Goal: Task Accomplishment & Management: Manage account settings

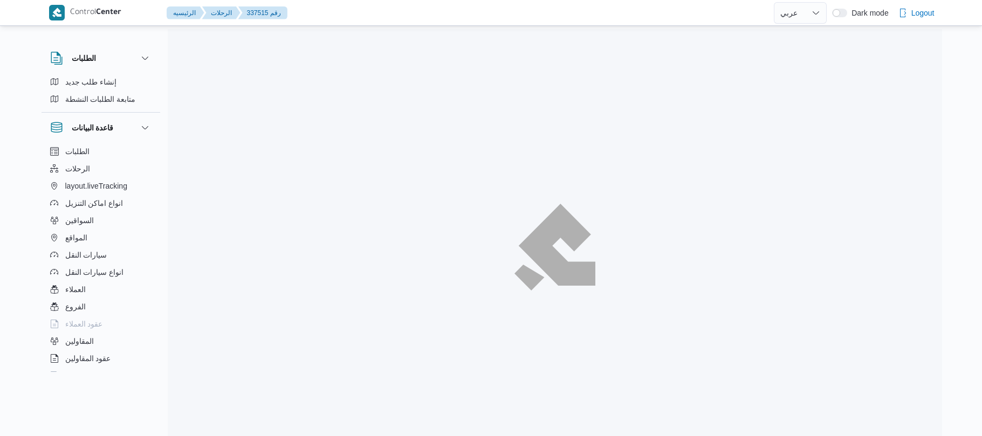
select select "ar"
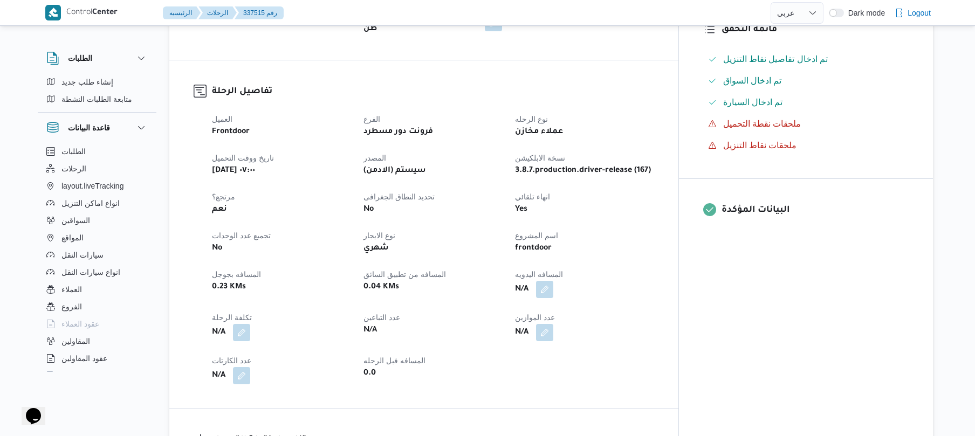
scroll to position [345, 0]
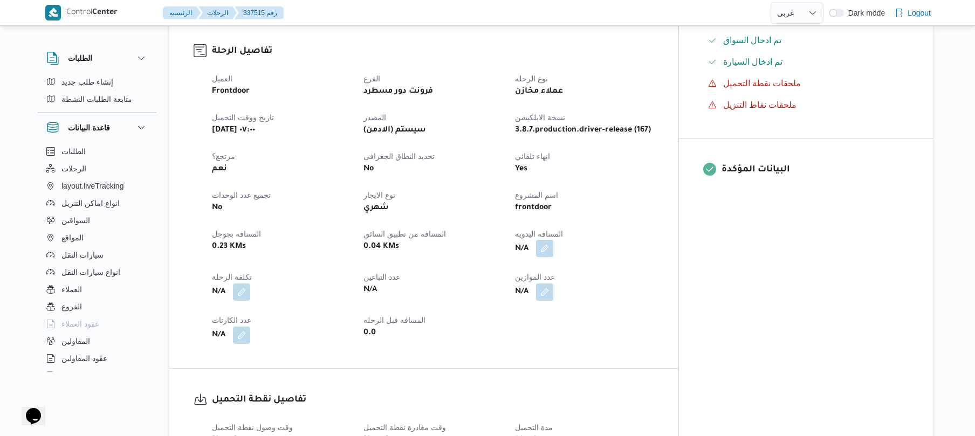
click at [553, 240] on button "button" at bounding box center [544, 248] width 17 height 17
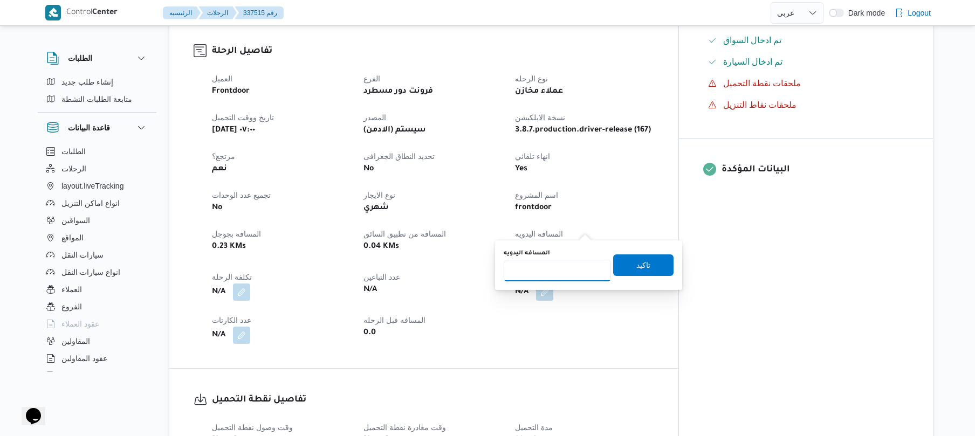
click at [552, 279] on input "المسافه اليدويه" at bounding box center [557, 271] width 107 height 22
type input "120"
click at [626, 264] on span "تاكيد" at bounding box center [643, 265] width 60 height 22
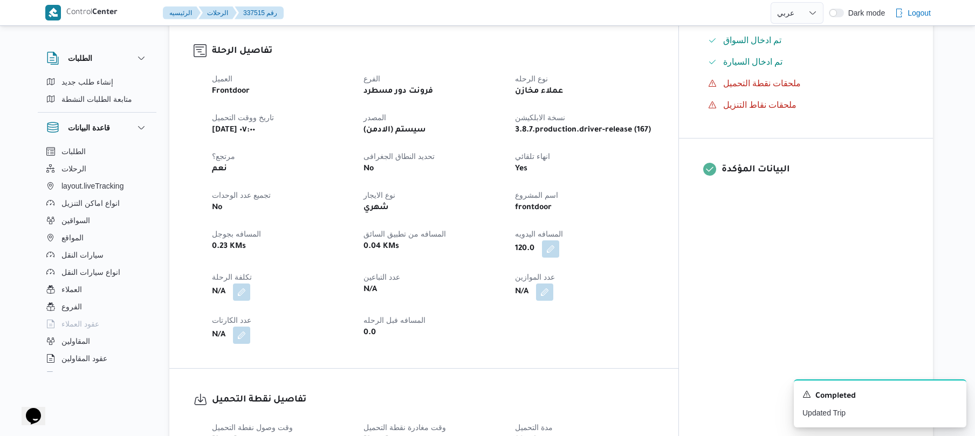
click at [661, 283] on div "العميل Frontdoor الفرع فرونت دور مسطرد نوع الرحله عملاء مخازن تاريخ ووقت التحمي…" at bounding box center [433, 208] width 455 height 285
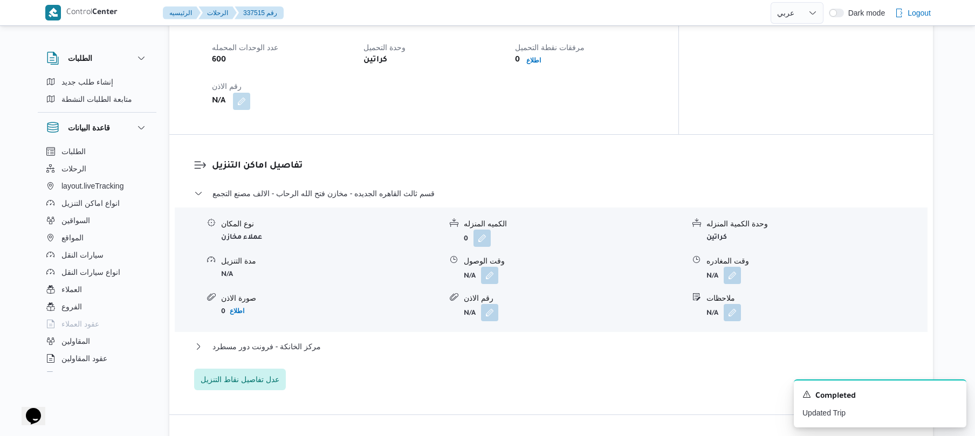
scroll to position [777, 0]
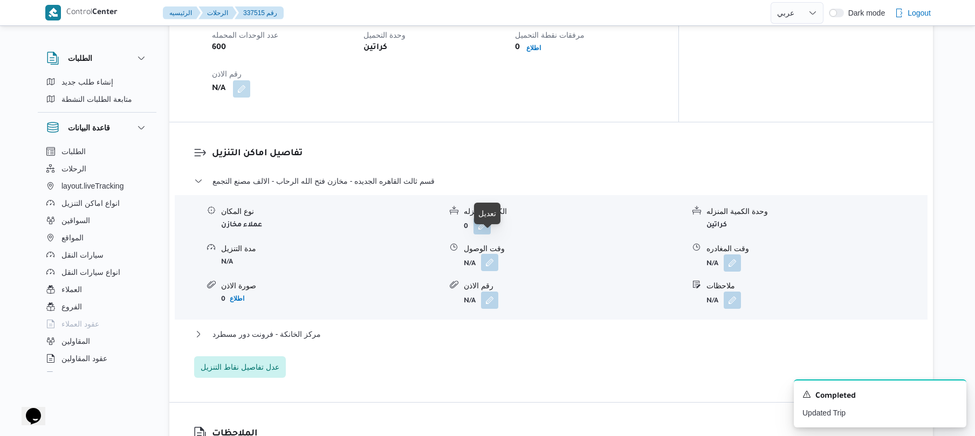
click at [488, 254] on button "button" at bounding box center [489, 262] width 17 height 17
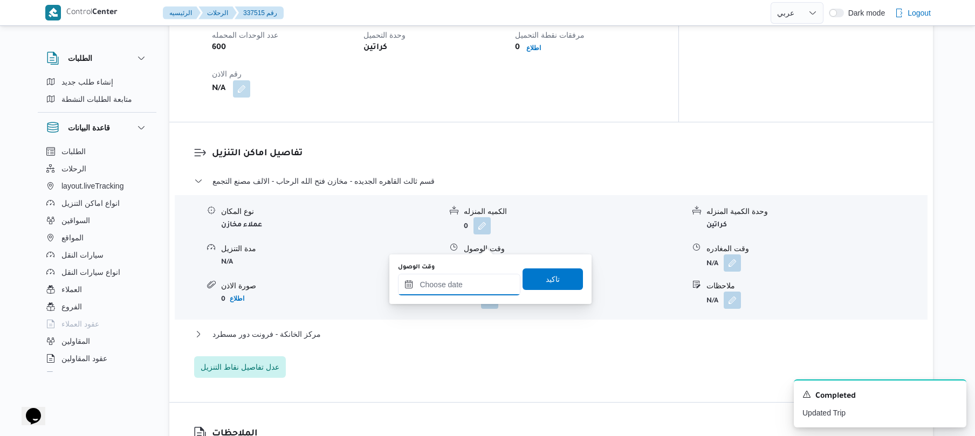
click at [464, 282] on input "وقت الوصول" at bounding box center [459, 285] width 122 height 22
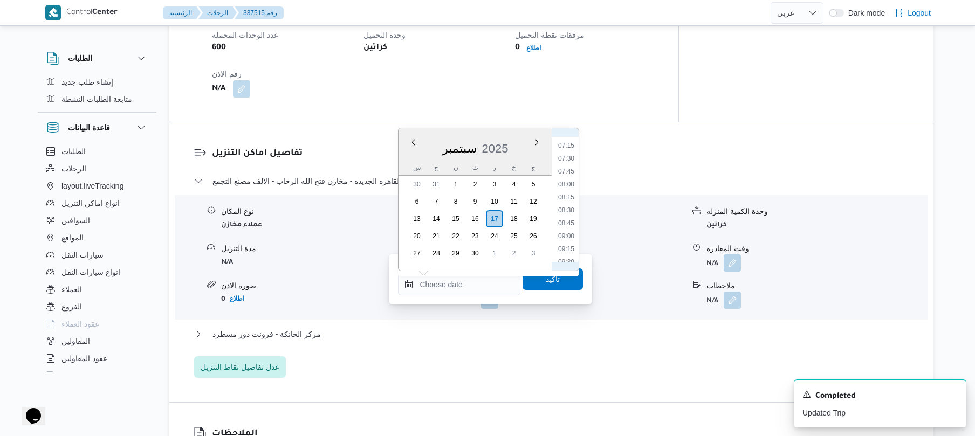
scroll to position [346, 0]
click at [567, 223] on li "08:15" at bounding box center [566, 223] width 25 height 11
type input "١٧/٠٩/٢٠٢٥ ٠٨:١٥"
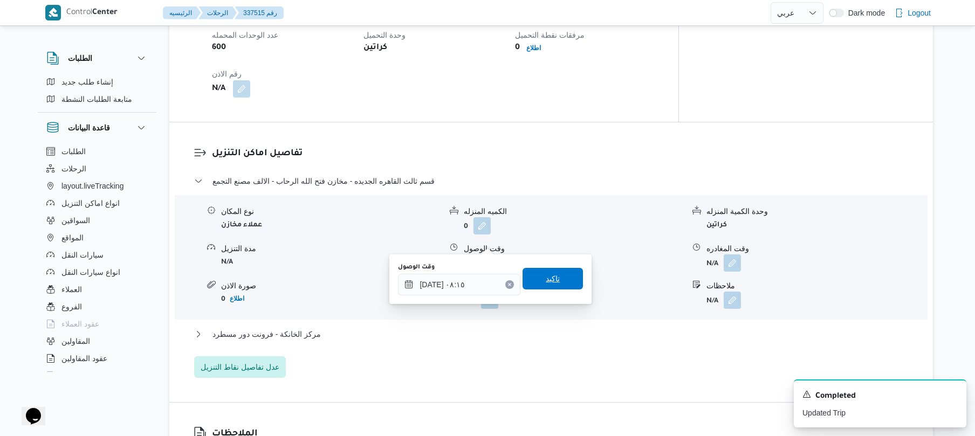
click at [546, 284] on span "تاكيد" at bounding box center [553, 278] width 14 height 13
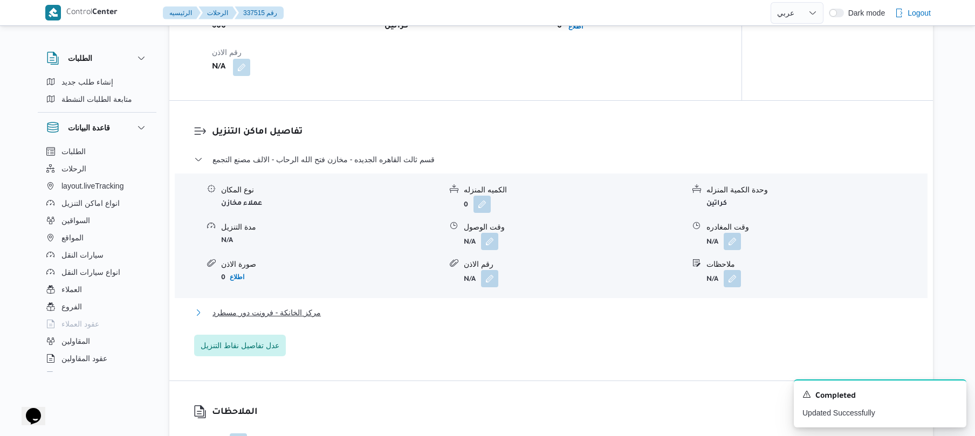
click at [516, 316] on button "مركز الخانكة - فرونت دور مسطرد" at bounding box center [551, 312] width 715 height 13
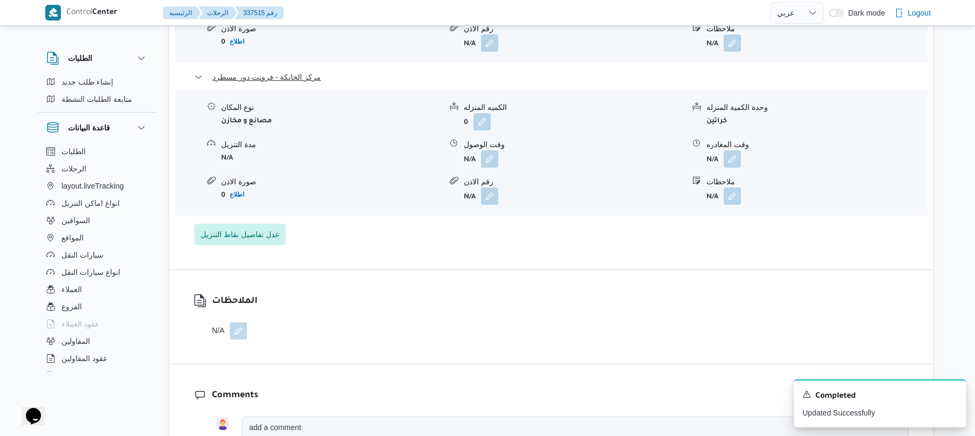
scroll to position [1036, 0]
click at [728, 148] on button "button" at bounding box center [732, 156] width 17 height 17
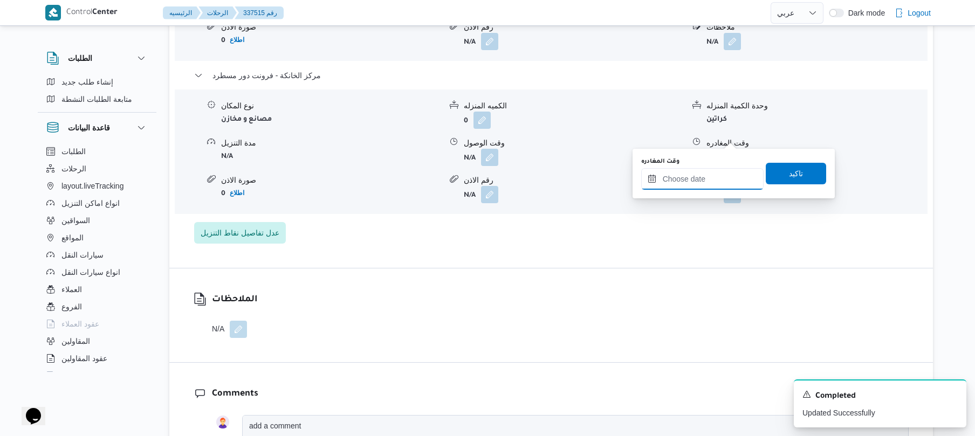
click at [661, 189] on input "وقت المغادره" at bounding box center [702, 179] width 122 height 22
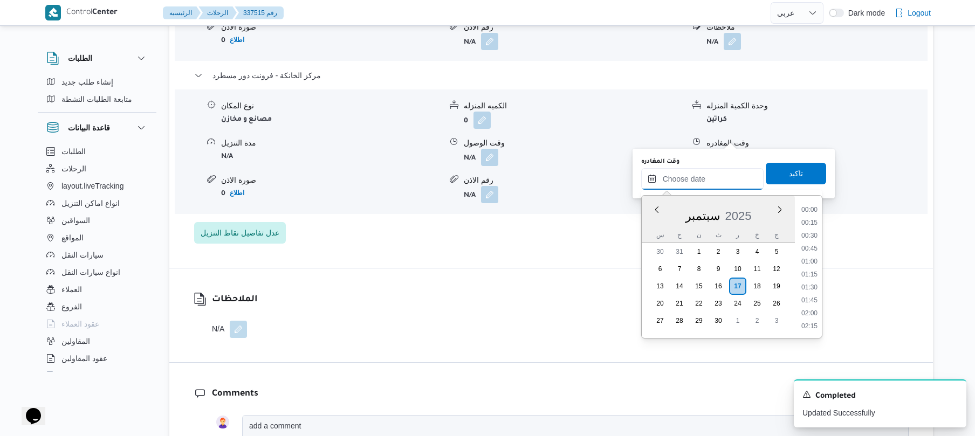
scroll to position [984, 0]
click at [811, 234] on li "19:30" at bounding box center [809, 235] width 25 height 11
type input "١٧/٠٩/٢٠٢٥ ١٩:٣٠"
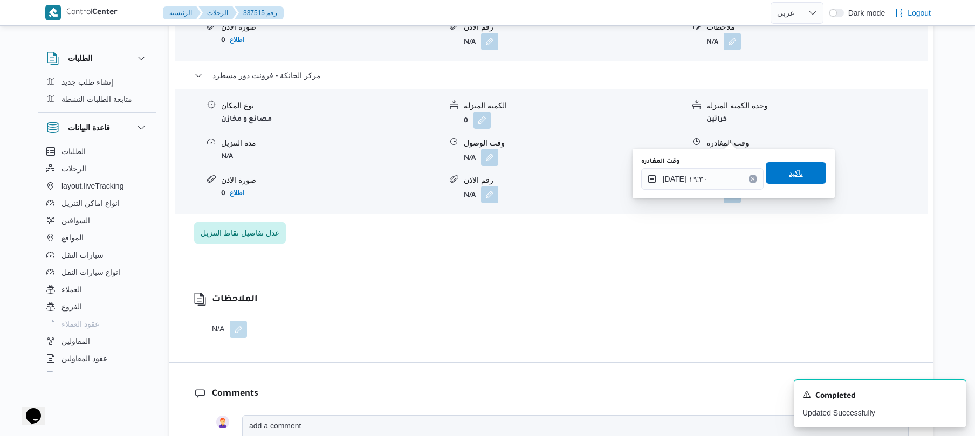
click at [797, 180] on span "تاكيد" at bounding box center [796, 173] width 60 height 22
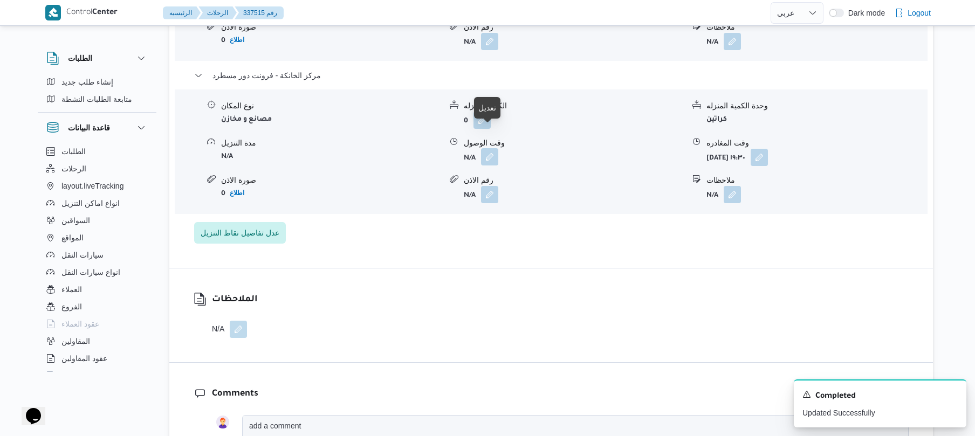
click at [490, 148] on button "button" at bounding box center [489, 156] width 17 height 17
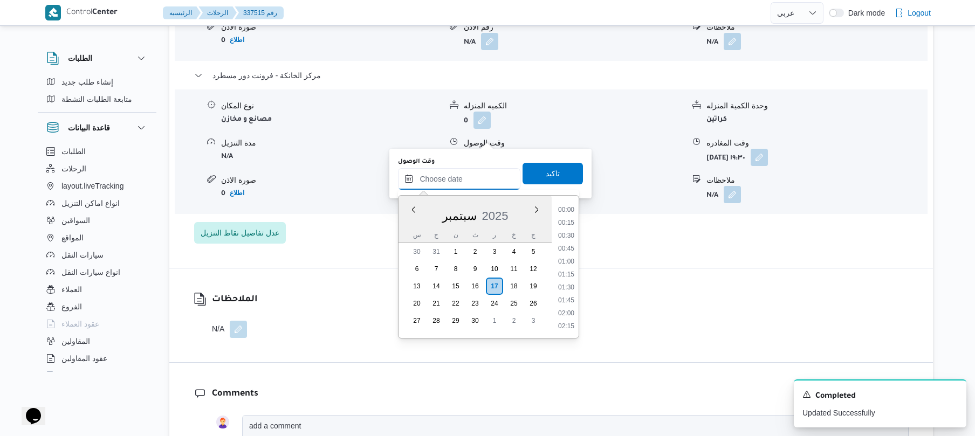
click at [465, 180] on input "وقت الوصول" at bounding box center [459, 179] width 122 height 22
click at [569, 223] on li "19:15" at bounding box center [566, 222] width 25 height 11
type input "١٧/٠٩/٢٠٢٥ ١٩:١٥"
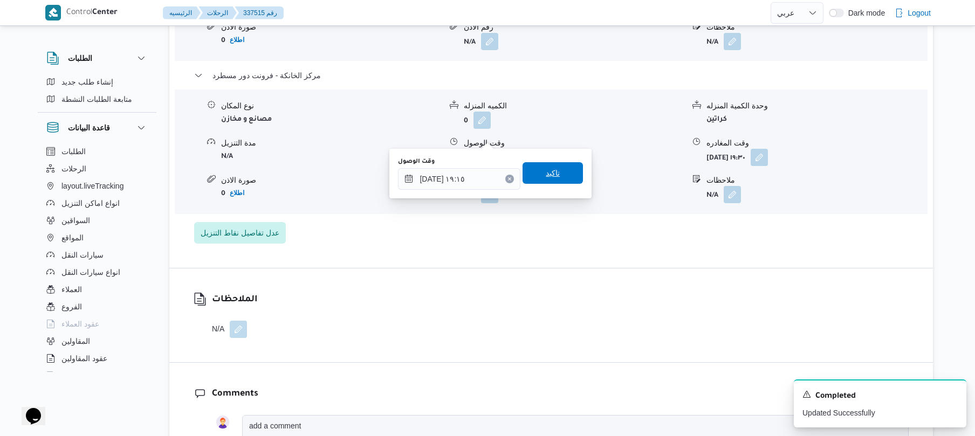
click at [563, 180] on span "تاكيد" at bounding box center [553, 173] width 60 height 22
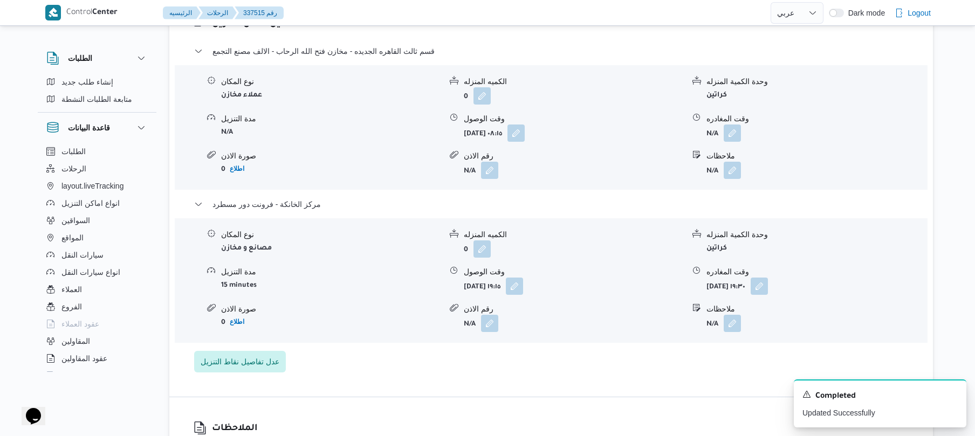
scroll to position [892, 0]
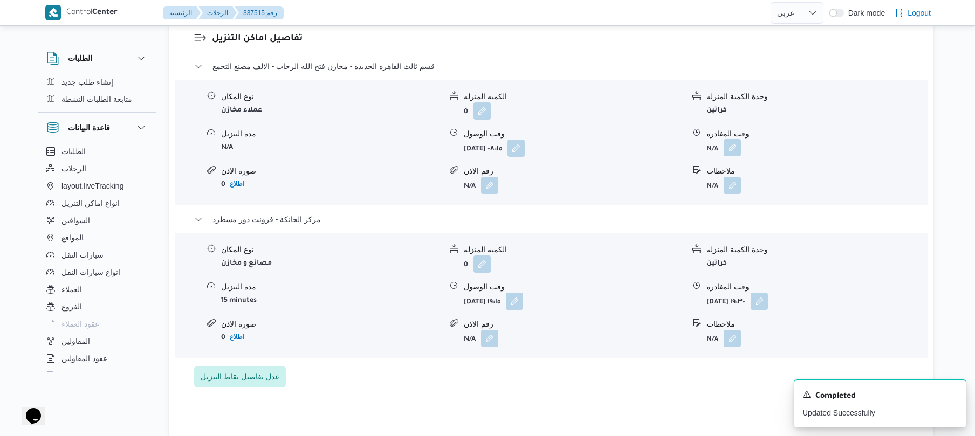
click at [730, 139] on button "button" at bounding box center [732, 147] width 17 height 17
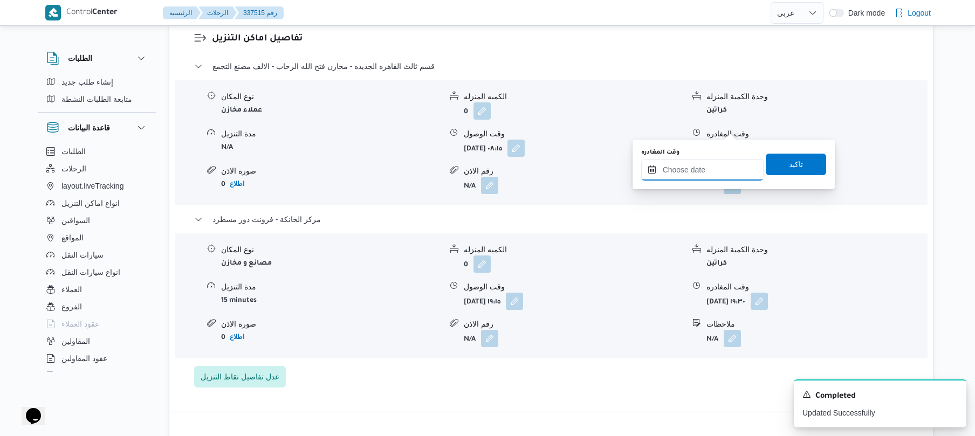
click at [665, 168] on input "وقت المغادره" at bounding box center [702, 170] width 122 height 22
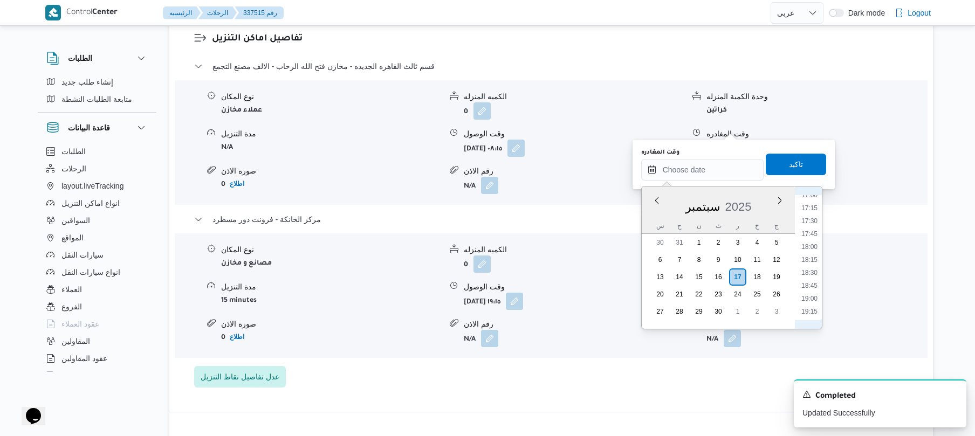
scroll to position [914, 0]
click at [815, 243] on li "18:30" at bounding box center [809, 245] width 25 height 11
type input "١٧/٠٩/٢٠٢٥ ١٨:٣٠"
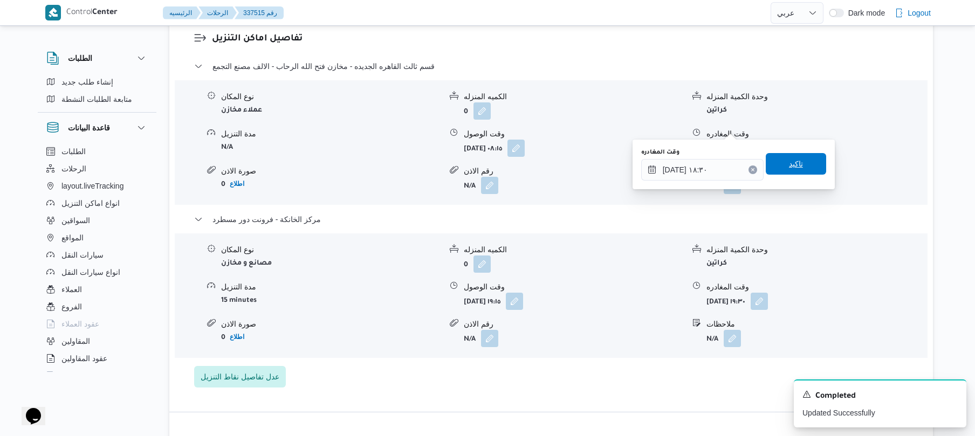
click at [790, 173] on span "تاكيد" at bounding box center [796, 164] width 60 height 22
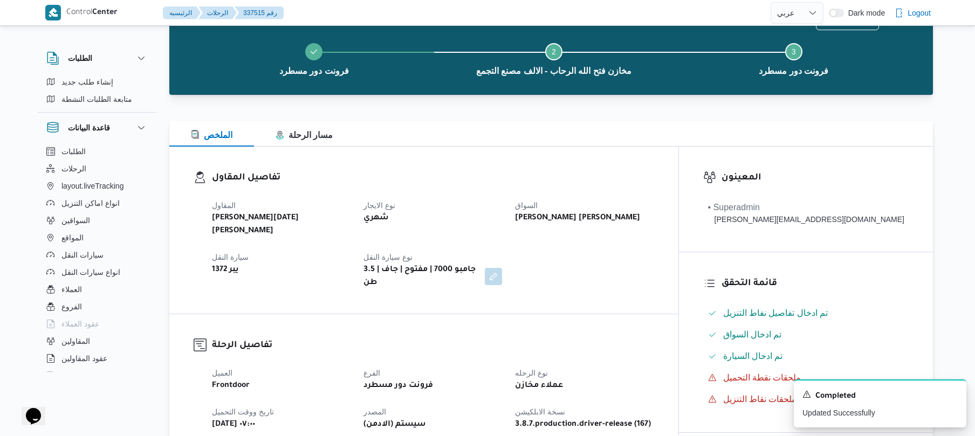
scroll to position [0, 0]
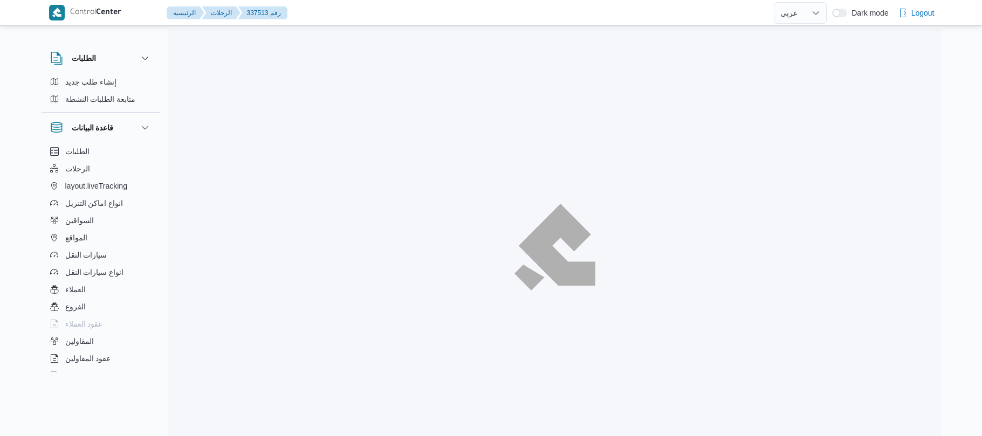
select select "ar"
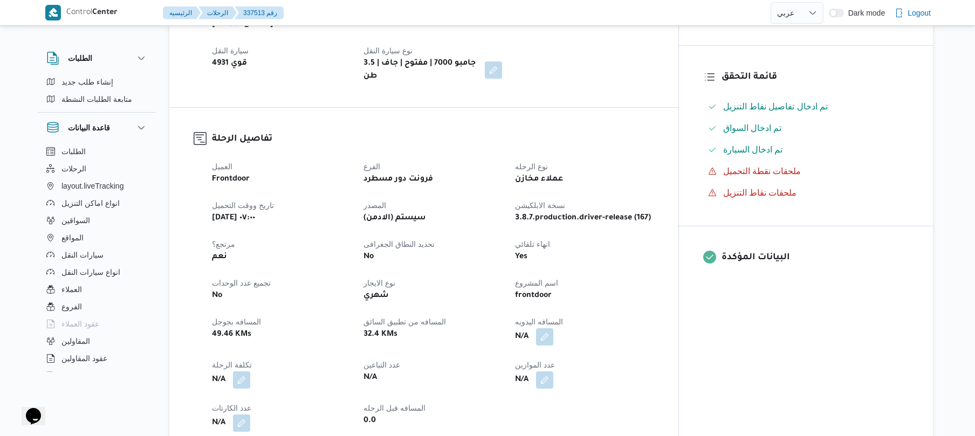
scroll to position [259, 0]
click at [553, 326] on button "button" at bounding box center [544, 334] width 17 height 17
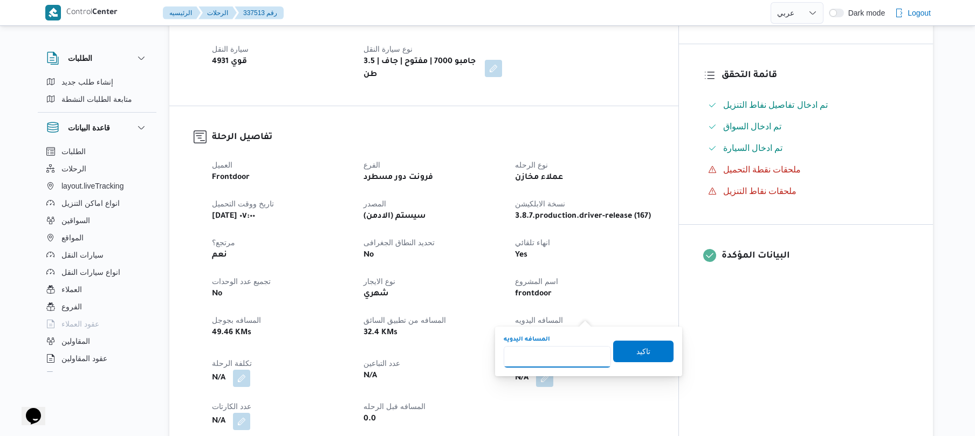
click at [551, 361] on input "المسافه اليدويه" at bounding box center [557, 357] width 107 height 22
type input "120"
click at [645, 356] on span "تاكيد" at bounding box center [643, 351] width 60 height 22
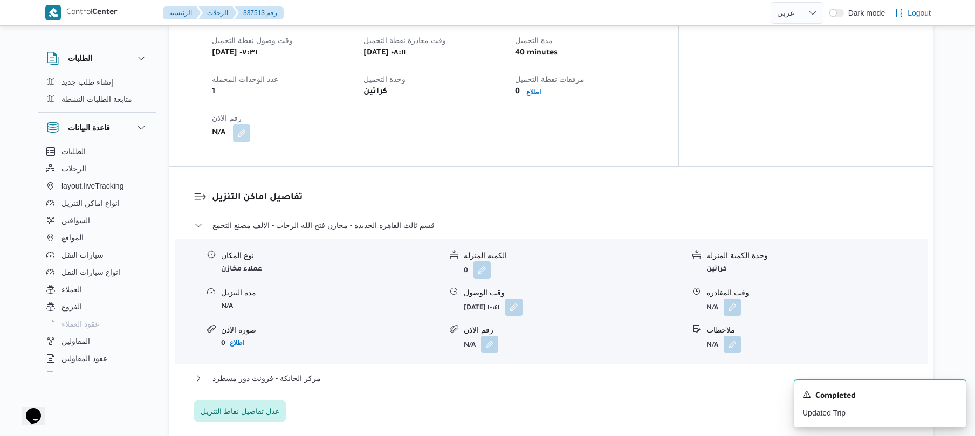
scroll to position [777, 0]
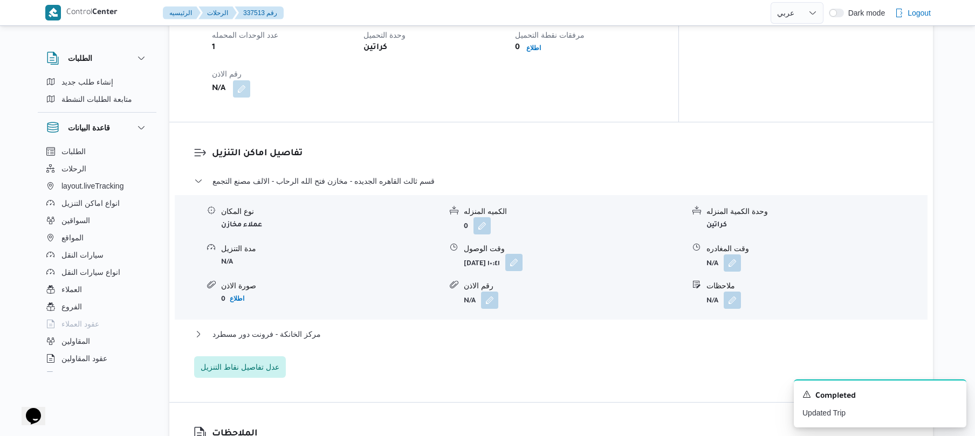
click at [523, 254] on button "button" at bounding box center [513, 262] width 17 height 17
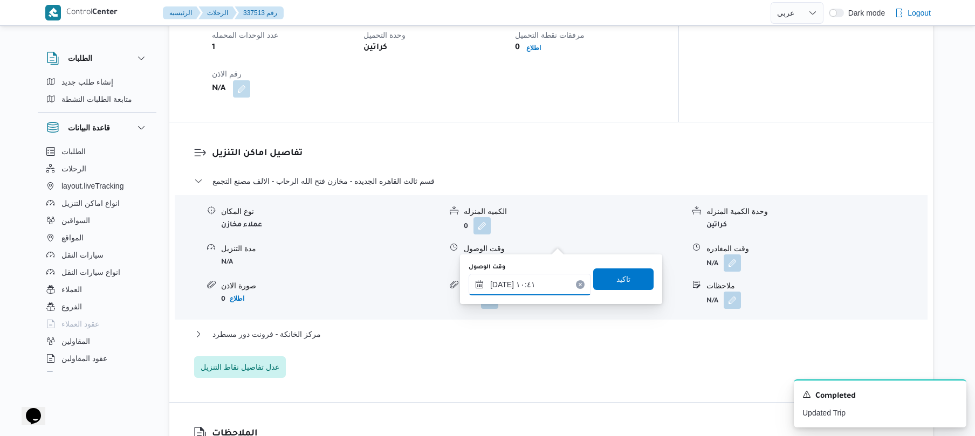
click at [536, 290] on input "١٧/٠٩/٢٠٢٥ ١٠:٤١" at bounding box center [530, 285] width 122 height 22
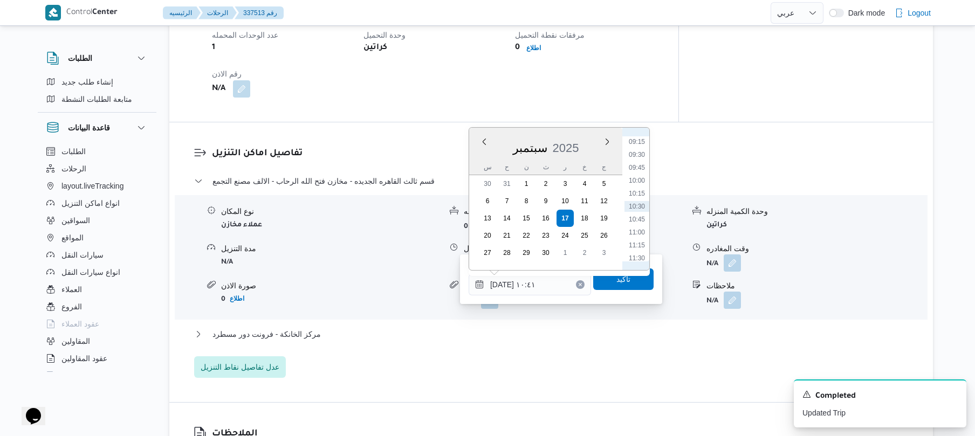
scroll to position [372, 0]
click at [639, 234] on li "09:00" at bounding box center [637, 236] width 25 height 11
type input "١٧/٠٩/٢٠٢٥ ٠٩:٠٠"
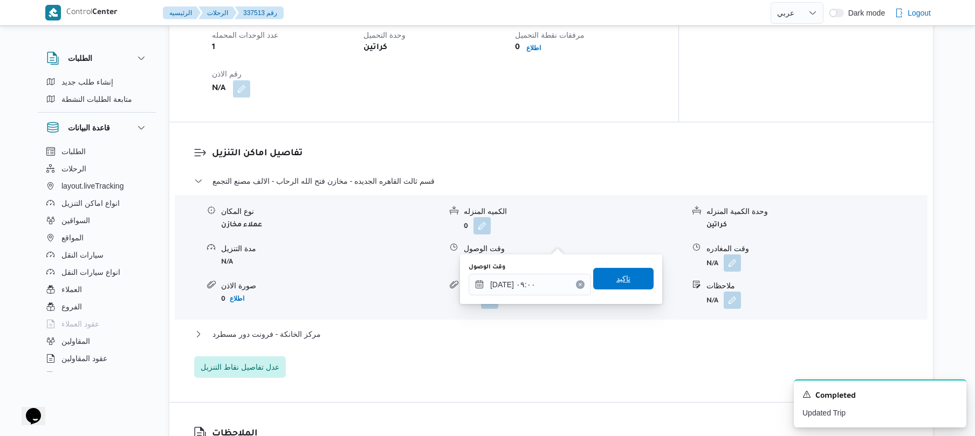
click at [620, 273] on span "تاكيد" at bounding box center [624, 278] width 14 height 13
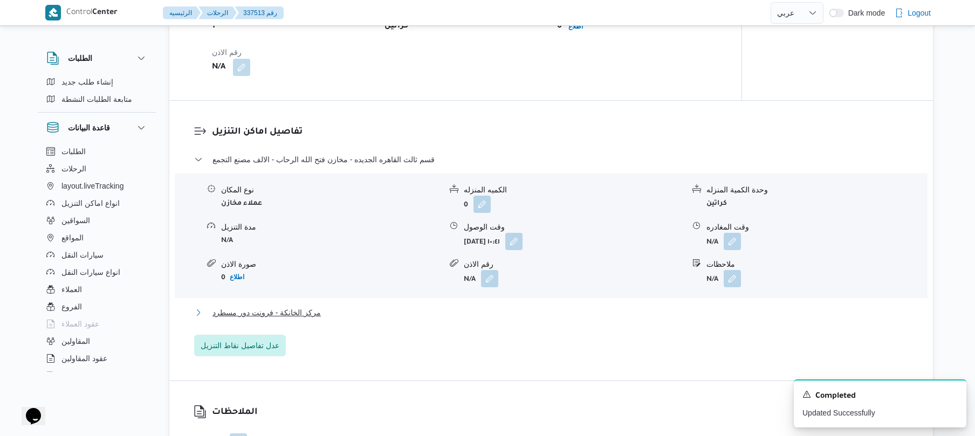
click at [584, 311] on button "مركز الخانكة - فرونت دور مسطرد" at bounding box center [551, 312] width 715 height 13
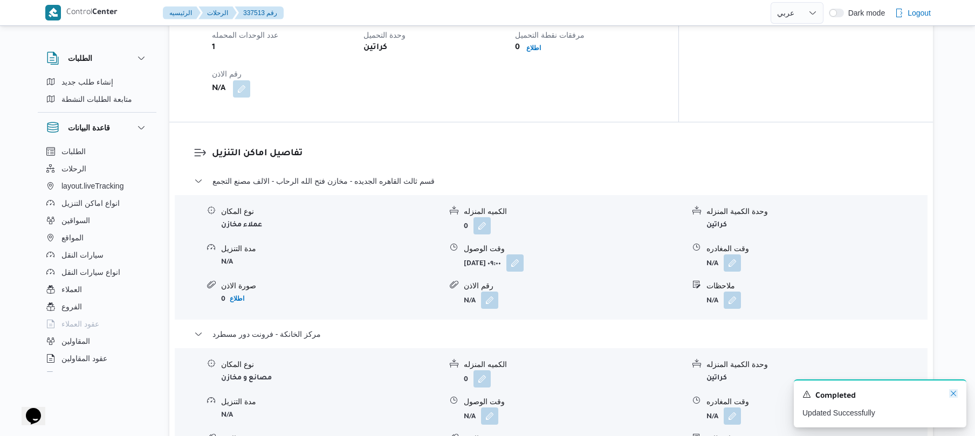
click at [952, 398] on icon "Dismiss toast" at bounding box center [953, 393] width 9 height 9
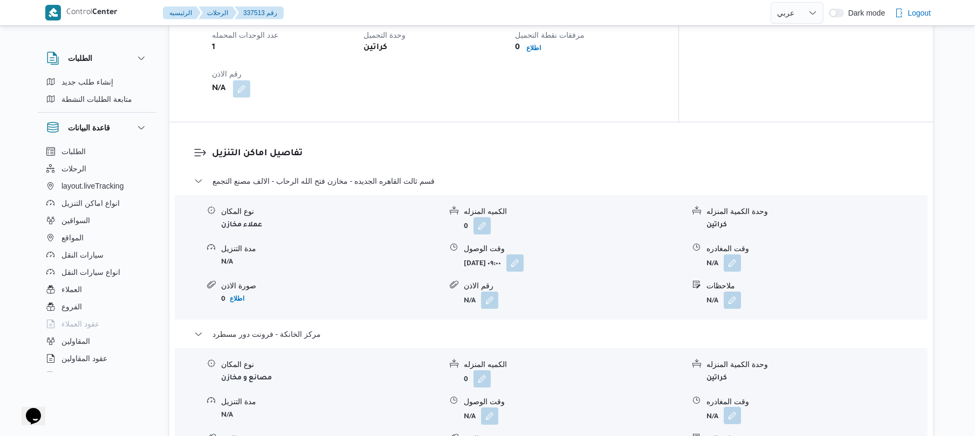
click at [735, 407] on button "button" at bounding box center [732, 415] width 17 height 17
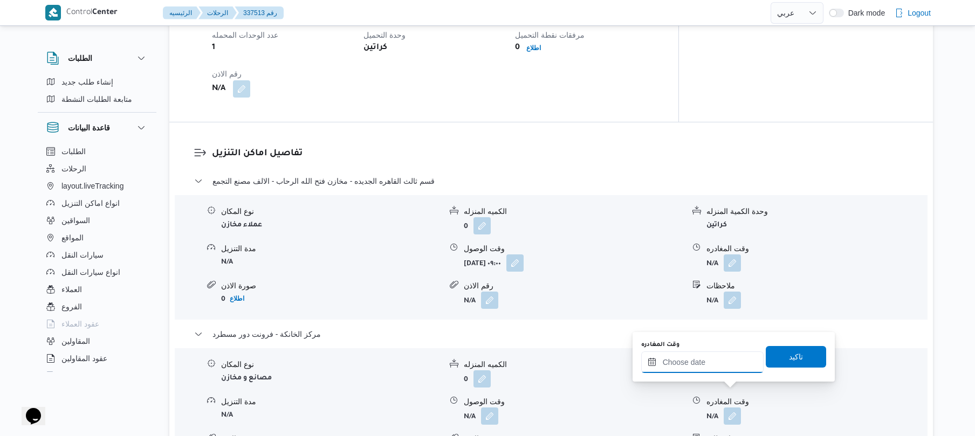
click at [695, 364] on input "وقت المغادره" at bounding box center [702, 363] width 122 height 22
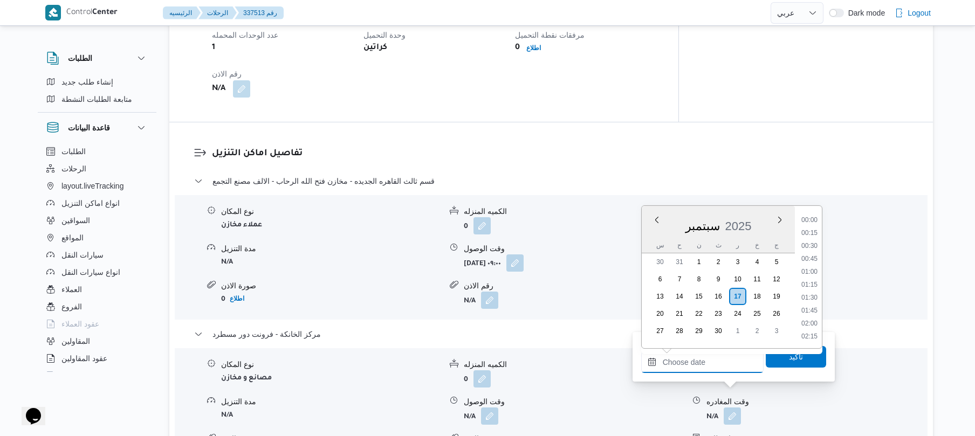
scroll to position [984, 0]
click at [808, 258] on li "19:45" at bounding box center [809, 258] width 25 height 11
type input "١٧/٠٩/٢٠٢٥ ١٩:٤٥"
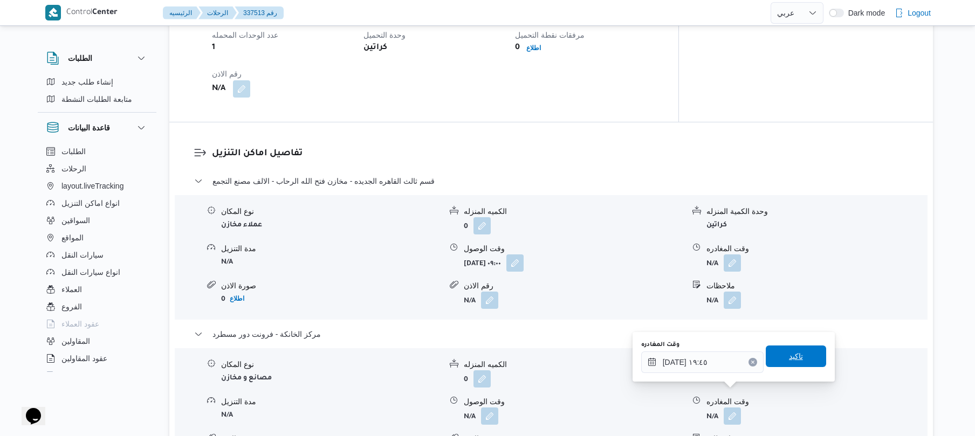
click at [789, 357] on span "تاكيد" at bounding box center [796, 356] width 14 height 13
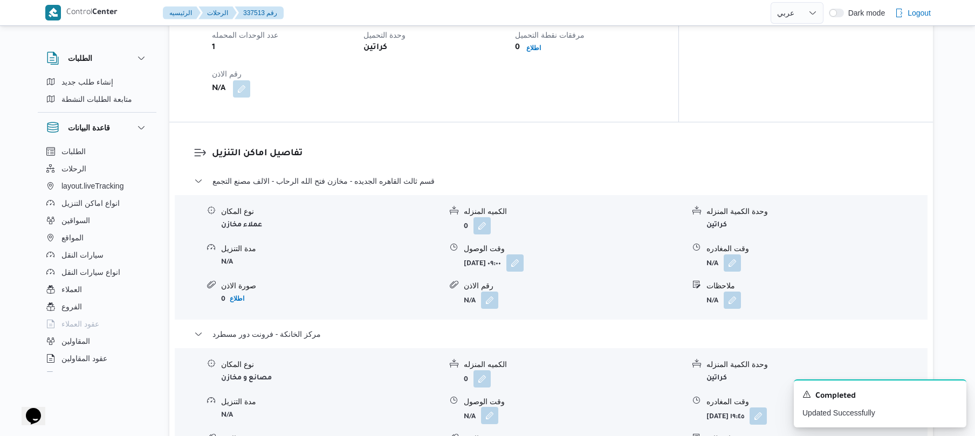
click at [491, 407] on button "button" at bounding box center [489, 415] width 17 height 17
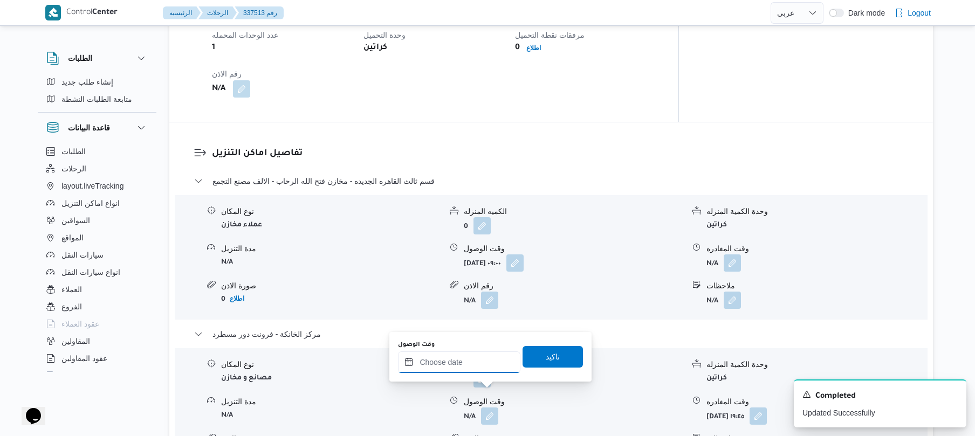
click at [483, 363] on input "وقت الوصول" at bounding box center [459, 363] width 122 height 22
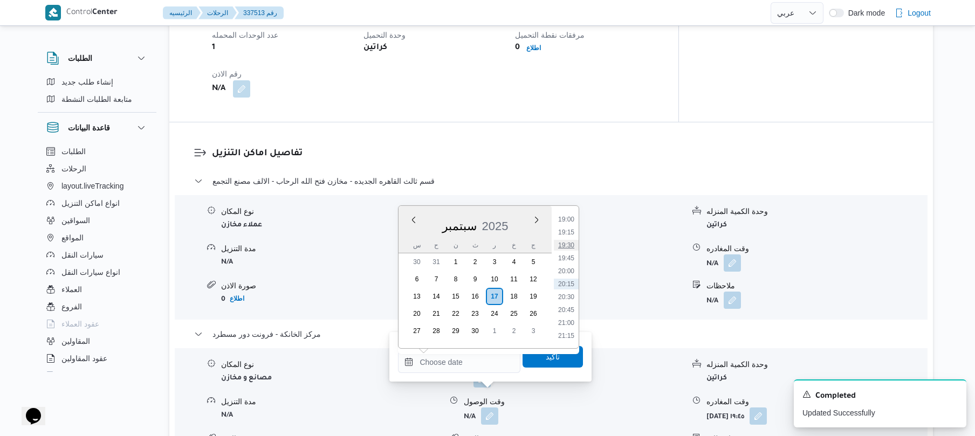
click at [572, 246] on li "19:30" at bounding box center [566, 245] width 25 height 11
type input "١٧/٠٩/٢٠٢٥ ١٩:٣٠"
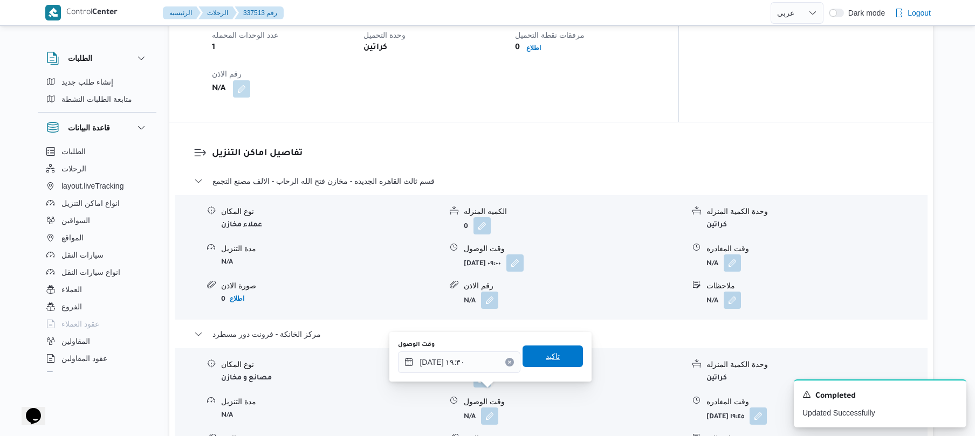
click at [546, 358] on span "تاكيد" at bounding box center [553, 356] width 14 height 13
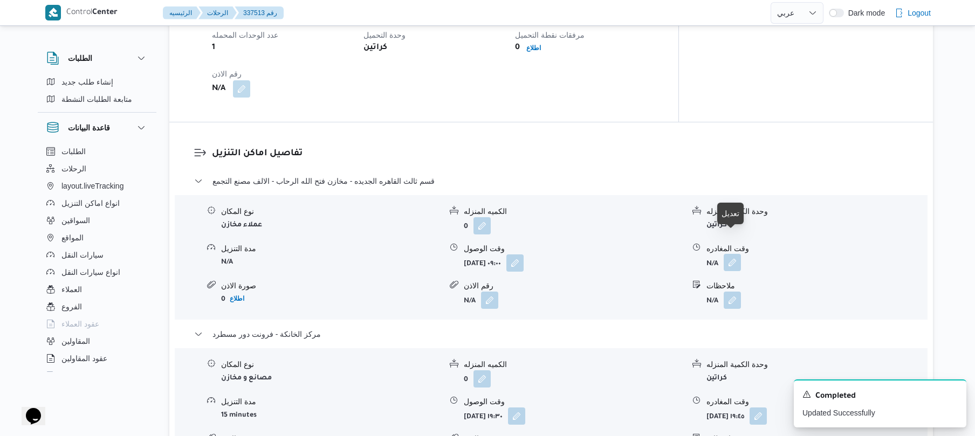
click at [732, 254] on button "button" at bounding box center [732, 262] width 17 height 17
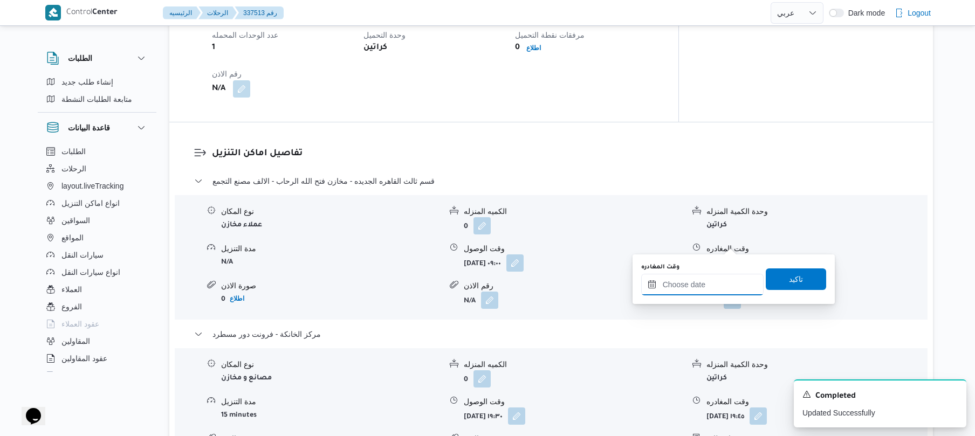
click at [684, 290] on input "وقت المغادره" at bounding box center [702, 285] width 122 height 22
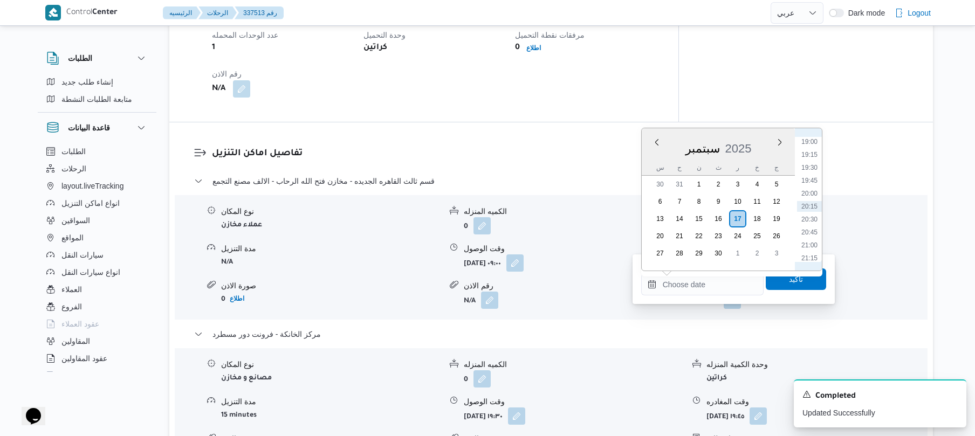
scroll to position [878, 0]
click at [809, 236] on li "18:45" at bounding box center [809, 235] width 25 height 11
type input "١٧/٠٩/٢٠٢٥ ١٨:٤٥"
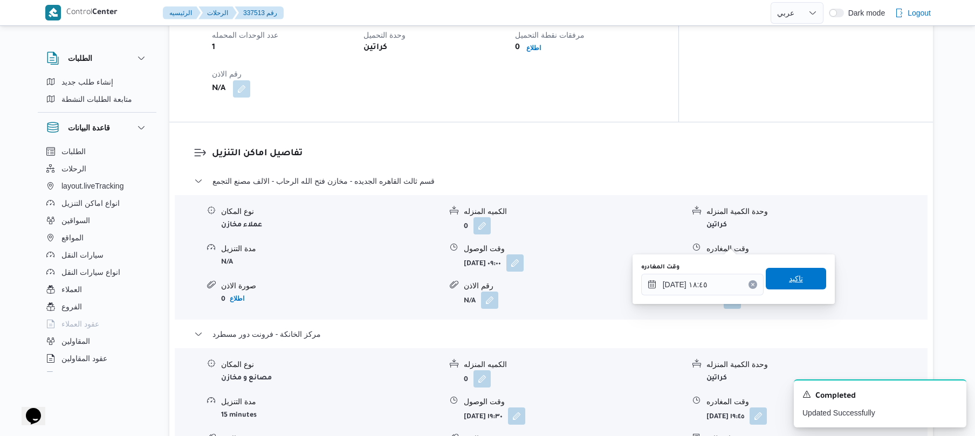
click at [792, 279] on span "تاكيد" at bounding box center [796, 278] width 14 height 13
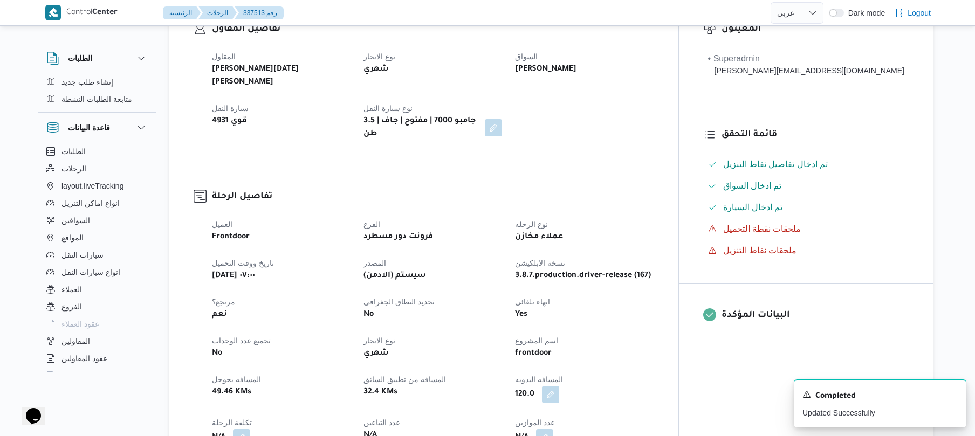
scroll to position [0, 0]
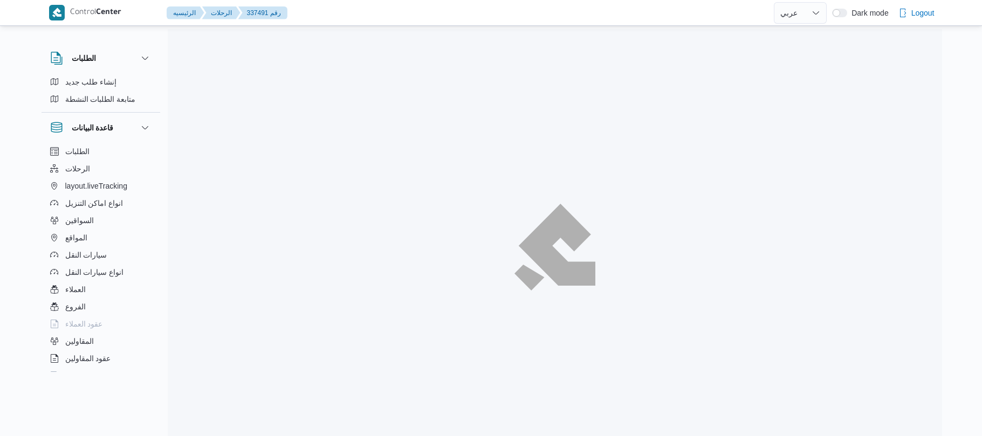
select select "ar"
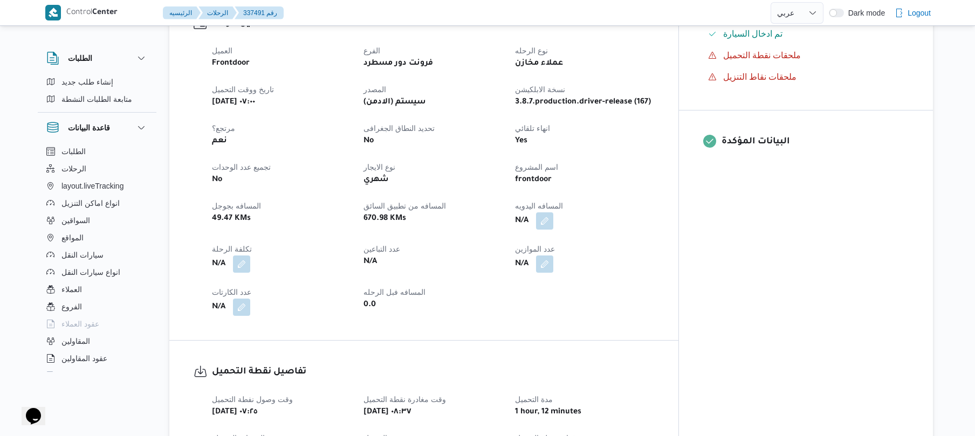
scroll to position [374, 0]
click at [553, 211] on button "button" at bounding box center [544, 219] width 17 height 17
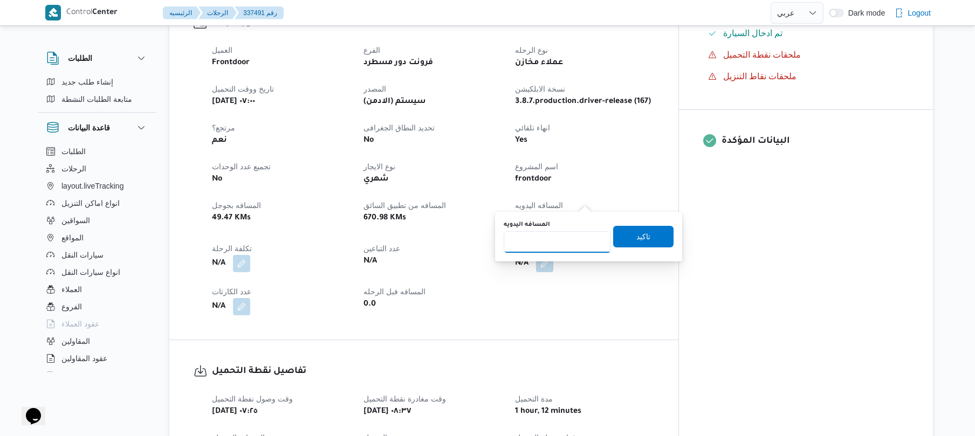
click at [556, 248] on input "المسافه اليدويه" at bounding box center [557, 242] width 107 height 22
type input "120"
click at [637, 242] on span "تاكيد" at bounding box center [644, 236] width 14 height 13
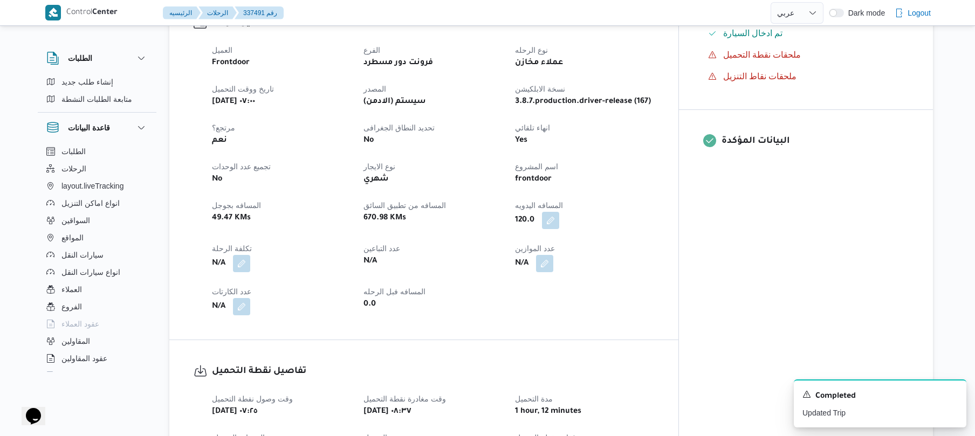
click at [655, 254] on div "N/A" at bounding box center [584, 263] width 141 height 19
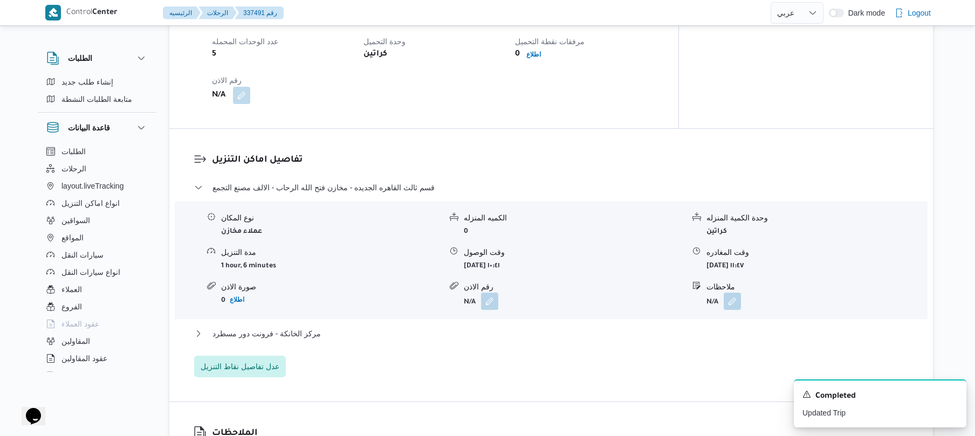
scroll to position [799, 0]
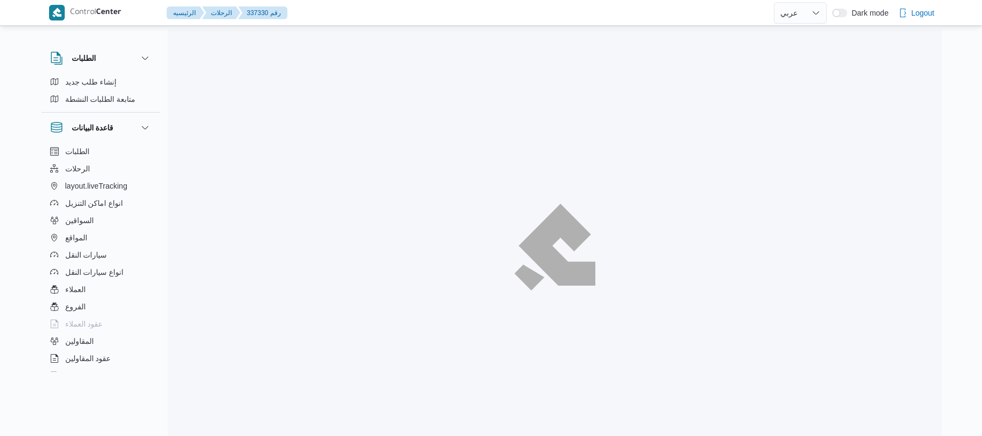
select select "ar"
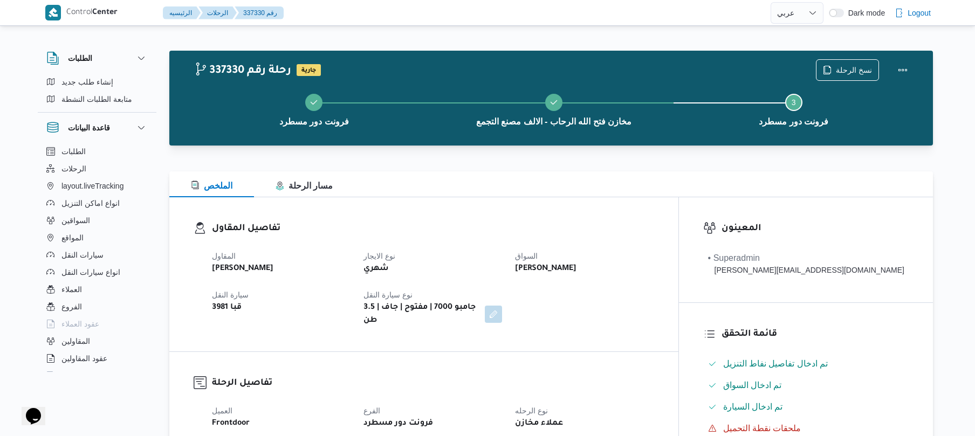
click at [654, 257] on dt "السواق" at bounding box center [584, 256] width 139 height 13
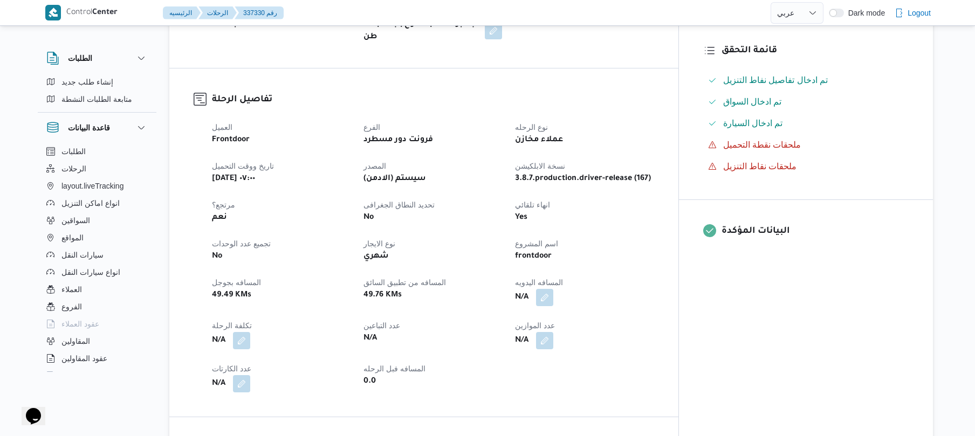
scroll to position [316, 0]
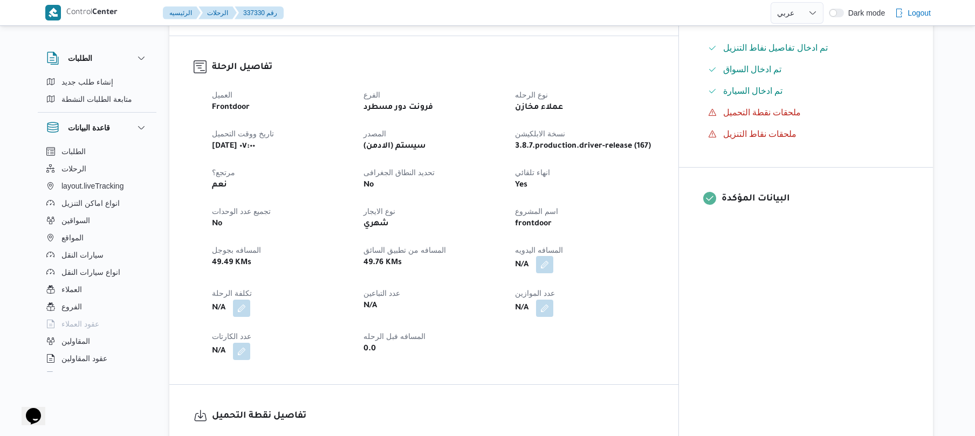
click at [553, 262] on button "button" at bounding box center [544, 264] width 17 height 17
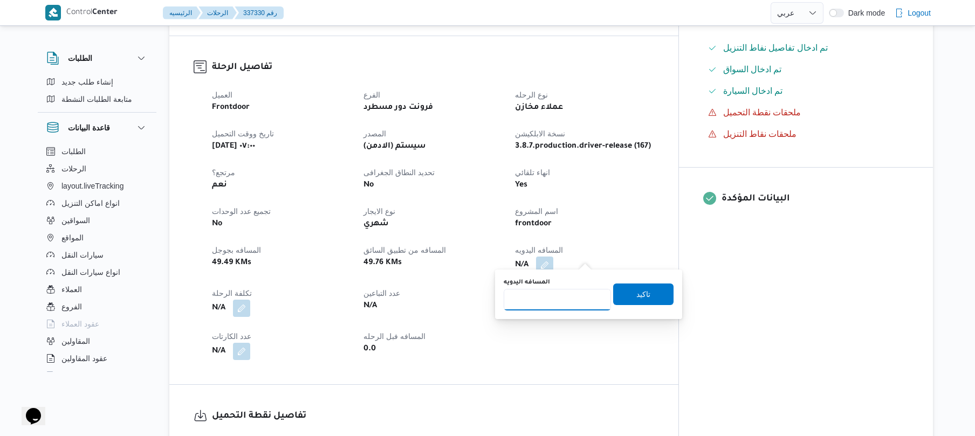
click at [558, 297] on input "المسافه اليدويه" at bounding box center [557, 300] width 107 height 22
type input "120"
click at [647, 300] on span "تاكيد" at bounding box center [643, 294] width 60 height 22
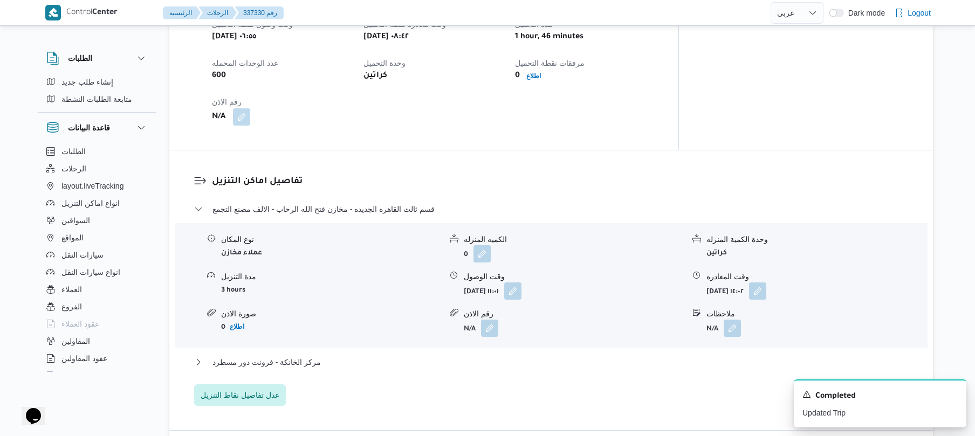
scroll to position [748, 0]
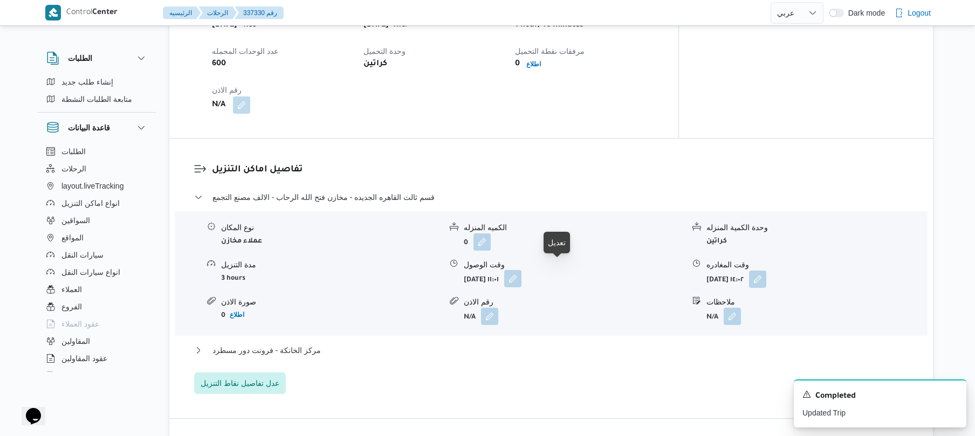
click at [522, 270] on button "button" at bounding box center [512, 278] width 17 height 17
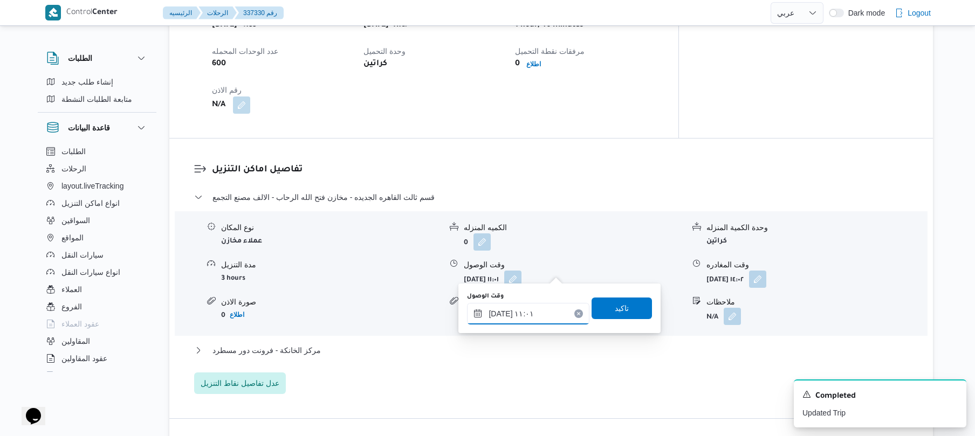
click at [522, 314] on input "١٧/٠٩/٢٠٢٥ ١١:٠١" at bounding box center [528, 314] width 122 height 22
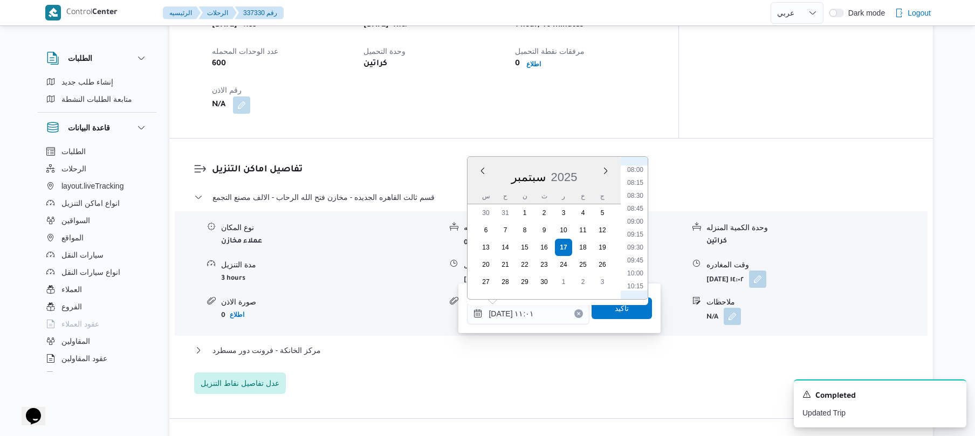
scroll to position [398, 0]
click at [644, 266] on li "09:30" at bounding box center [635, 265] width 25 height 11
type input "١٧/٠٩/٢٠٢٥ ٠٩:٣٠"
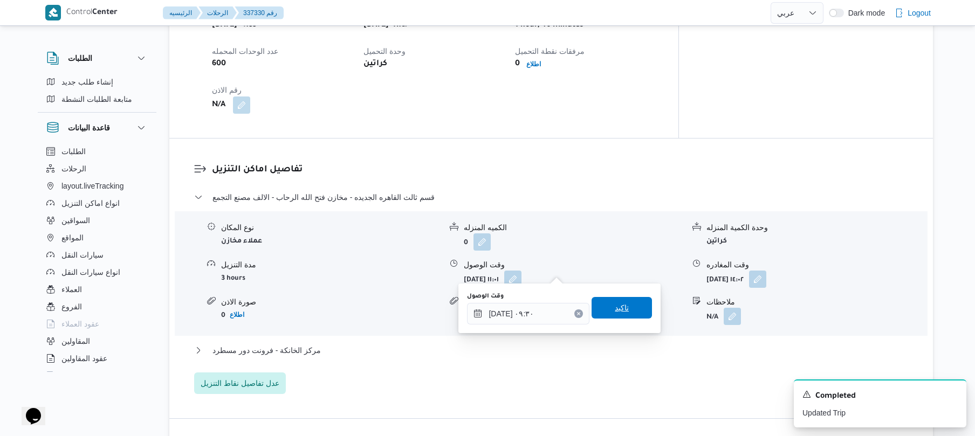
click at [618, 311] on span "تاكيد" at bounding box center [622, 308] width 14 height 13
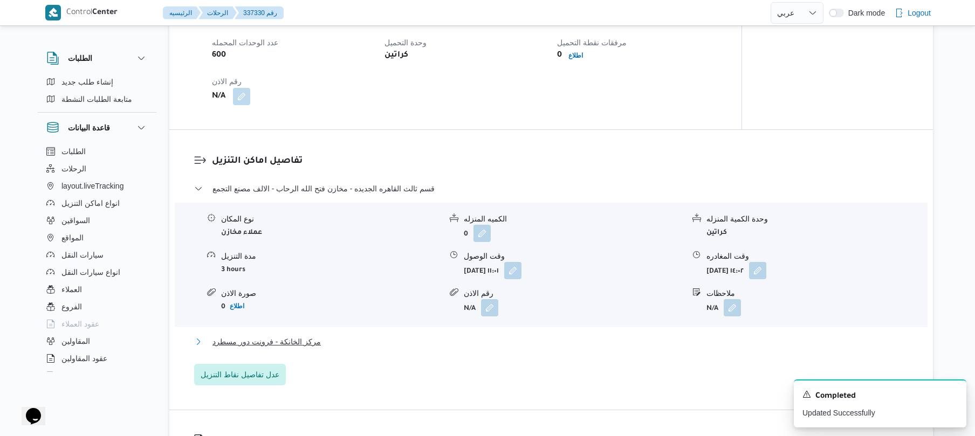
click at [570, 342] on button "مركز الخانكة - فرونت دور مسطرد" at bounding box center [551, 342] width 715 height 13
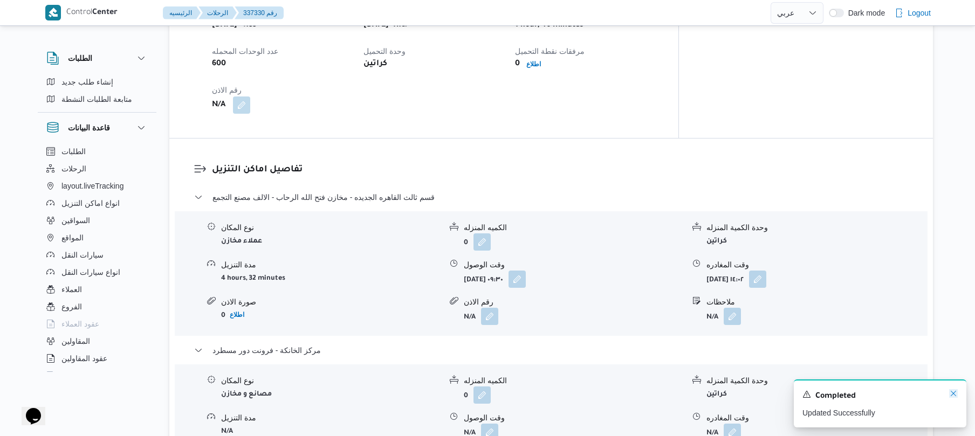
click at [956, 393] on icon "Dismiss toast" at bounding box center [953, 393] width 9 height 9
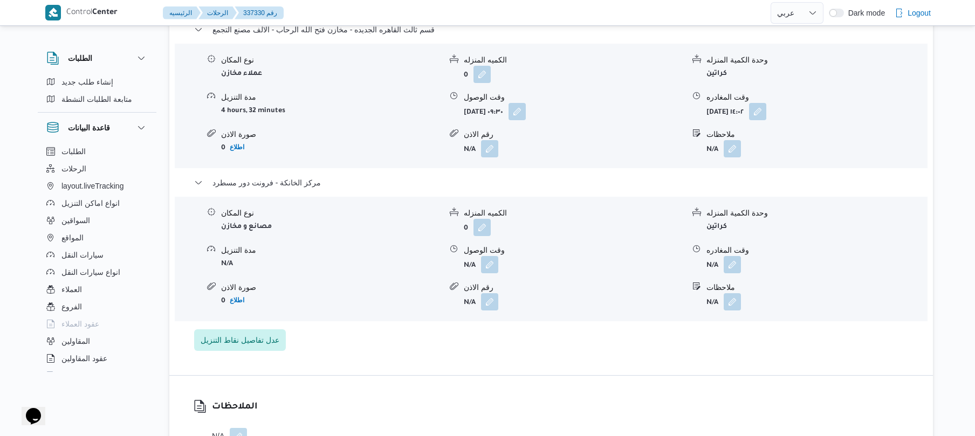
scroll to position [949, 0]
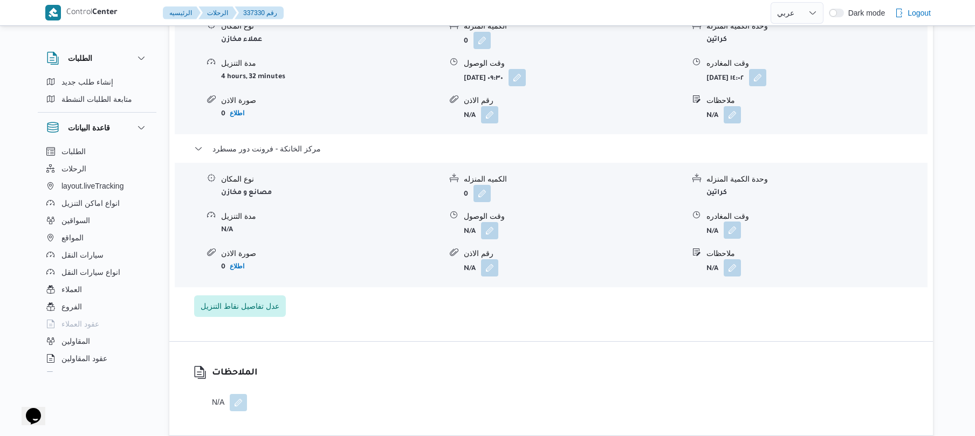
click at [733, 222] on button "button" at bounding box center [732, 230] width 17 height 17
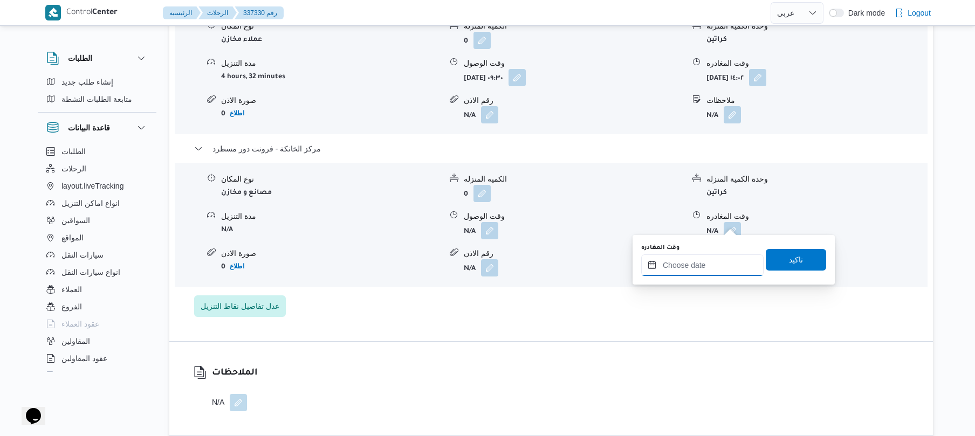
click at [702, 269] on input "وقت المغادره" at bounding box center [702, 266] width 122 height 22
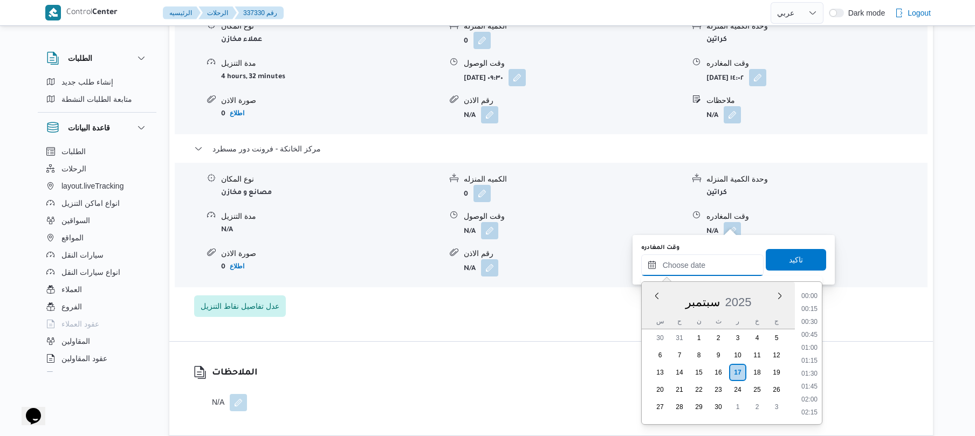
scroll to position [984, 0]
click at [807, 338] on li "19:45" at bounding box center [809, 334] width 25 height 11
type input "[DATE] ١٩:٤٥"
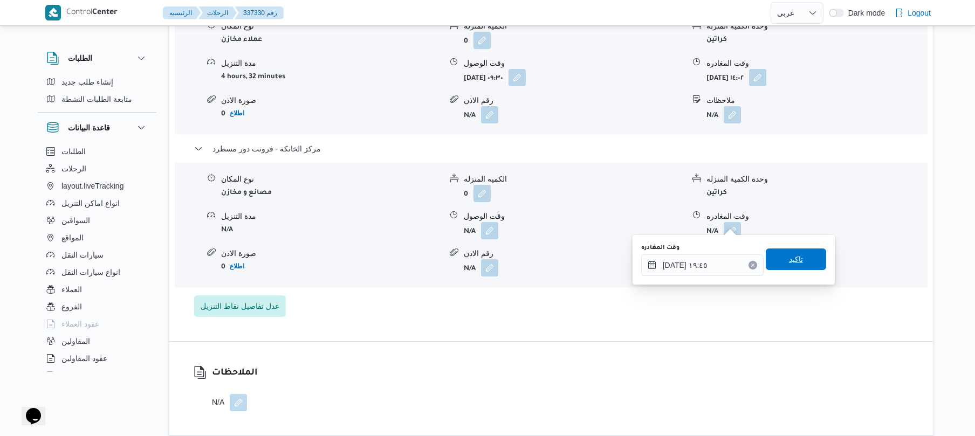
click at [795, 256] on span "تاكيد" at bounding box center [796, 259] width 14 height 13
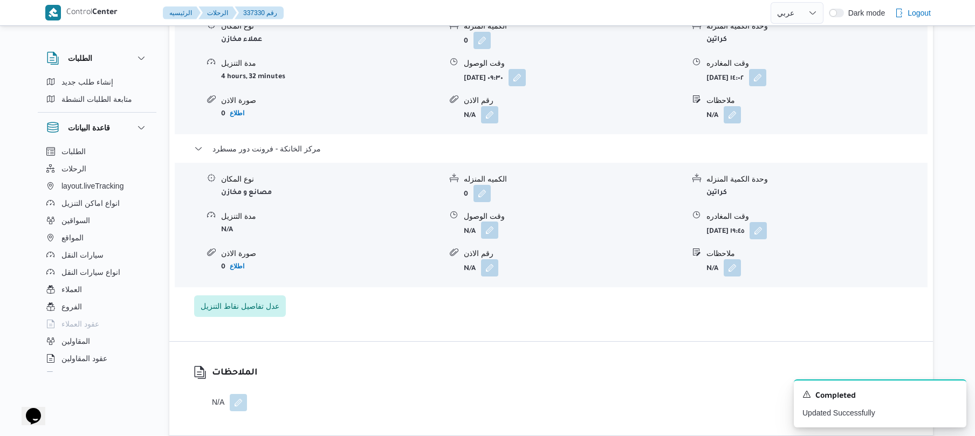
click at [492, 223] on button "button" at bounding box center [489, 230] width 17 height 17
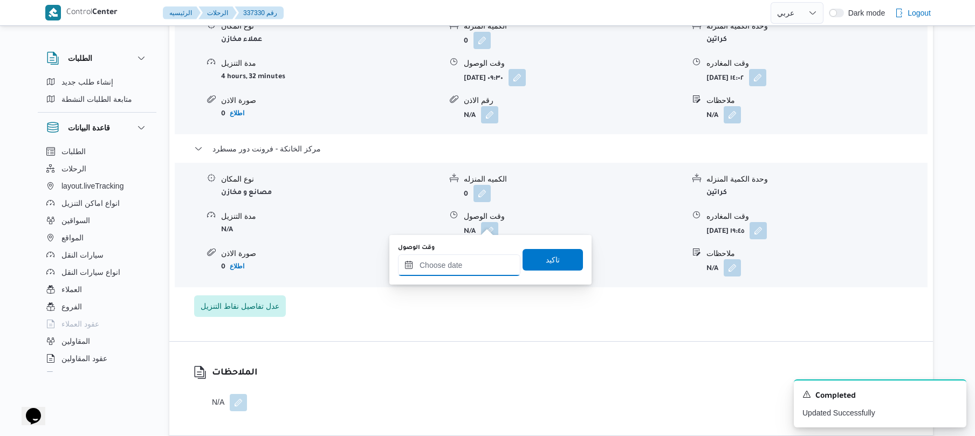
click at [479, 264] on input "وقت الوصول" at bounding box center [459, 266] width 122 height 22
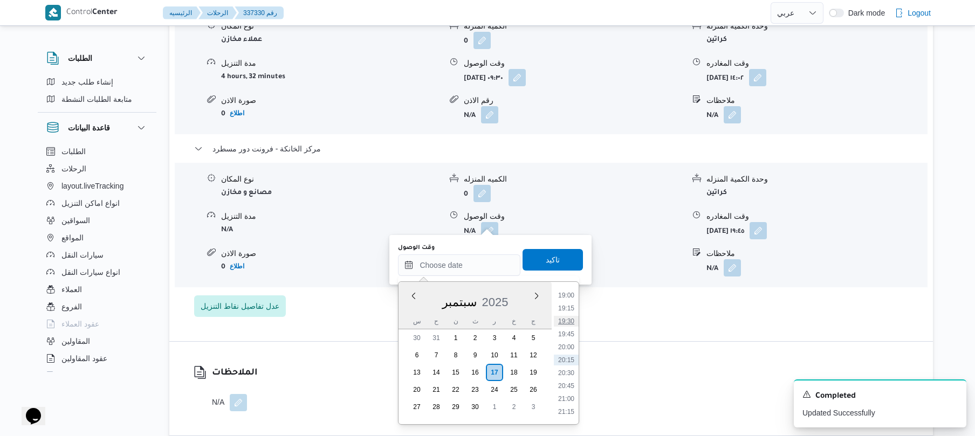
click at [574, 321] on li "19:30" at bounding box center [566, 321] width 25 height 11
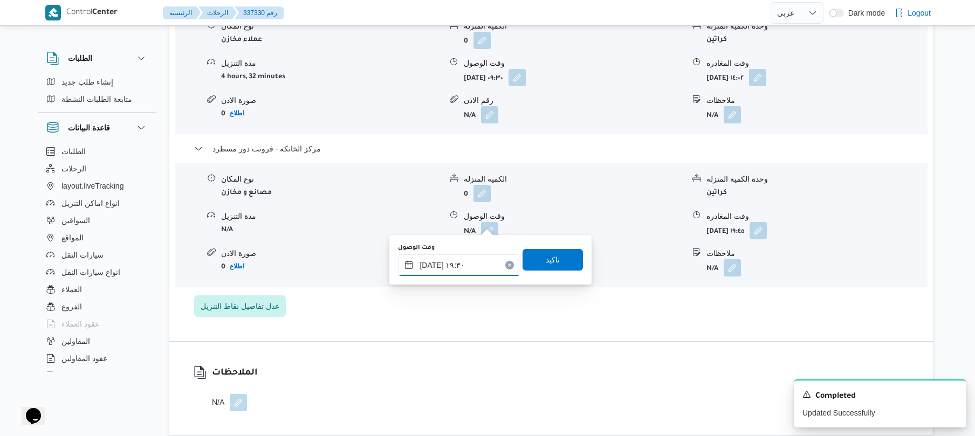
type input "١٧/٠٩/٢٠٢٥ ١٩:٣٠"
click at [556, 251] on span "تاكيد" at bounding box center [553, 260] width 60 height 22
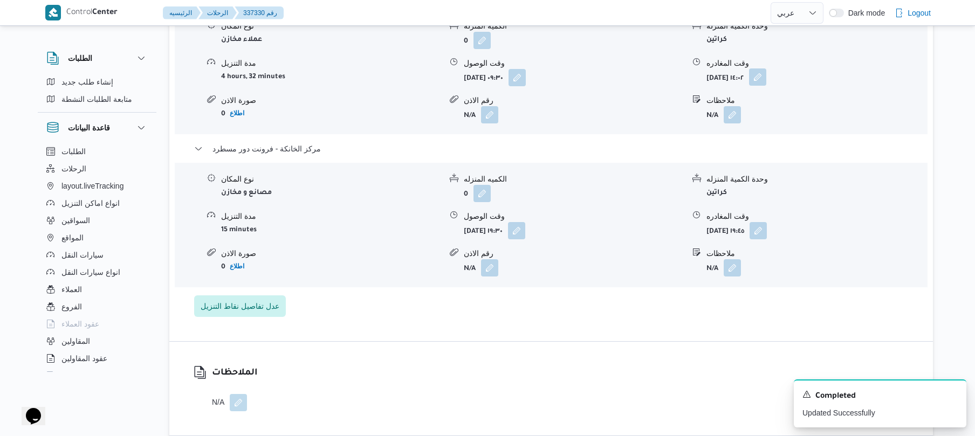
click at [767, 70] on button "button" at bounding box center [757, 77] width 17 height 17
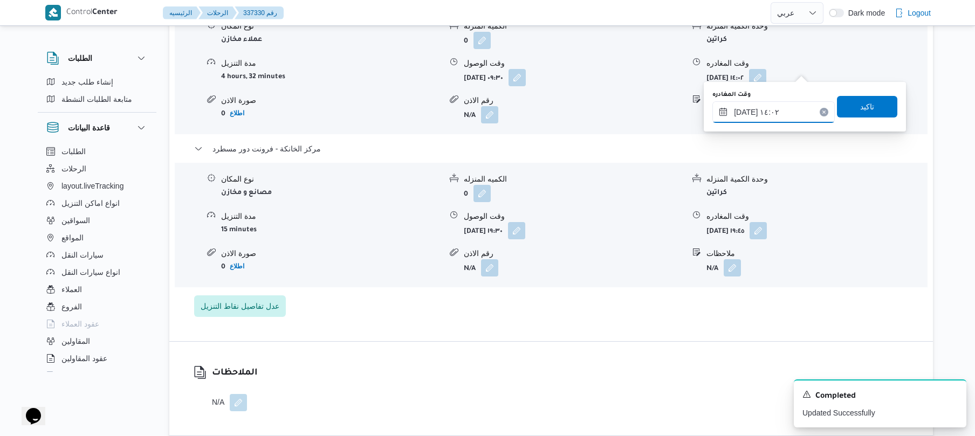
click at [756, 106] on input "١٧/٠٩/٢٠٢٥ ١٤:٠٢" at bounding box center [774, 112] width 122 height 22
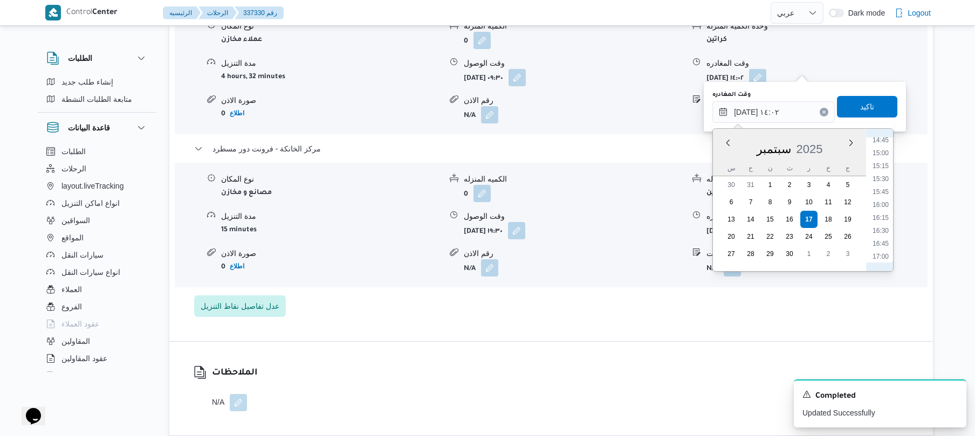
scroll to position [873, 0]
click at [885, 244] on li "18:45" at bounding box center [880, 241] width 25 height 11
type input "١٧/٠٩/٢٠٢٥ ١٨:٤٥"
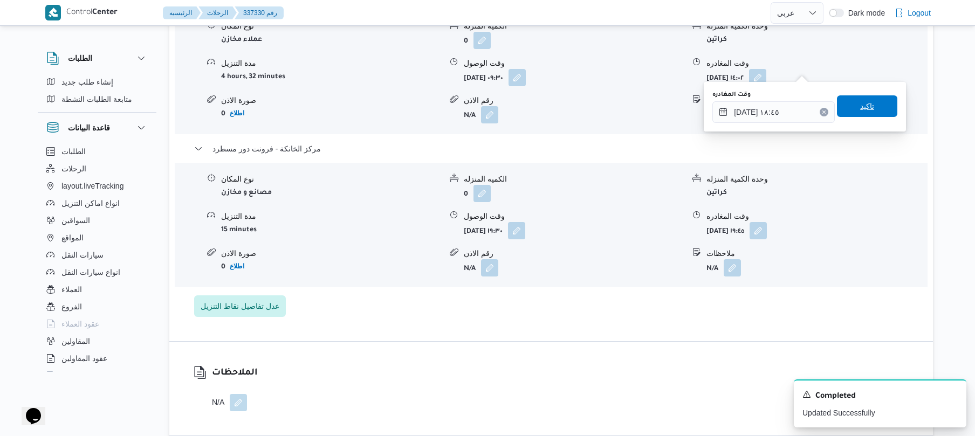
click at [871, 104] on span "تاكيد" at bounding box center [867, 106] width 60 height 22
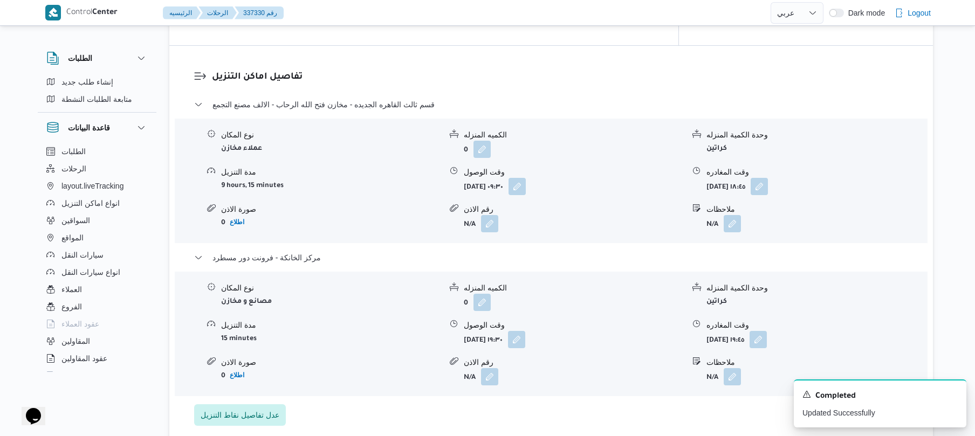
scroll to position [0, 0]
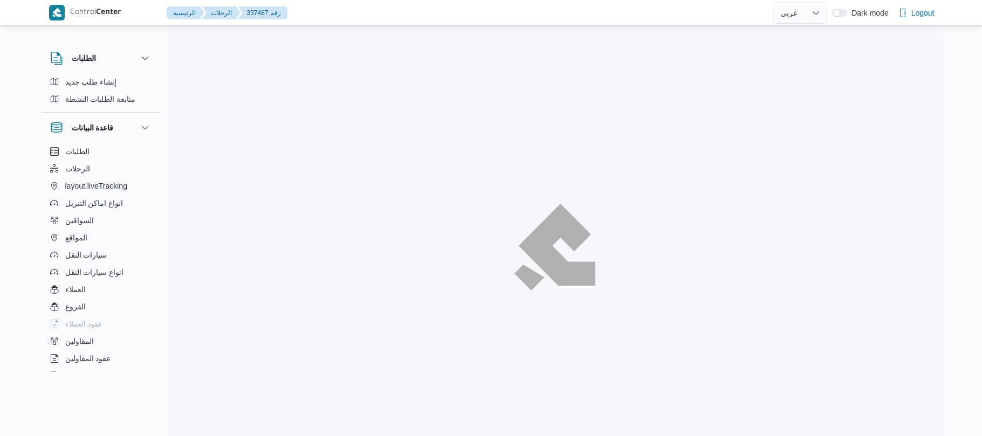
select select "ar"
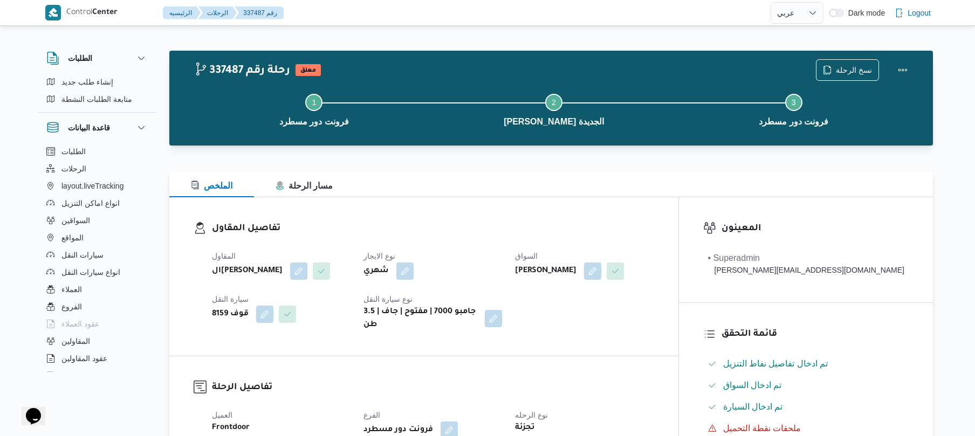
click at [577, 205] on div "تفاصيل المقاول المقاول الهامي [PERSON_NAME] نوع الايجار شهري السواق [PERSON_NAM…" at bounding box center [423, 276] width 509 height 159
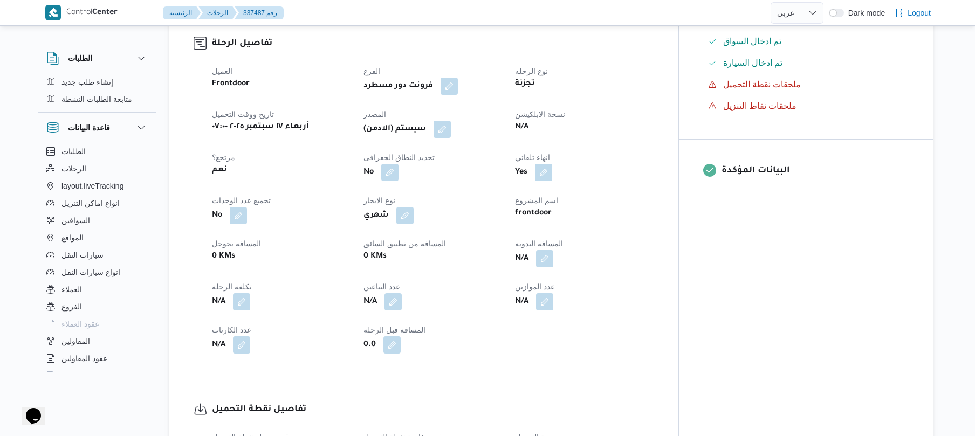
scroll to position [345, 0]
click at [553, 249] on button "button" at bounding box center [544, 257] width 17 height 17
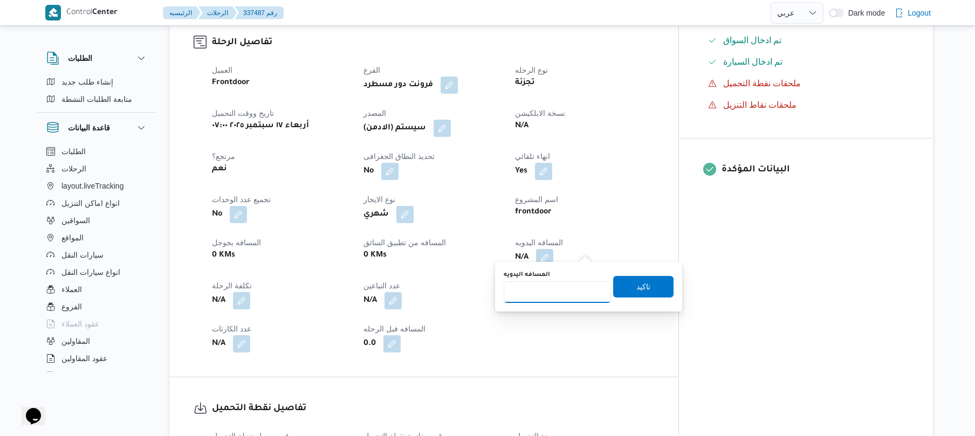
click at [566, 290] on input "المسافه اليدويه" at bounding box center [557, 293] width 107 height 22
type input "120"
click at [652, 291] on span "تاكيد" at bounding box center [643, 287] width 60 height 22
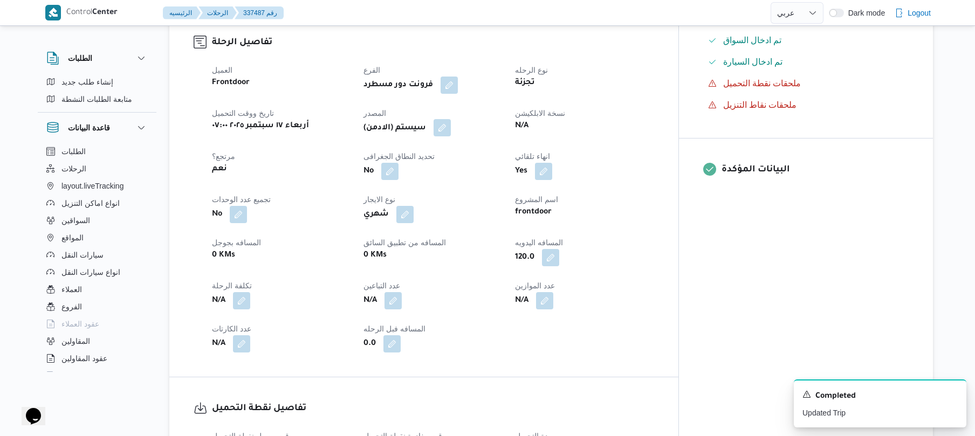
click at [451, 119] on button "button" at bounding box center [442, 127] width 17 height 17
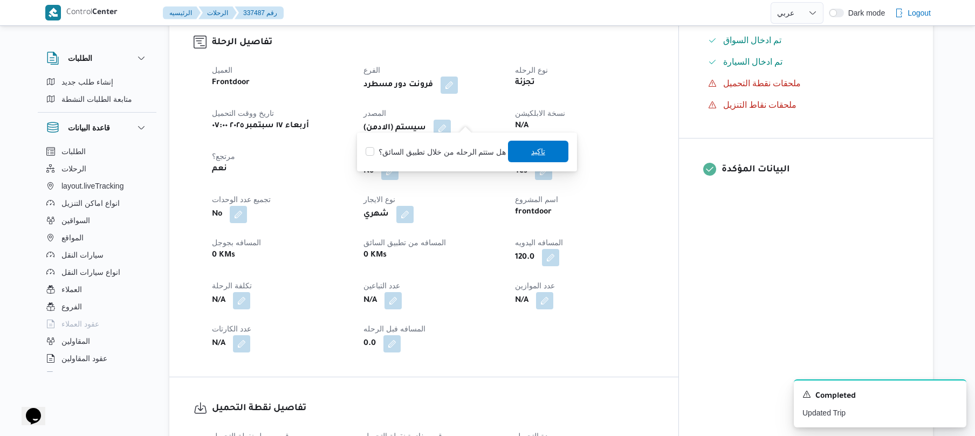
click at [516, 147] on span "تاكيد" at bounding box center [538, 152] width 60 height 22
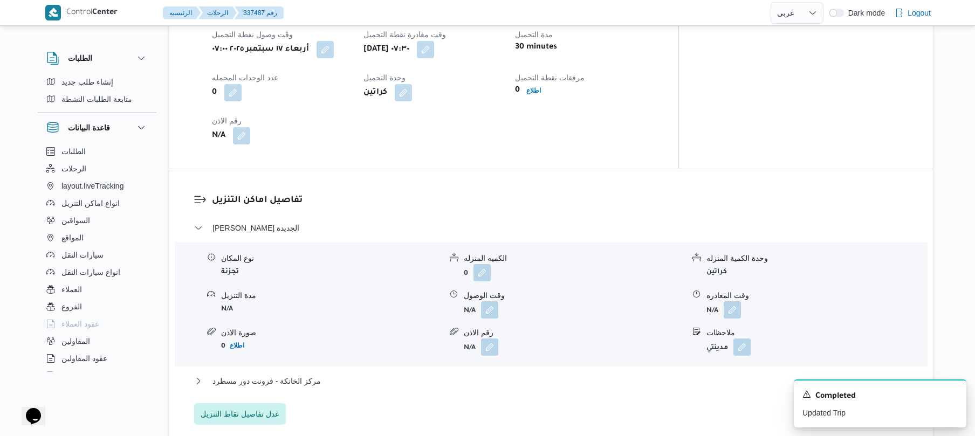
scroll to position [748, 0]
click at [489, 305] on button "button" at bounding box center [489, 308] width 17 height 17
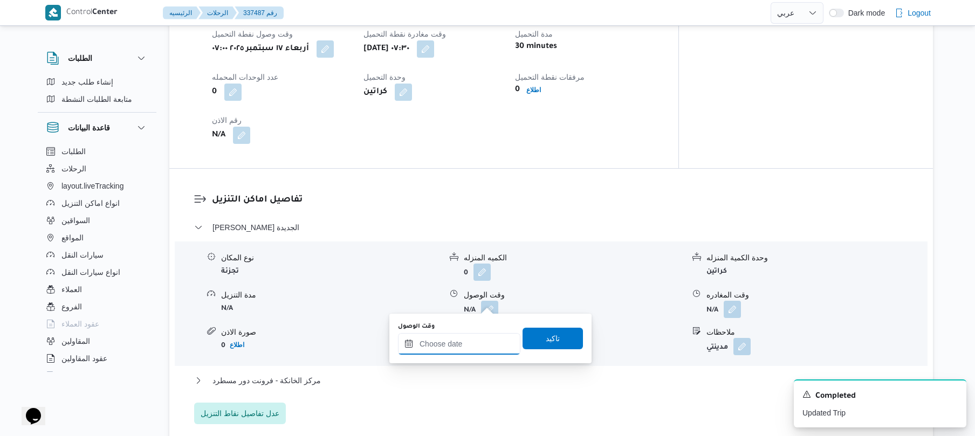
click at [462, 342] on input "وقت الوصول" at bounding box center [459, 344] width 122 height 22
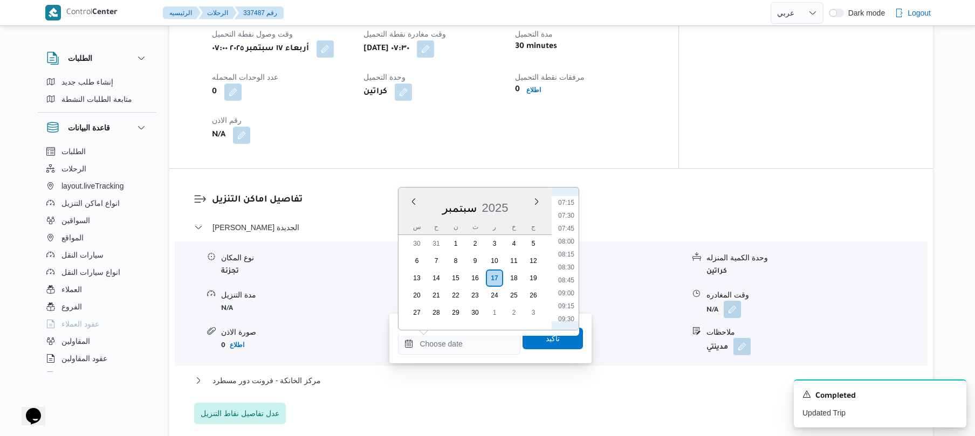
scroll to position [346, 0]
click at [571, 285] on li "08:15" at bounding box center [566, 283] width 25 height 11
type input "١٧/٠٩/٢٠٢٥ ٠٨:١٥"
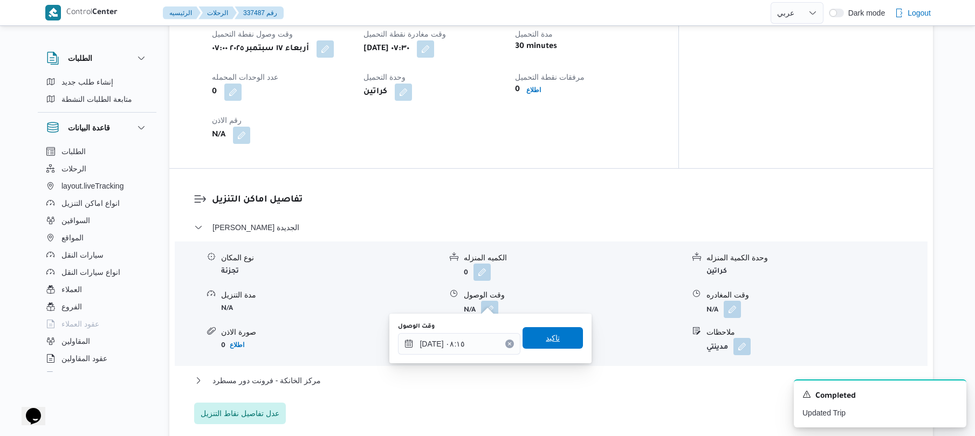
click at [553, 340] on span "تاكيد" at bounding box center [553, 338] width 60 height 22
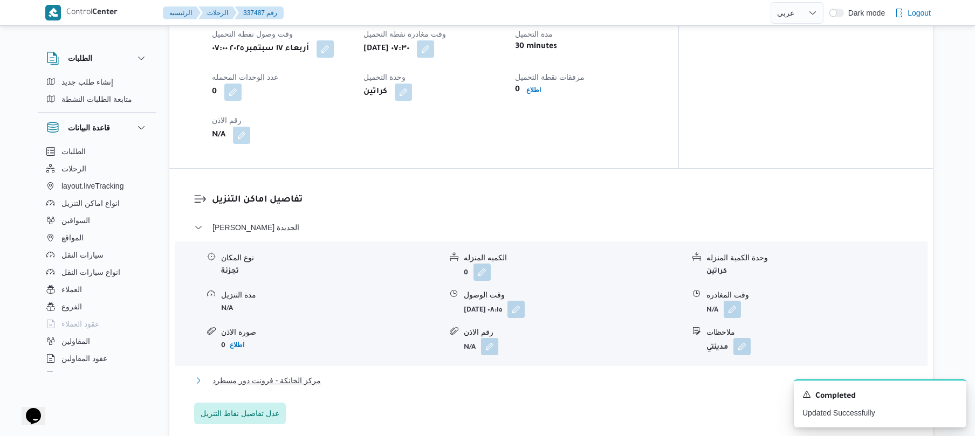
click at [500, 374] on button "مركز الخانكة - فرونت دور مسطرد" at bounding box center [551, 380] width 715 height 13
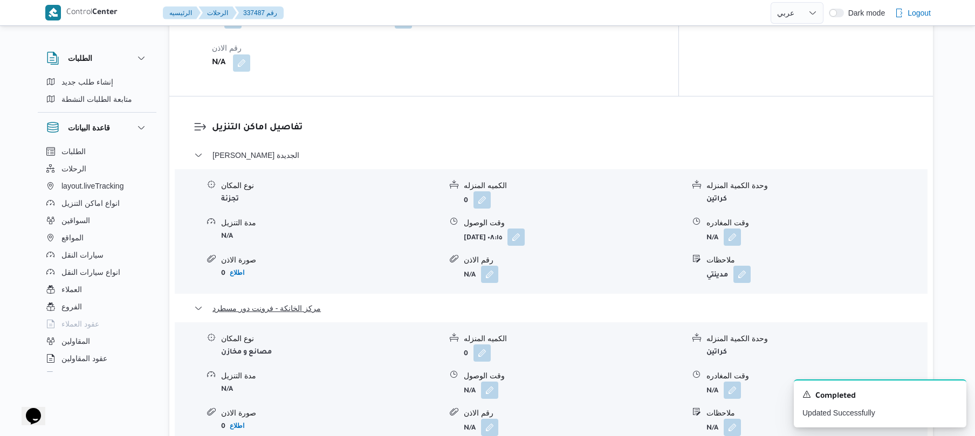
scroll to position [1007, 0]
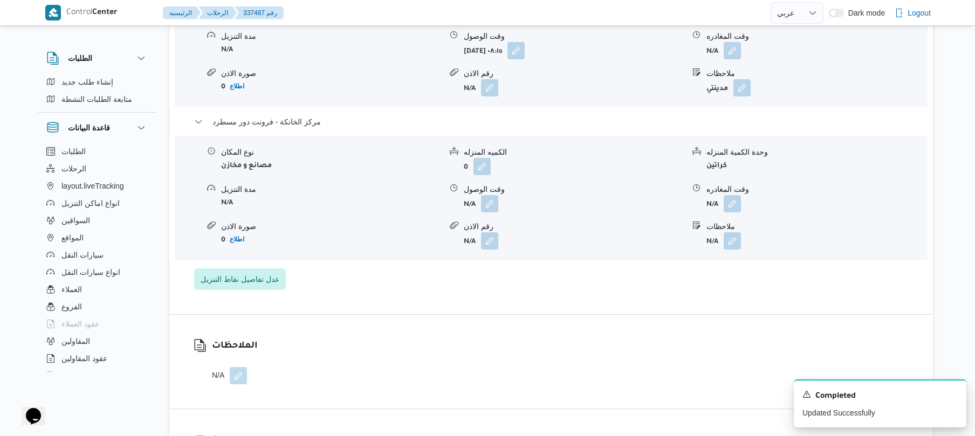
click at [735, 210] on div "نوع المكان مصانع و مخازن الكميه المنزله 0 وحدة الكمية المنزله كراتين مدة التنزي…" at bounding box center [551, 198] width 762 height 122
click at [735, 195] on button "button" at bounding box center [732, 203] width 17 height 17
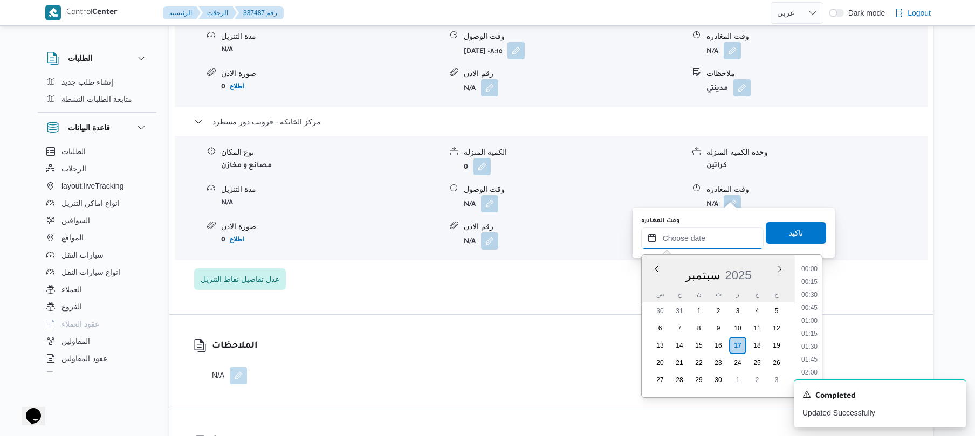
drag, startPoint x: 686, startPoint y: 245, endPoint x: 694, endPoint y: 242, distance: 8.0
click at [686, 245] on input "وقت المغادره" at bounding box center [702, 239] width 122 height 22
click at [810, 319] on li "20:00" at bounding box center [809, 320] width 25 height 11
type input "[DATE] ٢٠:٠٠"
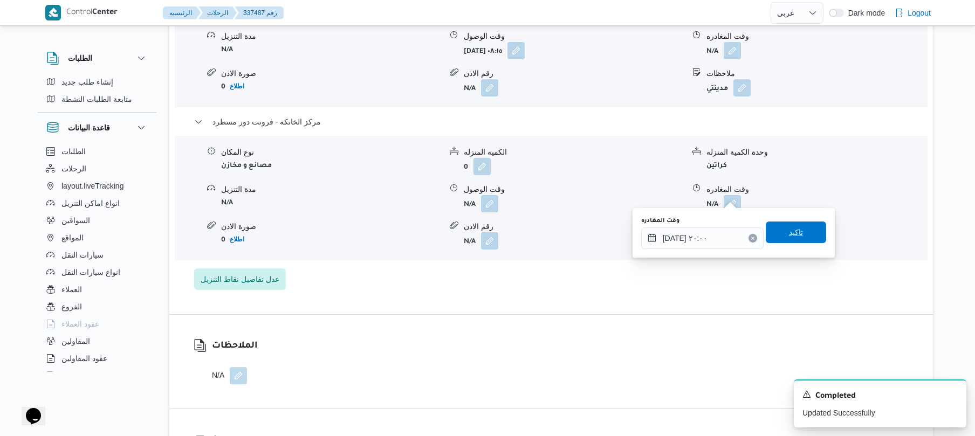
click at [799, 231] on span "تاكيد" at bounding box center [796, 233] width 60 height 22
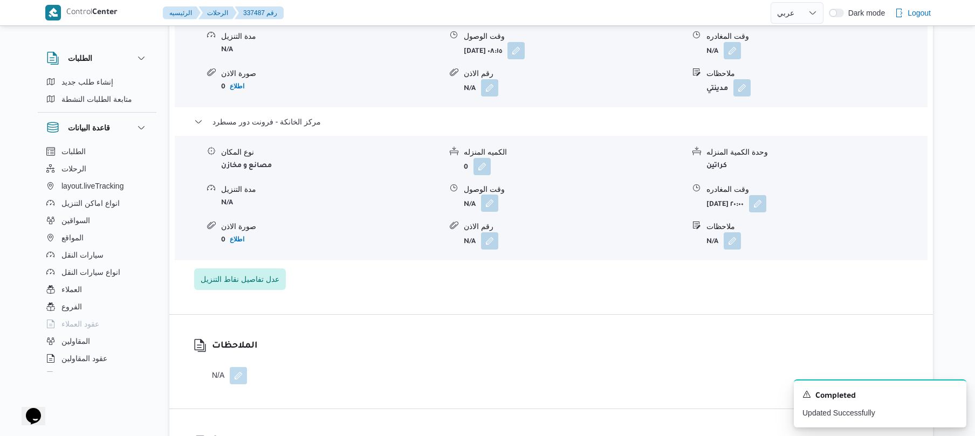
click at [490, 195] on button "button" at bounding box center [489, 203] width 17 height 17
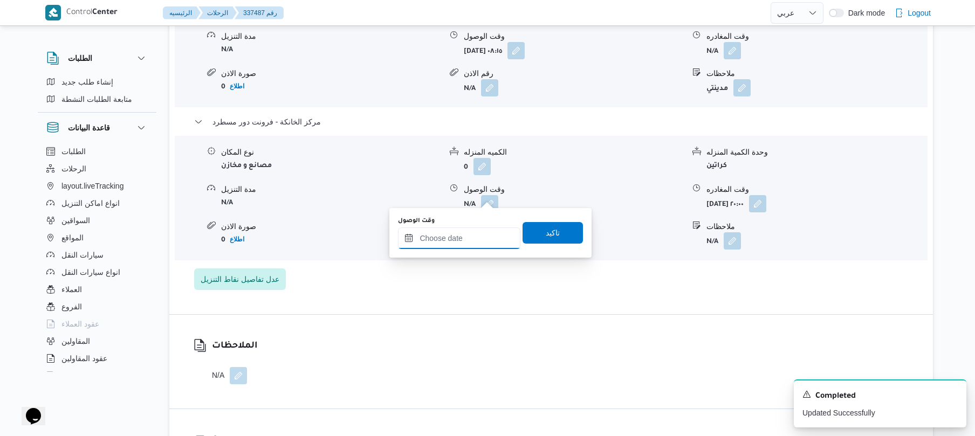
click at [475, 240] on input "وقت الوصول" at bounding box center [459, 239] width 122 height 22
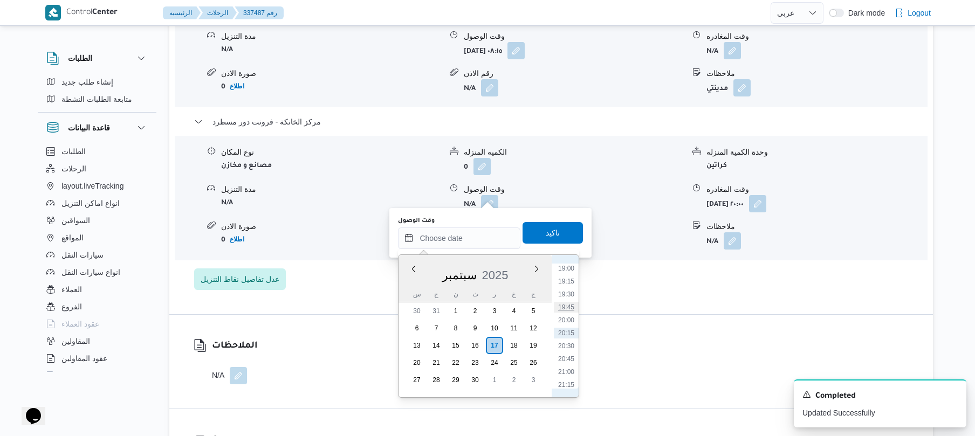
click at [575, 309] on li "19:45" at bounding box center [566, 307] width 25 height 11
type input "١٧/٠٩/٢٠٢٥ ١٩:٤٥"
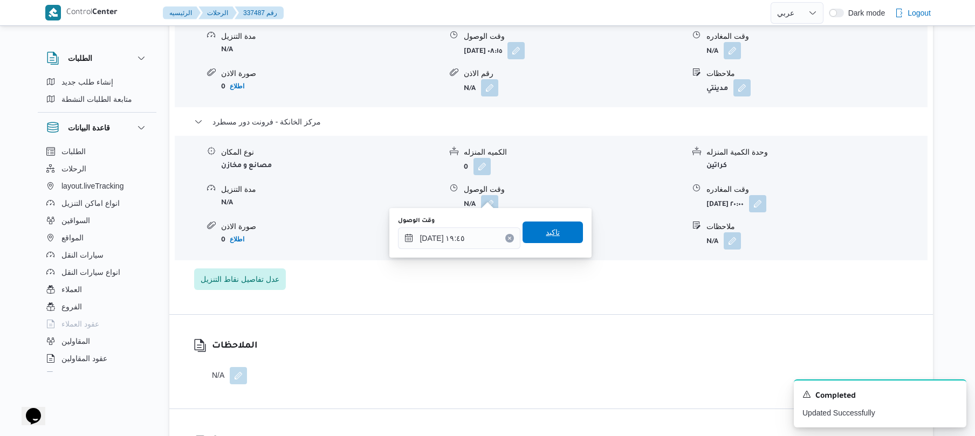
click at [564, 232] on span "تاكيد" at bounding box center [553, 233] width 60 height 22
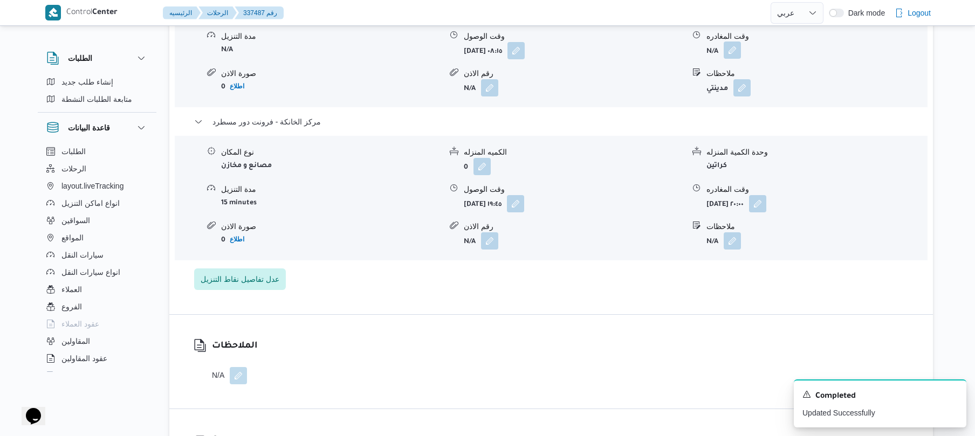
click at [738, 42] on button "button" at bounding box center [732, 50] width 17 height 17
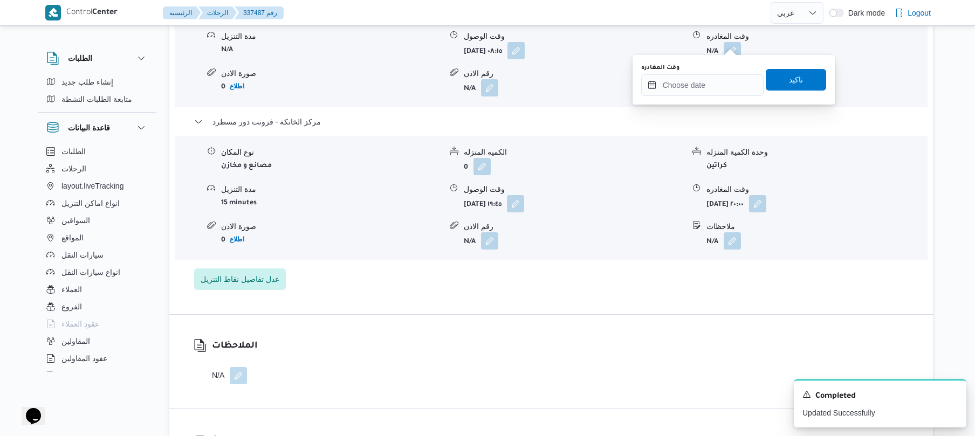
click at [721, 72] on div "وقت المغادره" at bounding box center [702, 80] width 122 height 32
click at [743, 89] on input "وقت المغادره" at bounding box center [702, 85] width 122 height 22
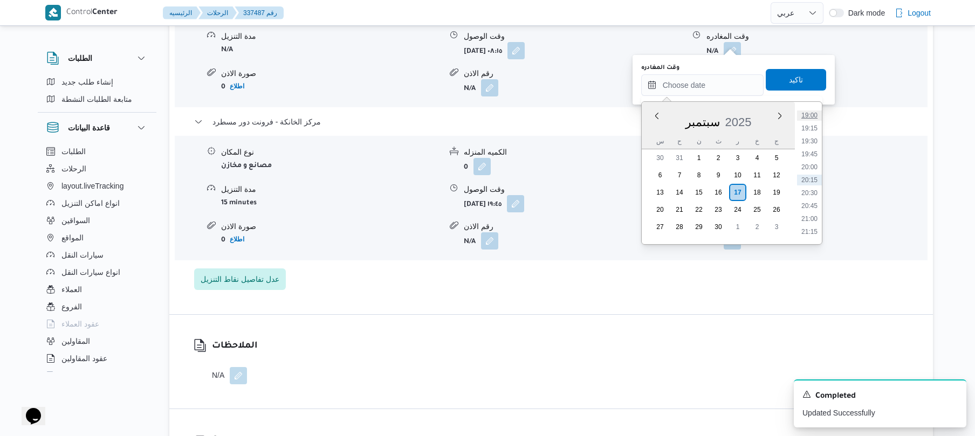
click at [812, 117] on li "19:00" at bounding box center [809, 115] width 25 height 11
type input "[DATE] ١٩:٠٠"
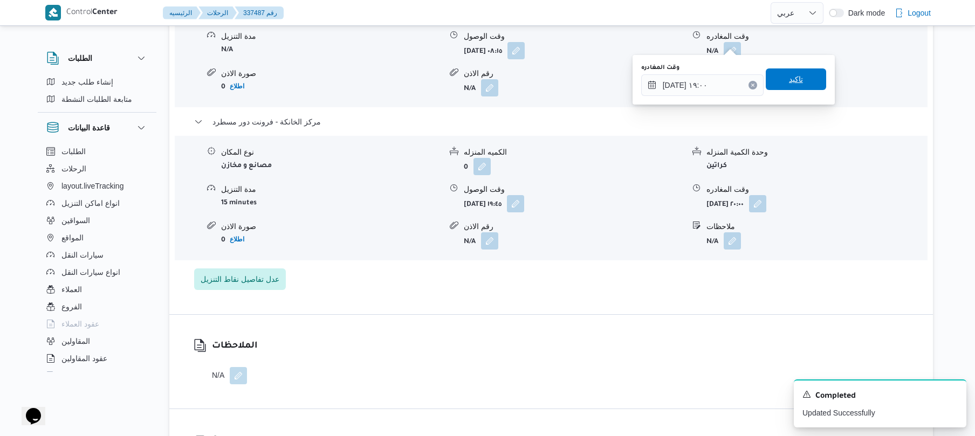
click at [803, 79] on span "تاكيد" at bounding box center [796, 80] width 60 height 22
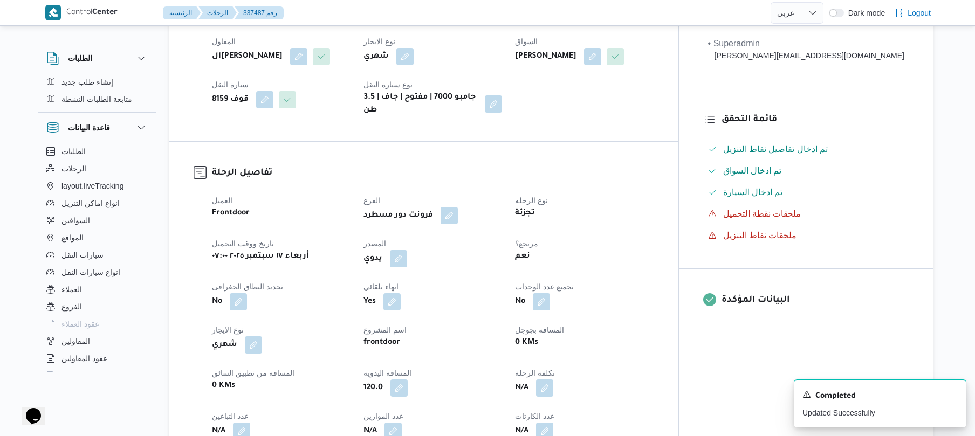
scroll to position [0, 0]
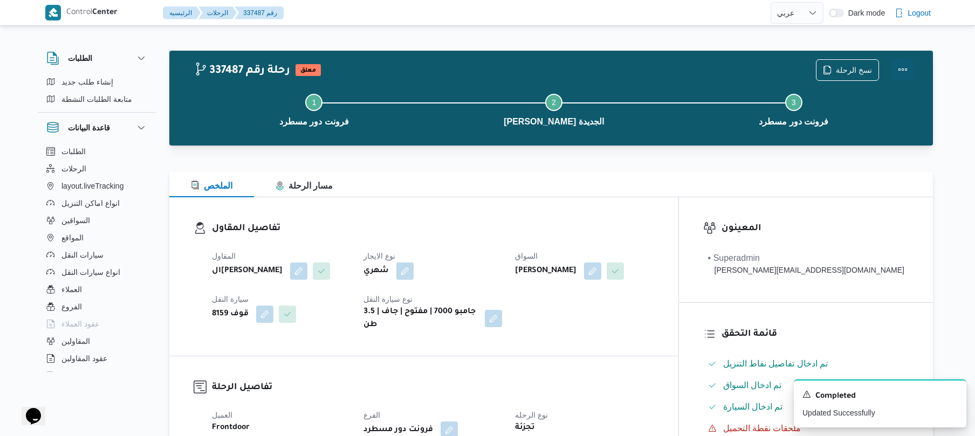
click at [903, 70] on button "Actions" at bounding box center [903, 70] width 22 height 22
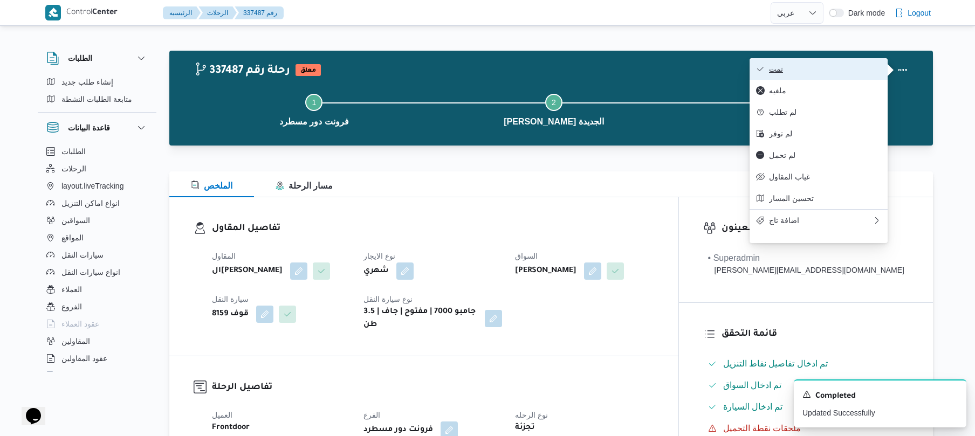
click at [834, 71] on span "تمت" at bounding box center [825, 69] width 112 height 9
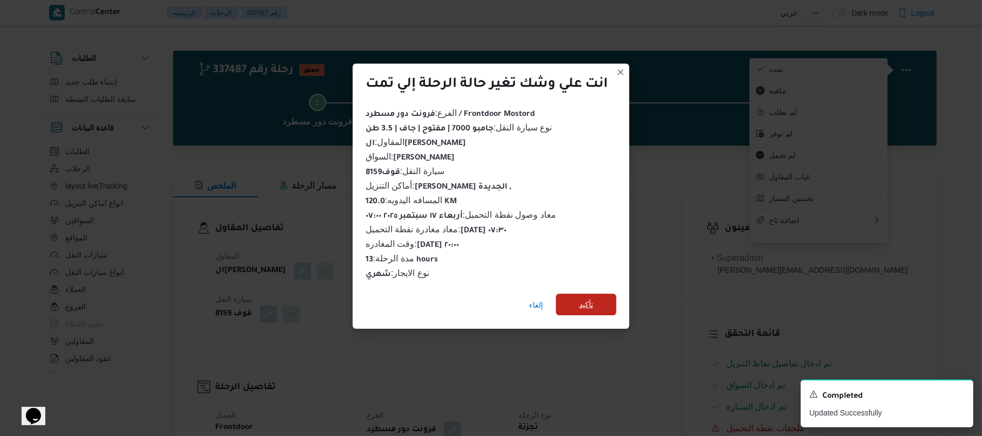
click at [588, 303] on span "تأكيد" at bounding box center [586, 304] width 14 height 13
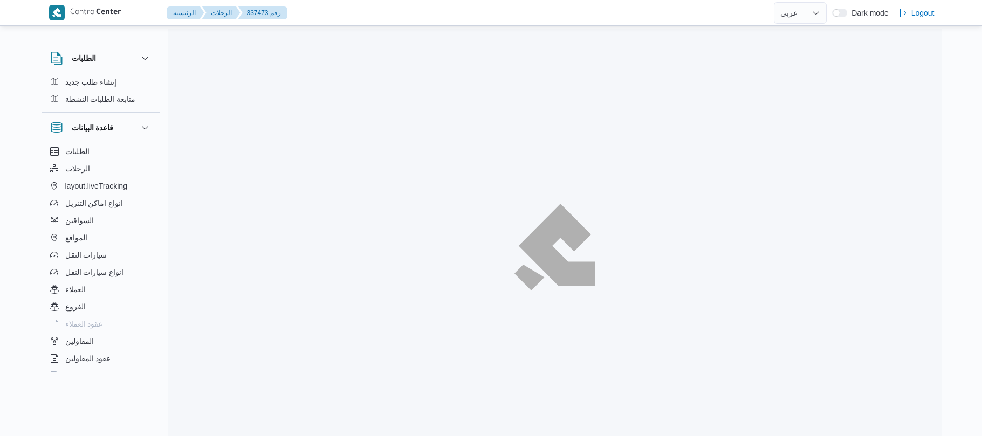
select select "ar"
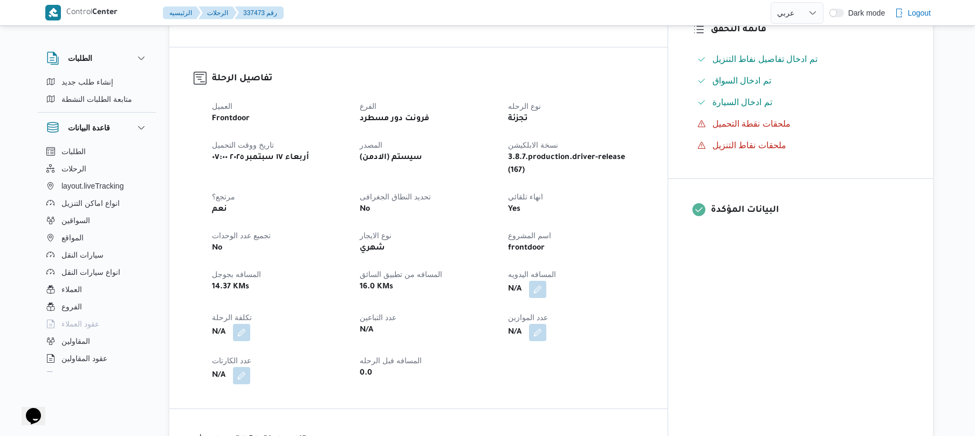
scroll to position [345, 0]
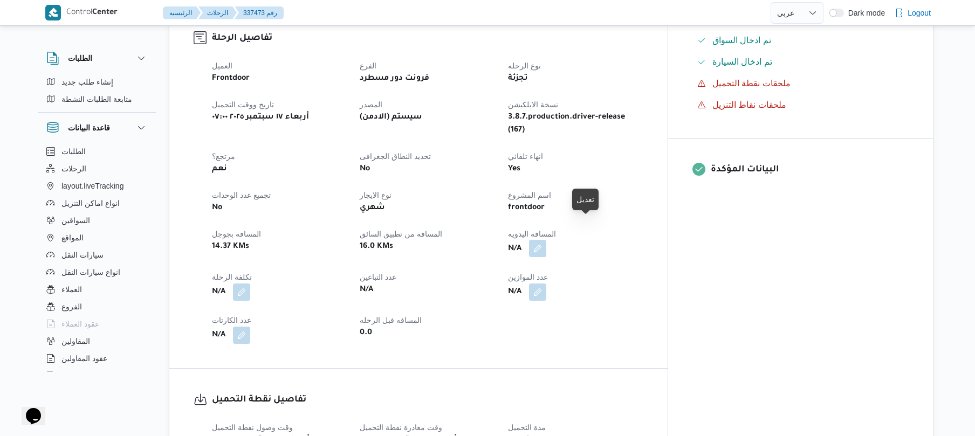
click at [546, 240] on button "button" at bounding box center [537, 248] width 17 height 17
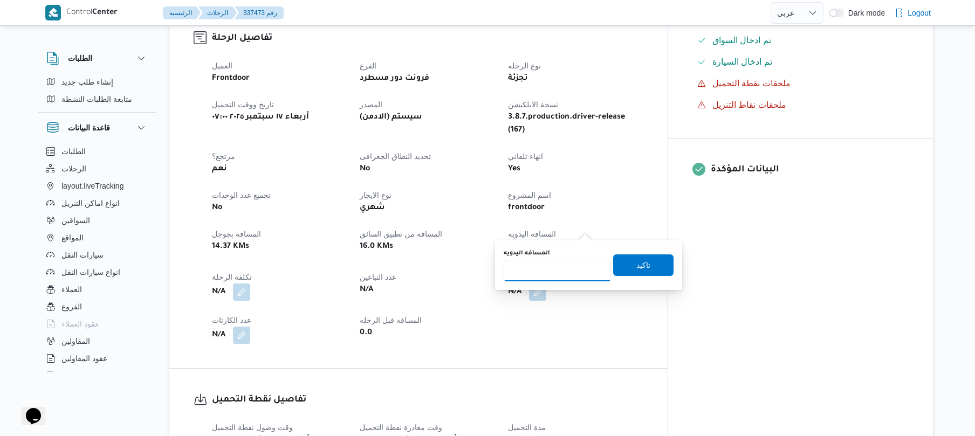
click at [566, 268] on input "المسافه اليدويه" at bounding box center [557, 271] width 107 height 22
type input "65"
click at [637, 268] on span "تاكيد" at bounding box center [644, 264] width 14 height 13
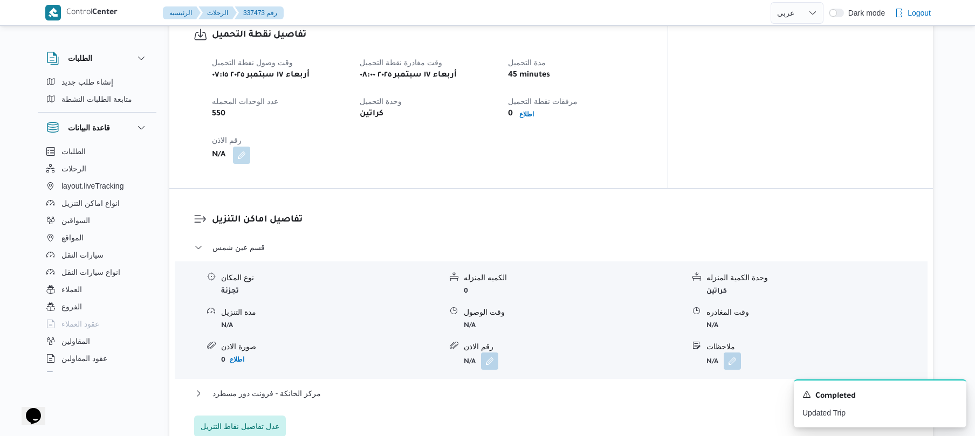
scroll to position [719, 0]
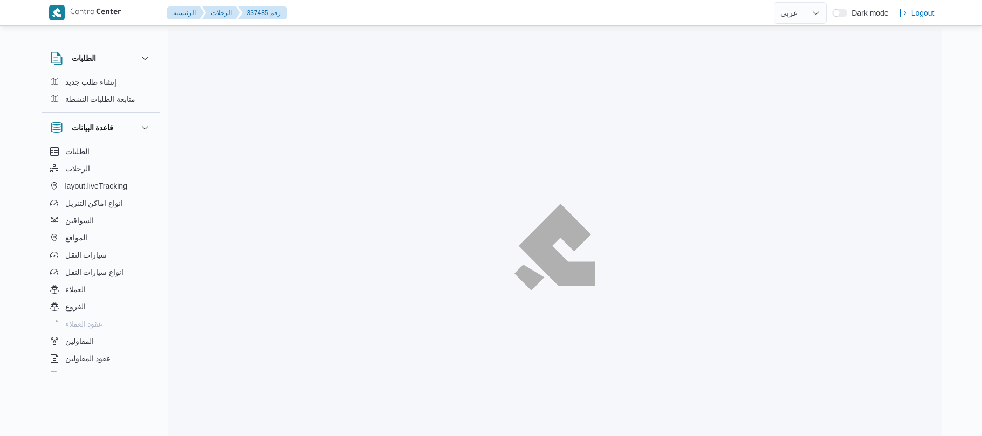
select select "ar"
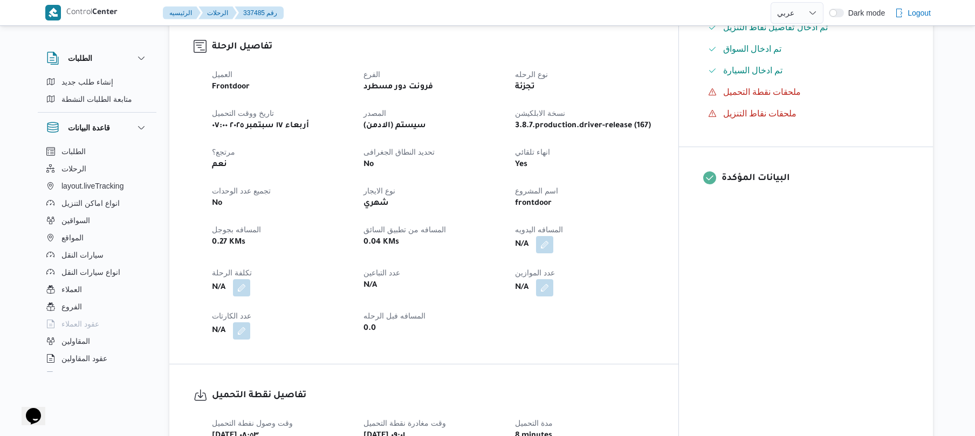
scroll to position [345, 0]
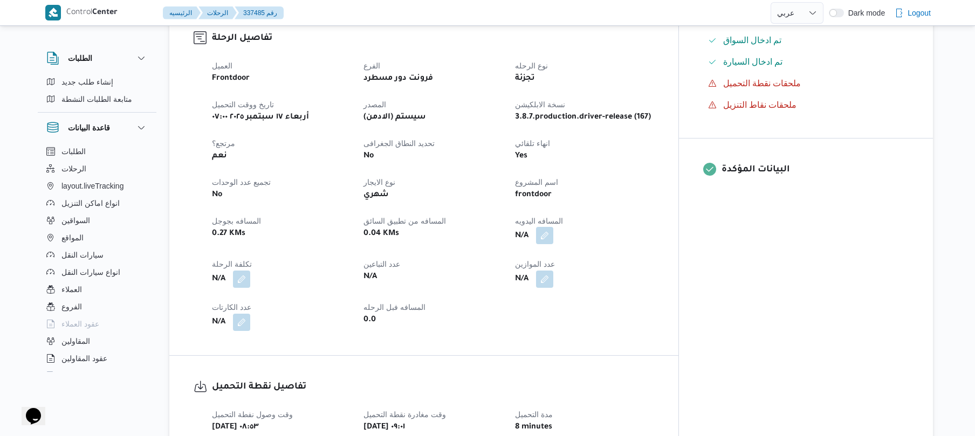
click at [553, 227] on button "button" at bounding box center [544, 235] width 17 height 17
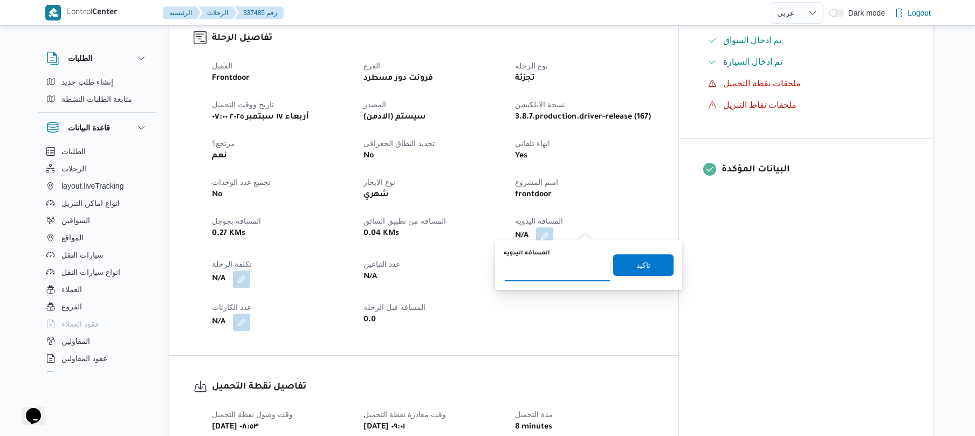
click at [564, 274] on input "المسافه اليدويه" at bounding box center [557, 271] width 107 height 22
type input "120"
click at [637, 264] on span "تاكيد" at bounding box center [644, 264] width 14 height 13
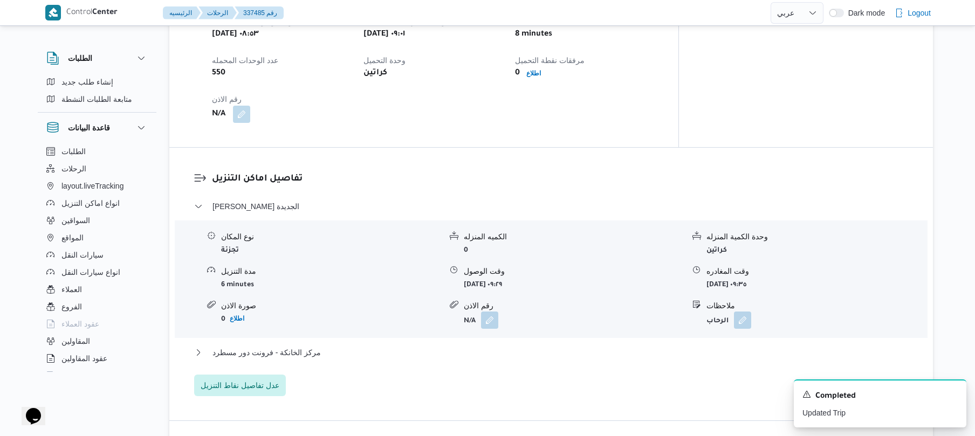
scroll to position [748, 0]
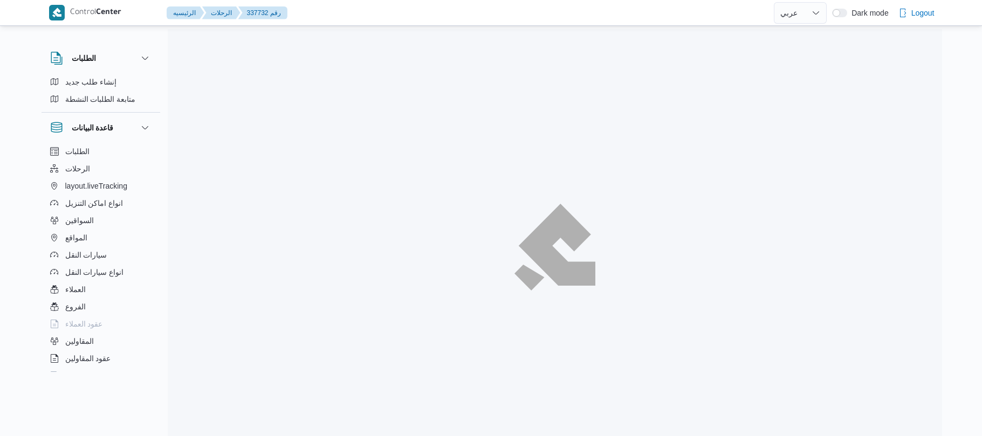
select select "ar"
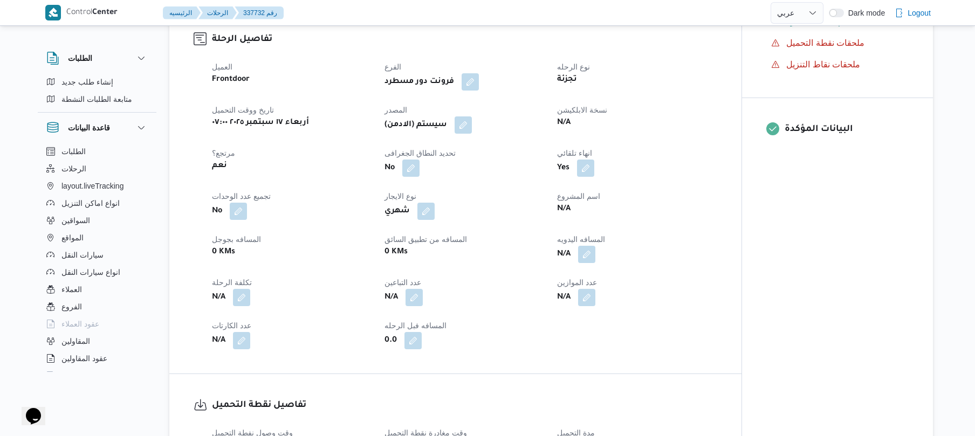
scroll to position [374, 0]
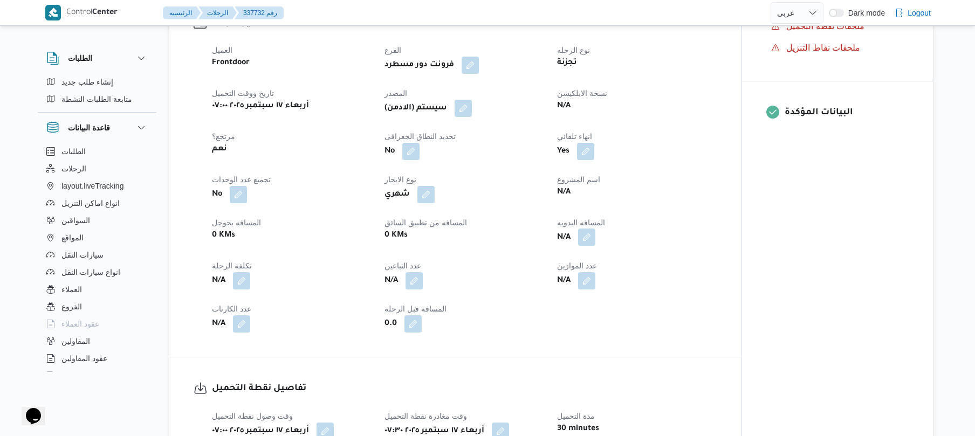
click at [589, 242] on button "button" at bounding box center [586, 237] width 17 height 17
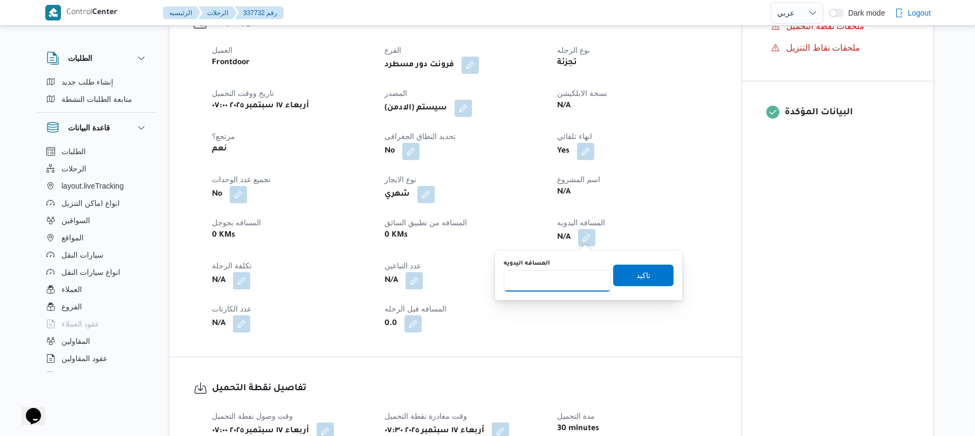
click at [557, 279] on input "المسافه اليدويه" at bounding box center [557, 281] width 107 height 22
type input "130"
click at [645, 277] on span "تاكيد" at bounding box center [643, 276] width 60 height 22
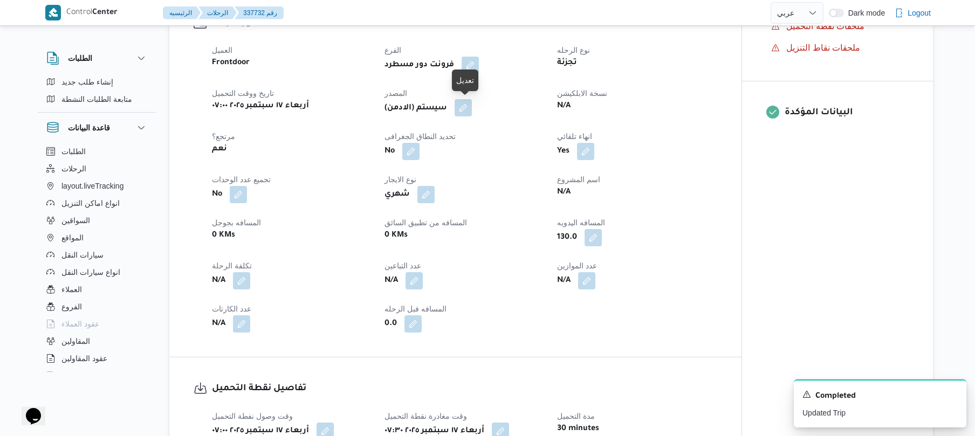
click at [467, 105] on button "button" at bounding box center [463, 107] width 17 height 17
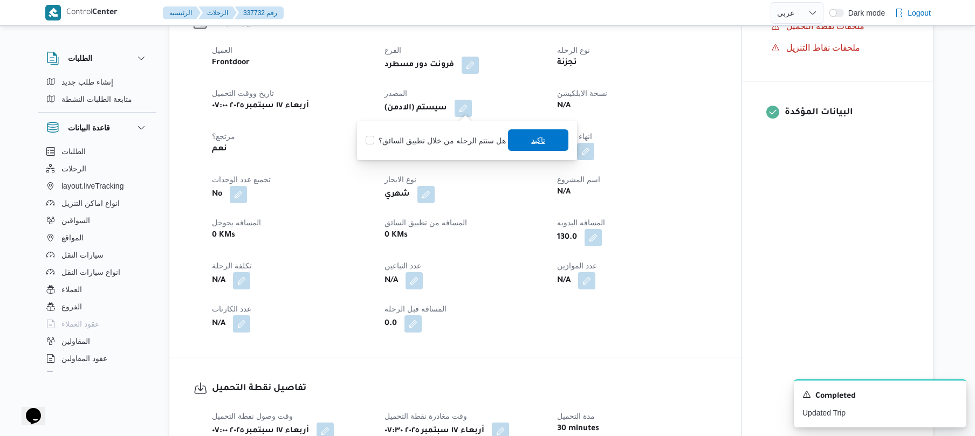
click at [542, 141] on span "تاكيد" at bounding box center [538, 140] width 14 height 13
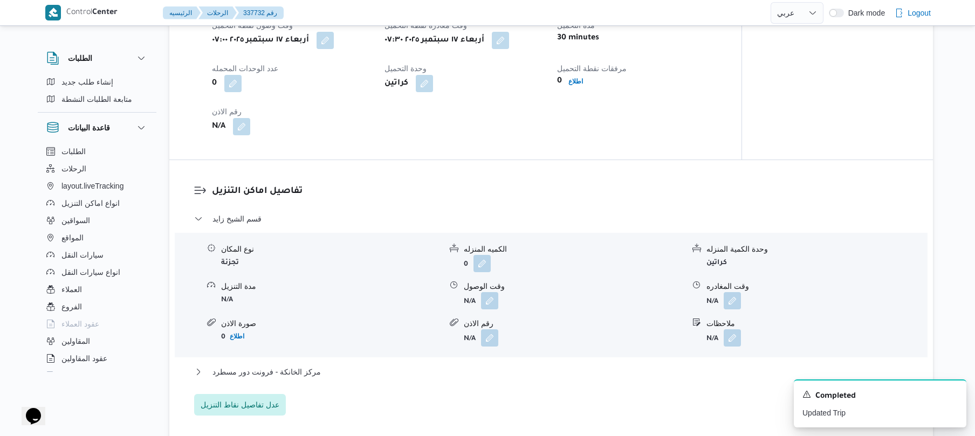
scroll to position [834, 0]
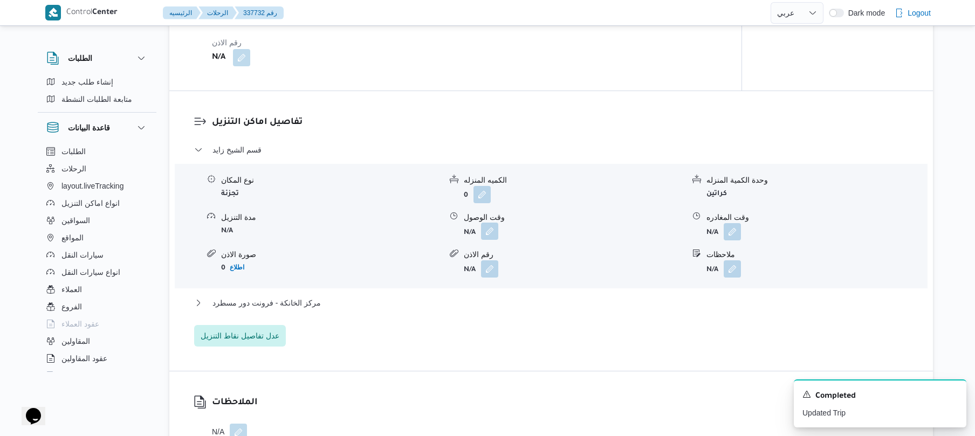
click at [490, 229] on button "button" at bounding box center [489, 231] width 17 height 17
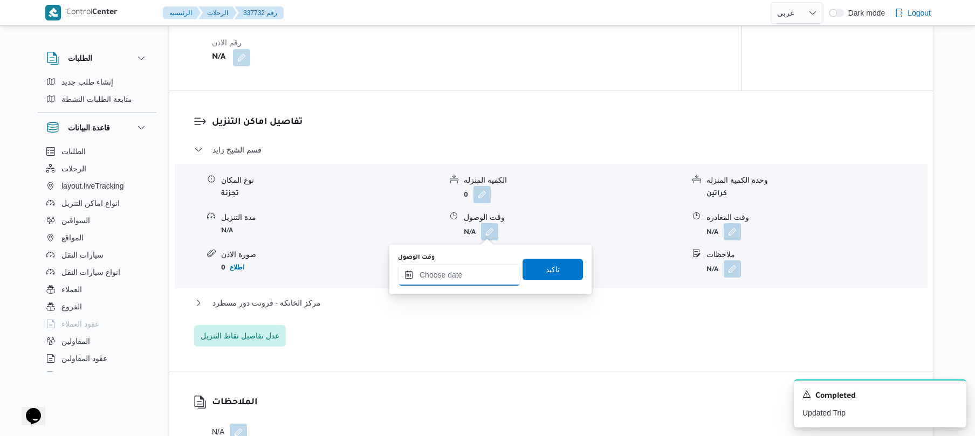
click at [469, 275] on input "وقت الوصول" at bounding box center [459, 275] width 122 height 22
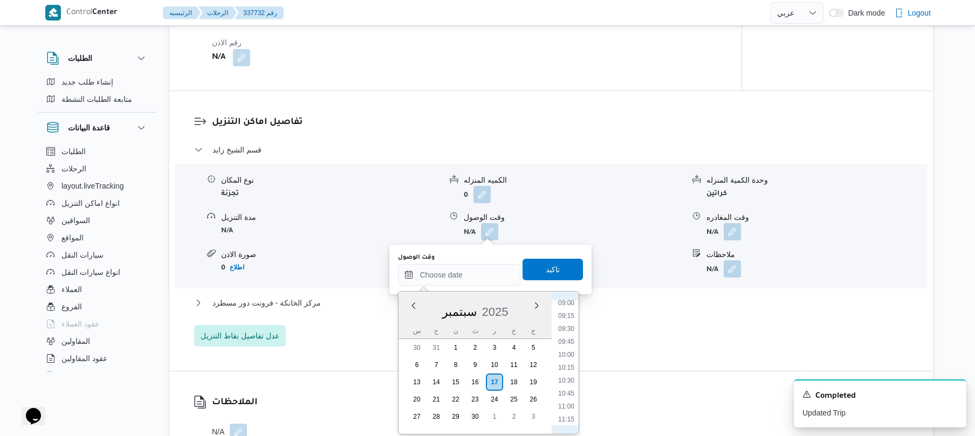
scroll to position [363, 0]
click at [567, 382] on li "08:30" at bounding box center [566, 383] width 25 height 11
type input "[DATE] ٠٨:٣٠"
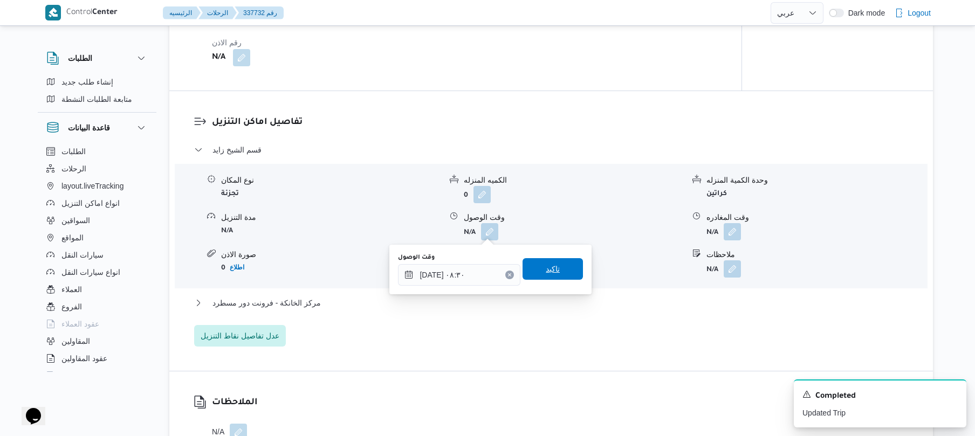
click at [564, 271] on span "تاكيد" at bounding box center [553, 269] width 60 height 22
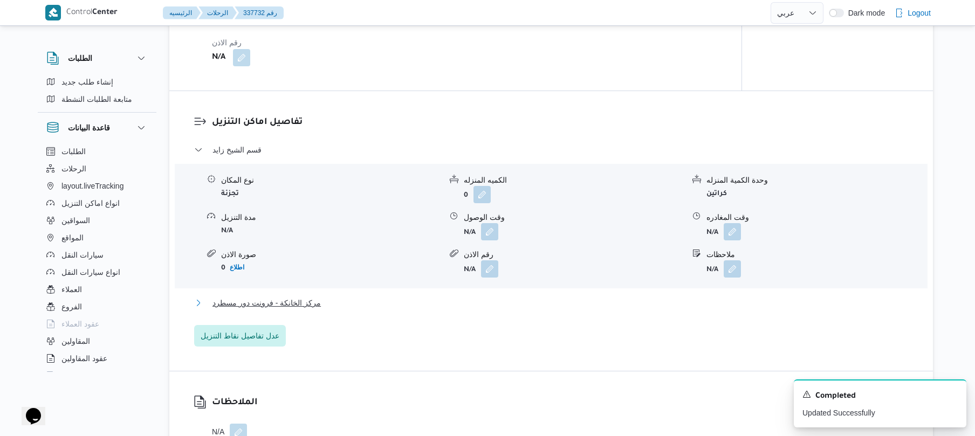
click at [536, 309] on button "مركز الخانكة - فرونت دور مسطرد" at bounding box center [551, 303] width 715 height 13
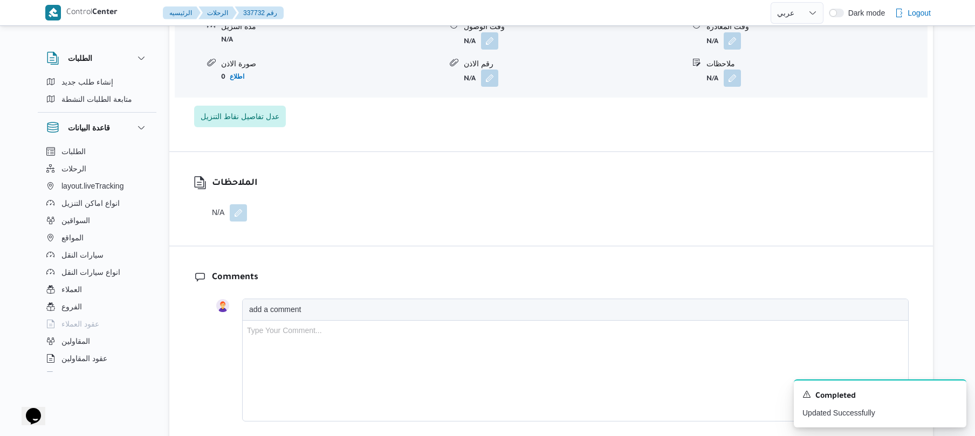
scroll to position [1179, 0]
click at [729, 38] on button "button" at bounding box center [732, 39] width 17 height 17
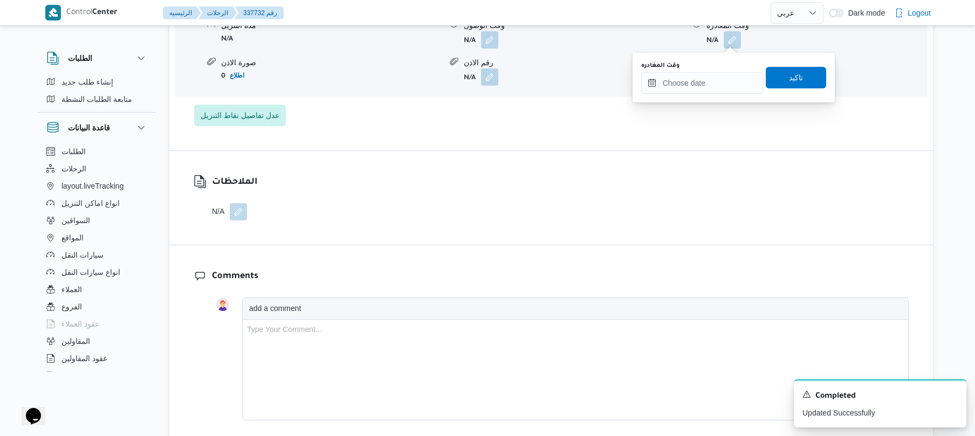
click at [689, 95] on div "You are in a dialog. To close this dialog, hit escape. وقت المغادره تاكيد" at bounding box center [734, 78] width 202 height 50
drag, startPoint x: 690, startPoint y: 93, endPoint x: 698, endPoint y: 93, distance: 7.6
click at [690, 93] on input "وقت المغادره" at bounding box center [702, 83] width 122 height 22
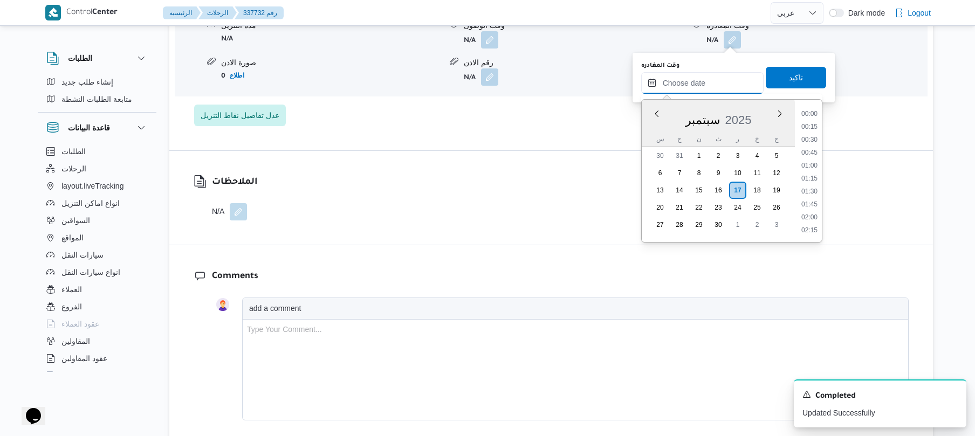
scroll to position [997, 0]
click at [806, 167] on li "20:15" at bounding box center [809, 165] width 25 height 11
type input "١٧/٠٩/٢٠٢٥ ٢٠:١٥"
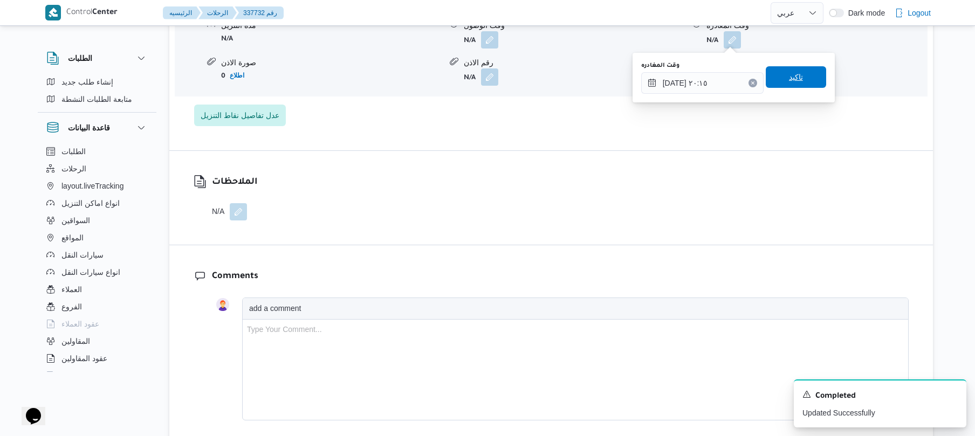
click at [806, 73] on span "تاكيد" at bounding box center [796, 77] width 60 height 22
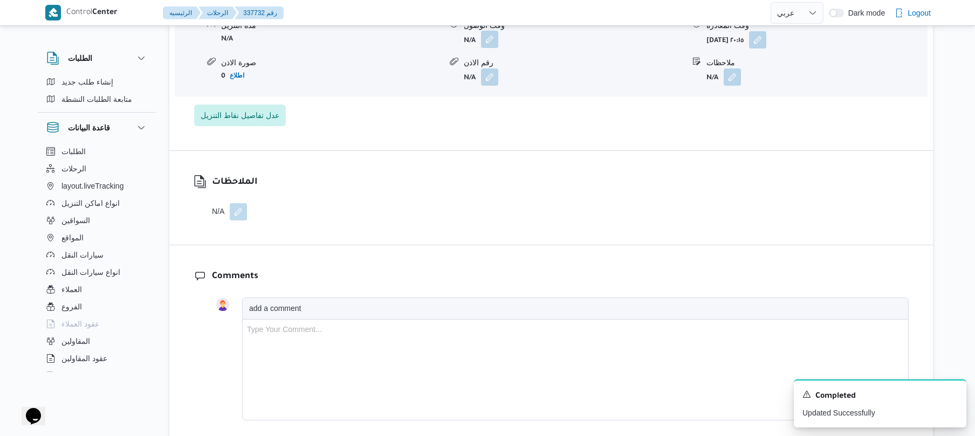
click at [491, 40] on button "button" at bounding box center [489, 39] width 17 height 17
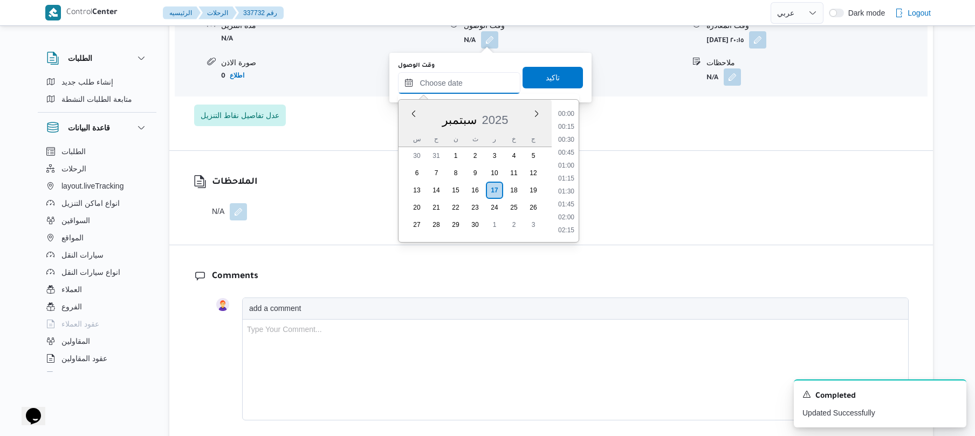
click at [475, 74] on input "وقت الوصول" at bounding box center [459, 83] width 122 height 22
click at [572, 151] on li "20:00" at bounding box center [566, 152] width 25 height 11
type input "١٧/٠٩/٢٠٢٥ ٢٠:٠٠"
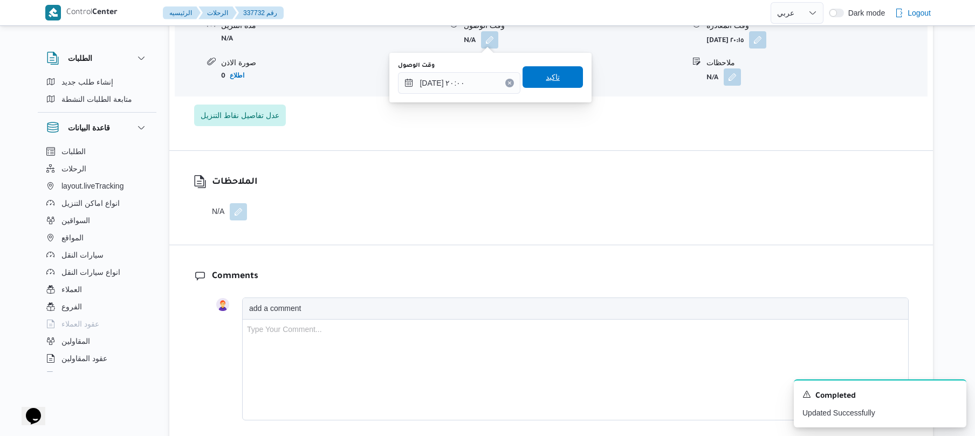
click at [551, 83] on span "تاكيد" at bounding box center [553, 77] width 60 height 22
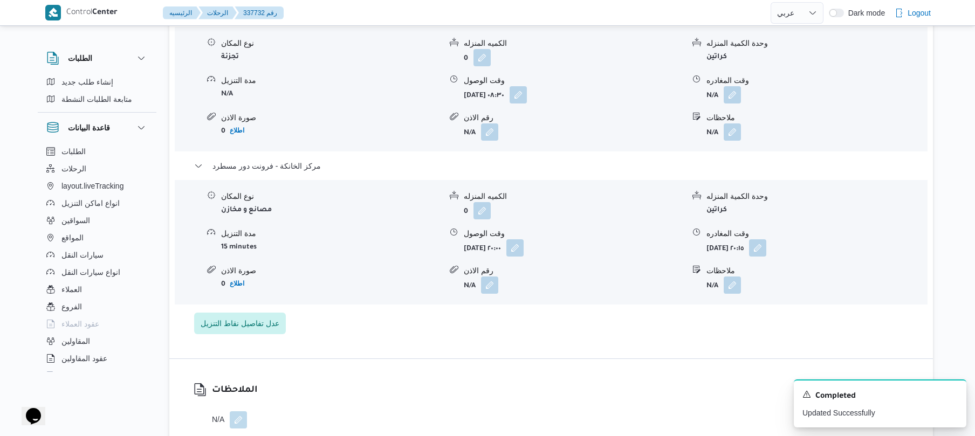
scroll to position [949, 0]
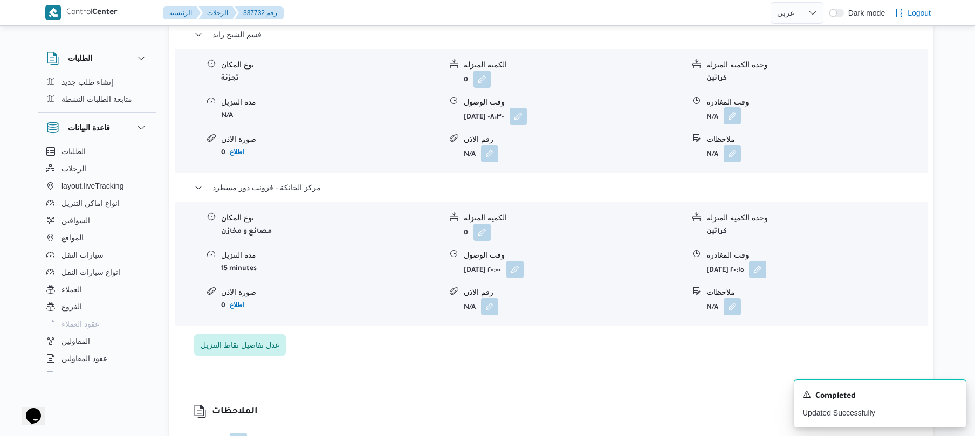
click at [737, 123] on button "button" at bounding box center [732, 115] width 17 height 17
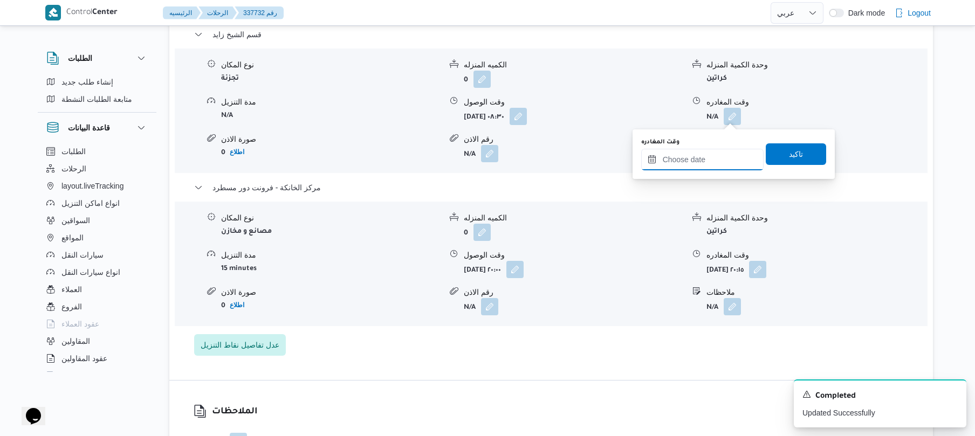
drag, startPoint x: 697, startPoint y: 161, endPoint x: 742, endPoint y: 156, distance: 45.0
click at [697, 161] on input "وقت المغادره" at bounding box center [702, 160] width 122 height 22
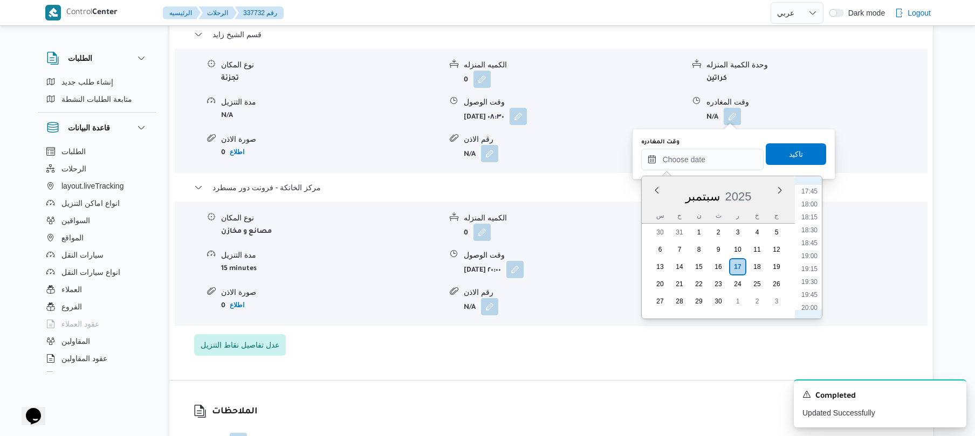
scroll to position [892, 0]
click at [812, 282] on li "19:00" at bounding box center [809, 282] width 25 height 11
type input "١٧/٠٩/٢٠٢٥ ١٩:٠٠"
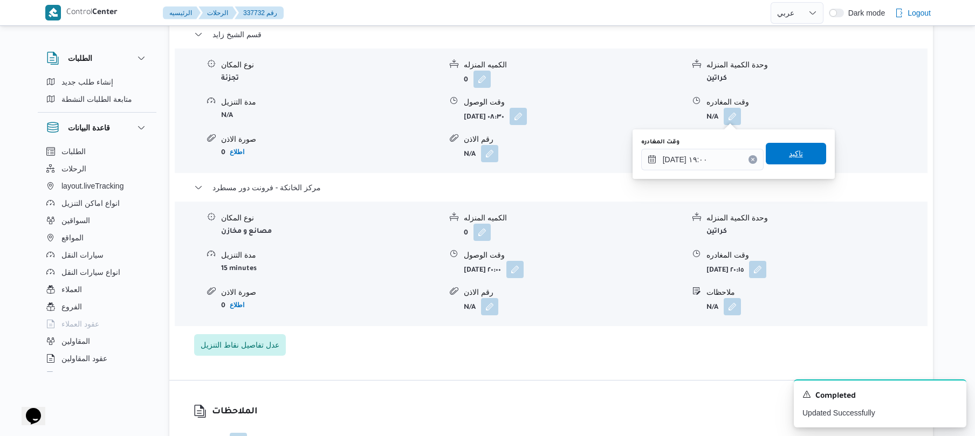
click at [805, 159] on span "تاكيد" at bounding box center [796, 154] width 60 height 22
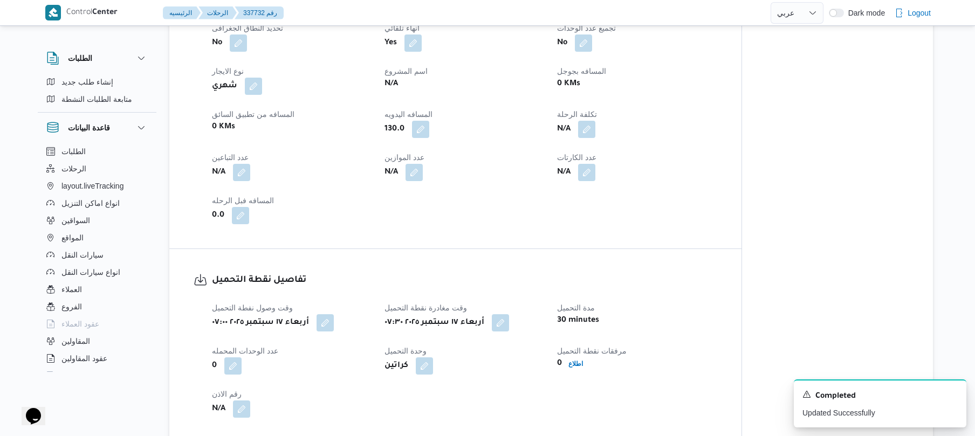
scroll to position [0, 0]
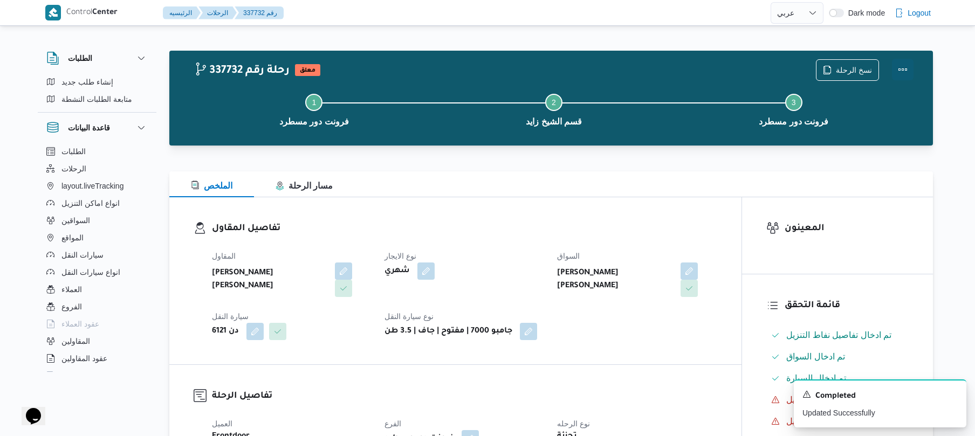
click at [909, 68] on button "Actions" at bounding box center [903, 70] width 22 height 22
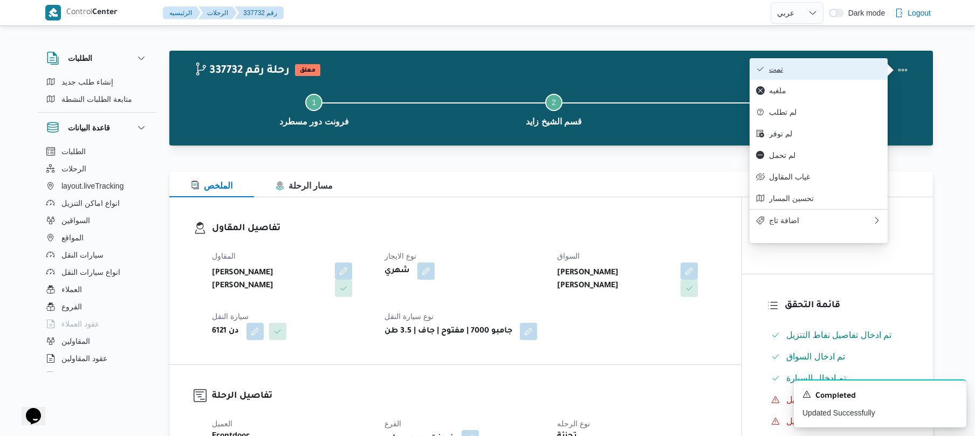
click at [853, 67] on span "تمت" at bounding box center [825, 69] width 112 height 9
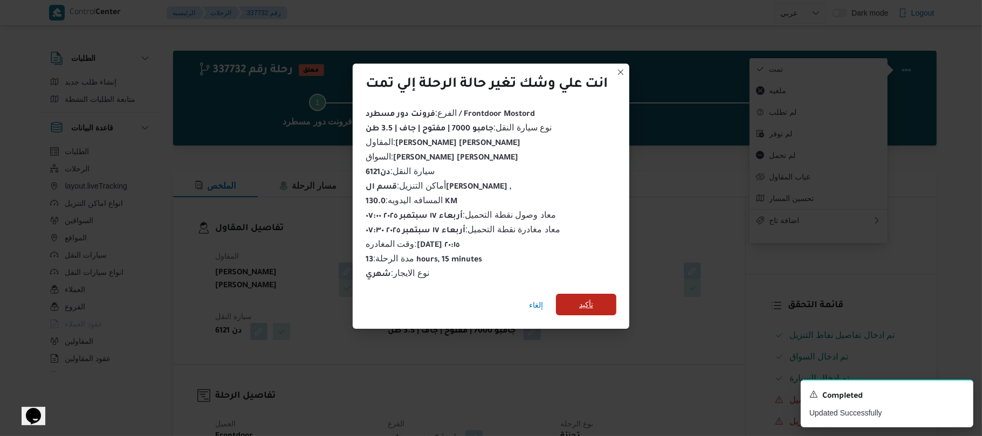
click at [596, 300] on span "تأكيد" at bounding box center [586, 305] width 60 height 22
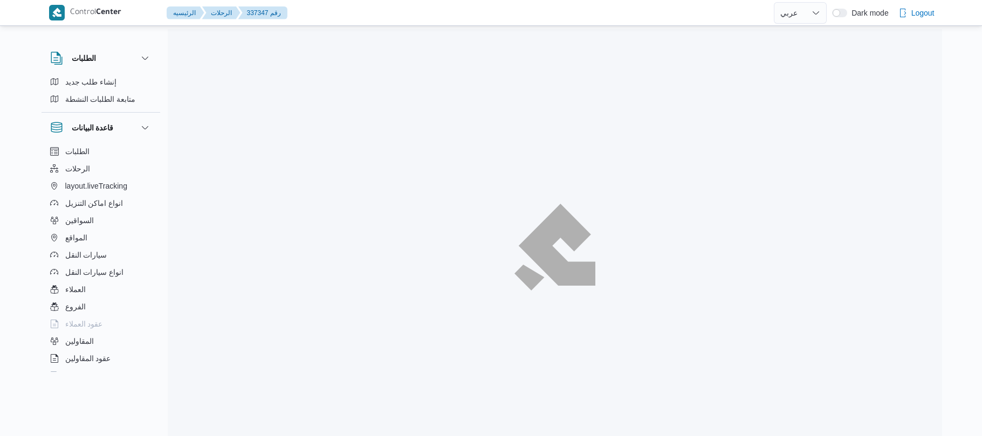
select select "ar"
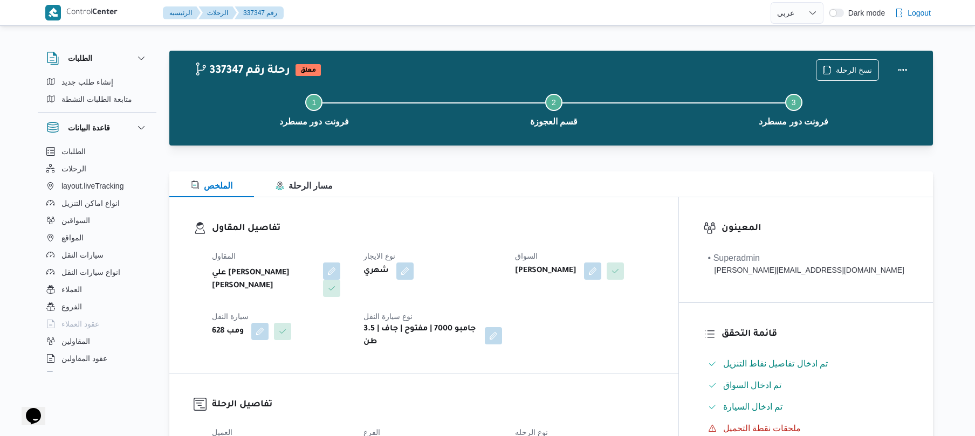
click at [531, 195] on div "الملخص مسار الرحلة" at bounding box center [551, 185] width 764 height 26
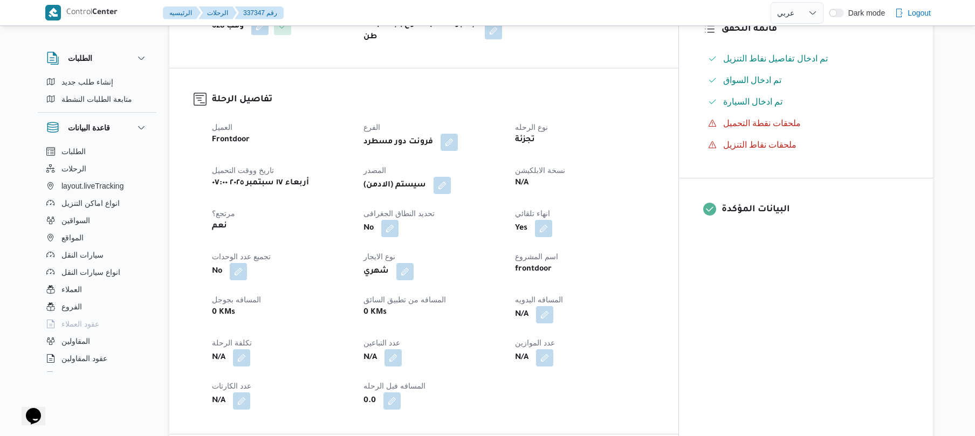
scroll to position [374, 0]
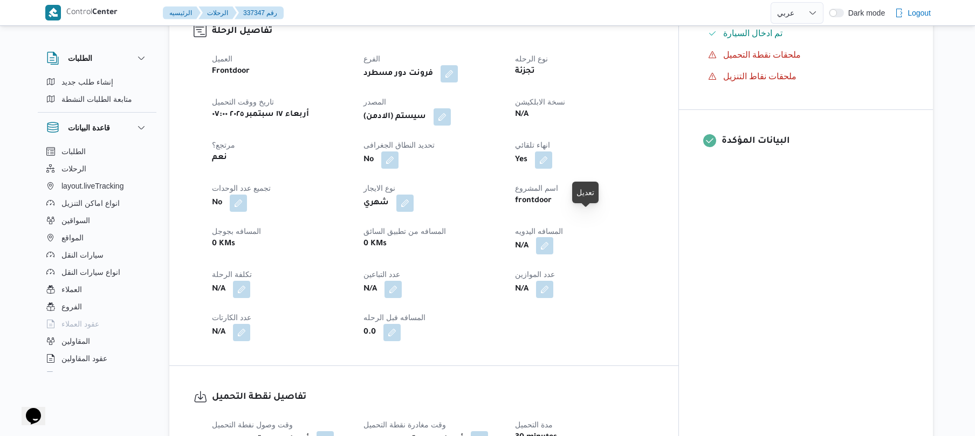
click at [553, 237] on button "button" at bounding box center [544, 245] width 17 height 17
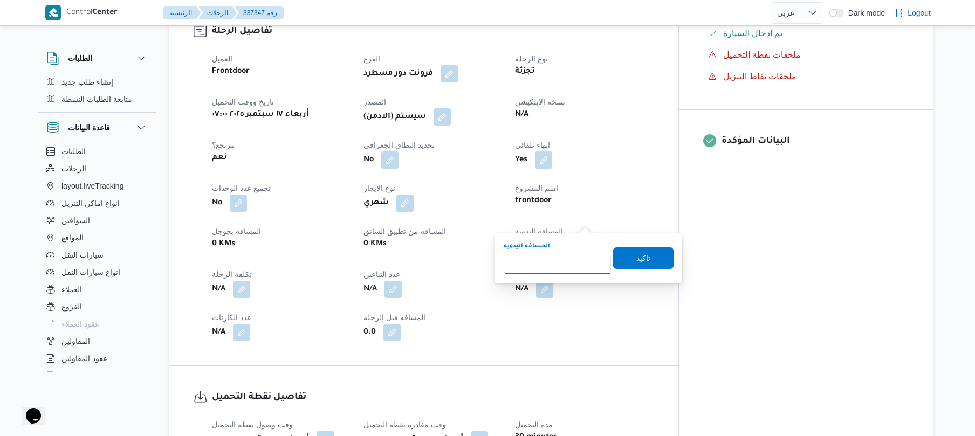
click at [551, 259] on input "المسافه اليدويه" at bounding box center [557, 264] width 107 height 22
type input "90"
click at [640, 263] on span "تاكيد" at bounding box center [644, 257] width 14 height 13
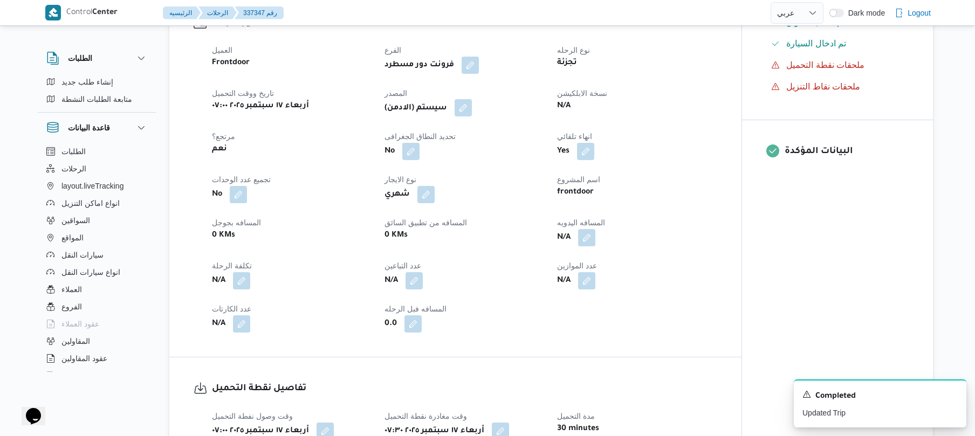
click at [470, 99] on button "button" at bounding box center [463, 107] width 17 height 17
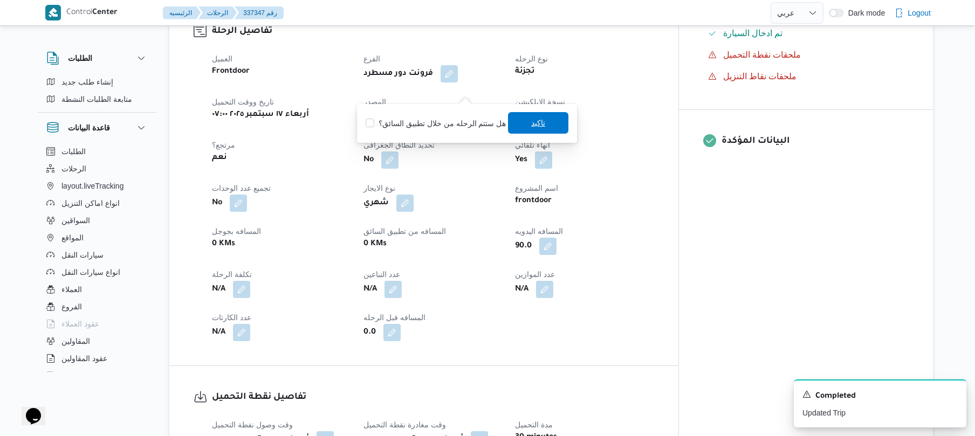
click at [522, 123] on span "تاكيد" at bounding box center [538, 123] width 60 height 22
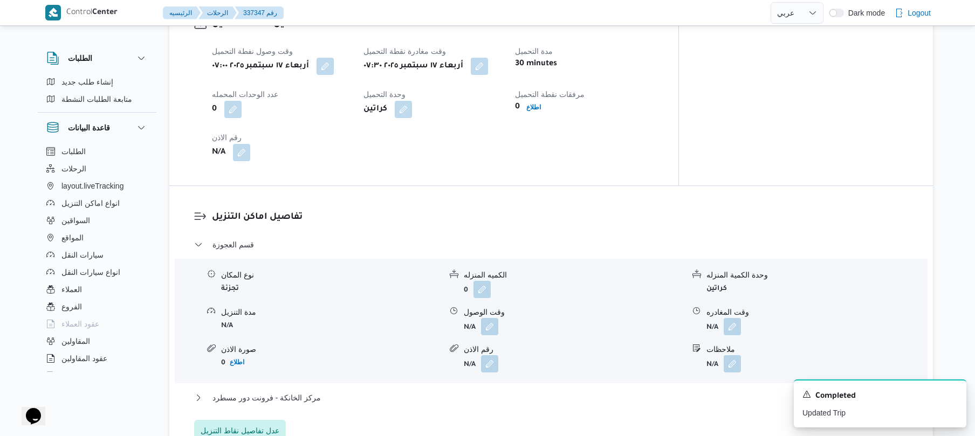
scroll to position [777, 0]
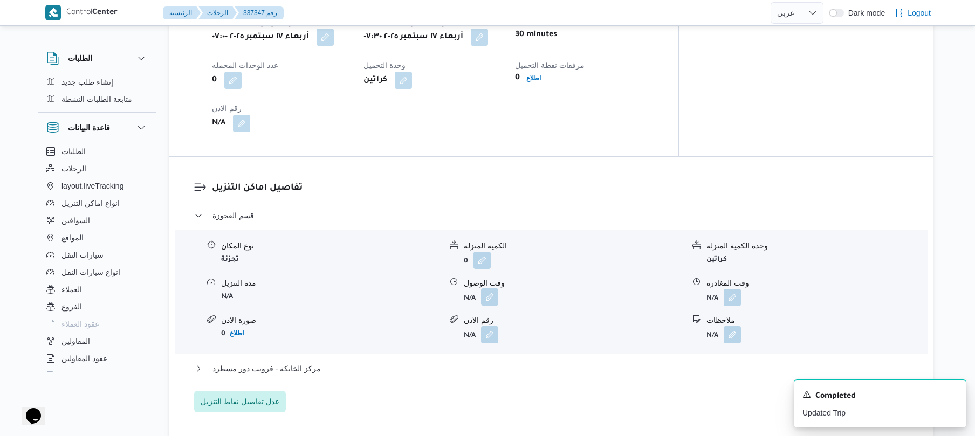
click at [490, 289] on button "button" at bounding box center [489, 297] width 17 height 17
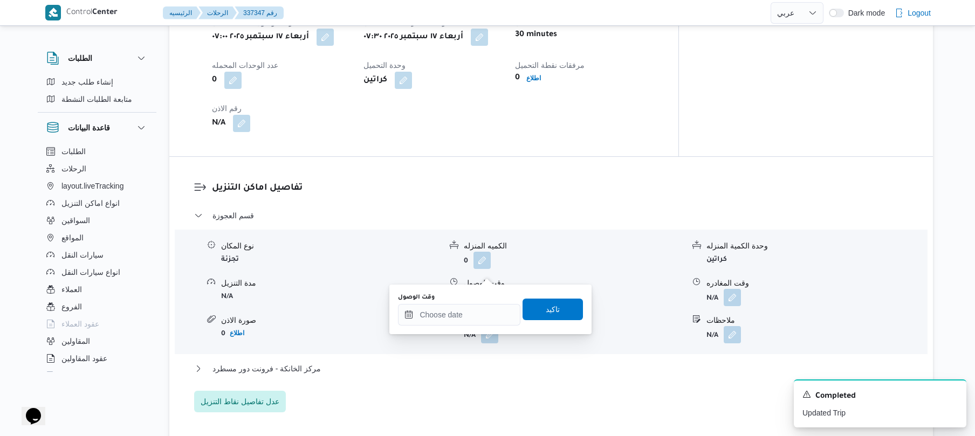
click at [462, 302] on div "وقت الوصول" at bounding box center [459, 309] width 122 height 32
click at [462, 313] on input "وقت الوصول" at bounding box center [459, 315] width 122 height 22
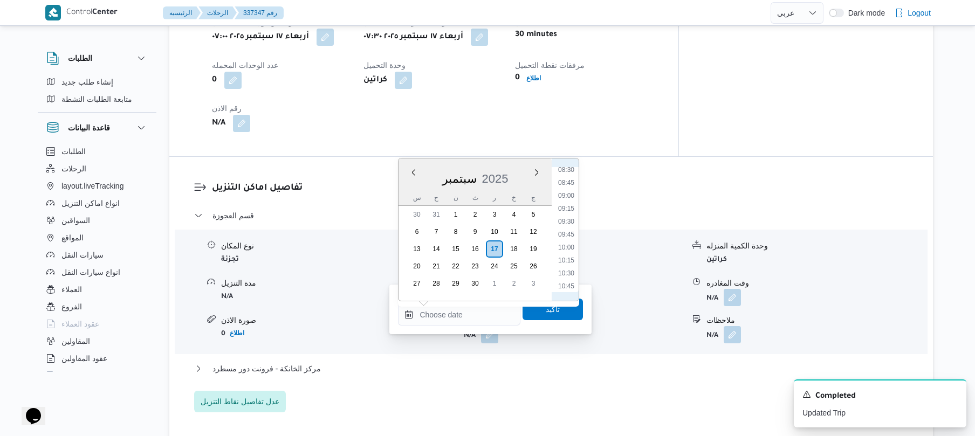
scroll to position [394, 0]
click at [567, 191] on li "08:00" at bounding box center [566, 193] width 25 height 11
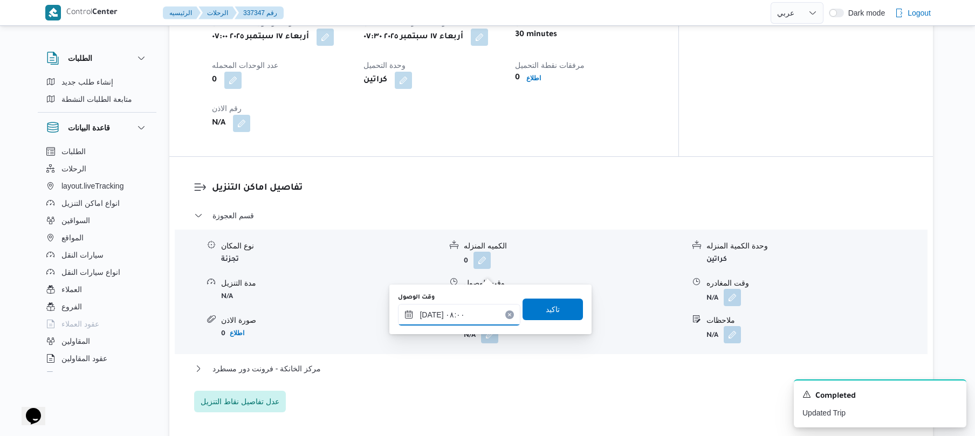
click at [436, 316] on input "[DATE] ٠٨:٠٠" at bounding box center [459, 315] width 122 height 22
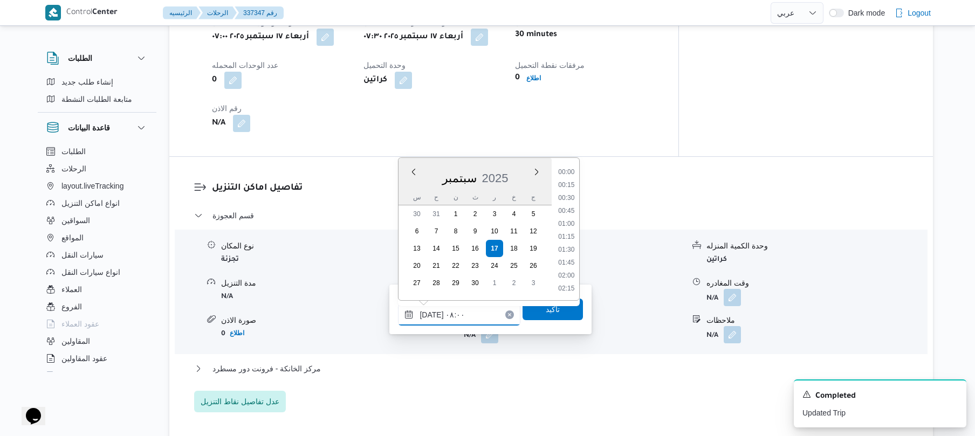
click at [436, 316] on input "١٧/٠٩/٢٠٢٥ ٠٨:٠٠" at bounding box center [459, 315] width 122 height 22
type input "١٧/٠٩/٢٠٢٥ ٠٨:20"
click at [546, 311] on span "تاكيد" at bounding box center [553, 309] width 14 height 13
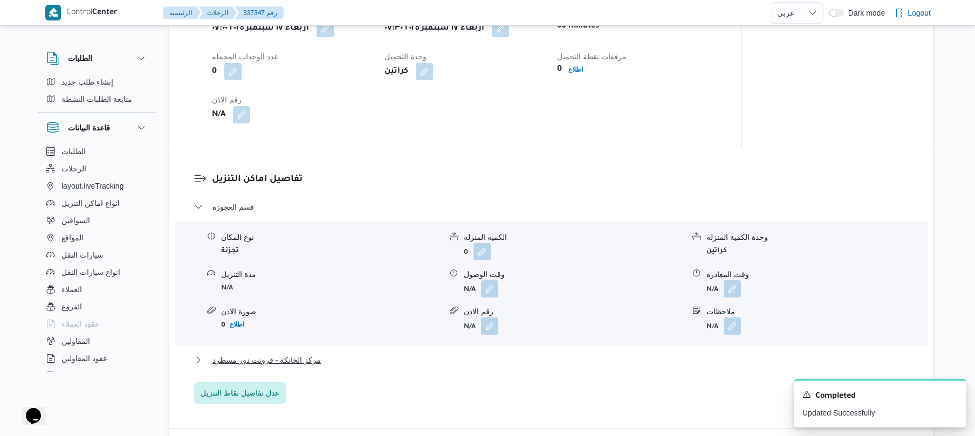
click at [460, 354] on button "مركز الخانكة - فرونت دور مسطرد" at bounding box center [551, 360] width 715 height 13
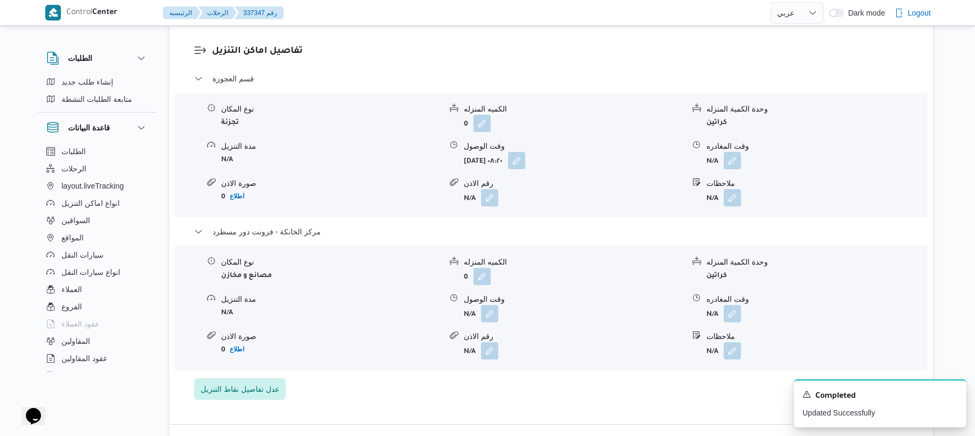
scroll to position [1007, 0]
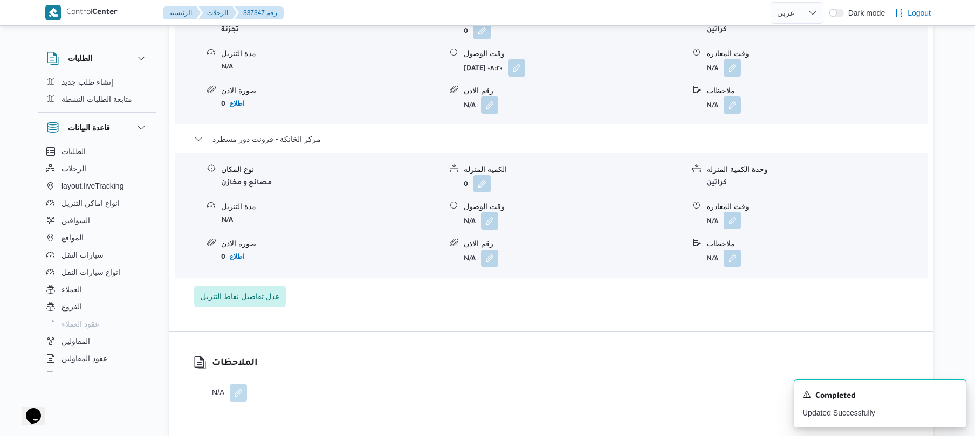
click at [734, 212] on button "button" at bounding box center [732, 220] width 17 height 17
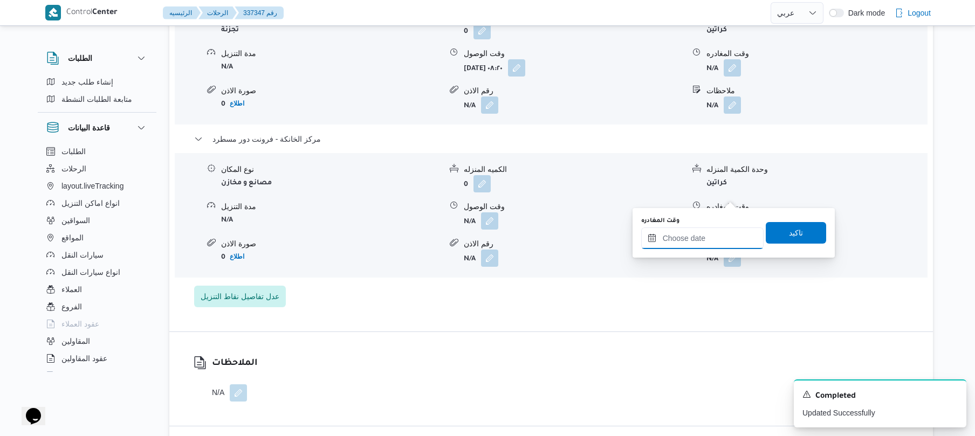
click at [691, 234] on input "وقت المغادره" at bounding box center [702, 239] width 122 height 22
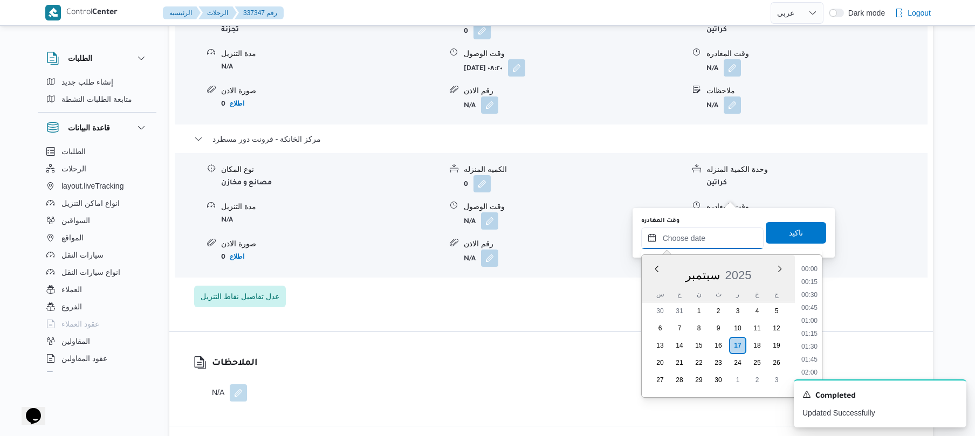
scroll to position [997, 0]
click at [818, 293] on li "19:45" at bounding box center [809, 294] width 25 height 11
type input "١٧/٠٩/٢٠٢٥ ١٩:٤٥"
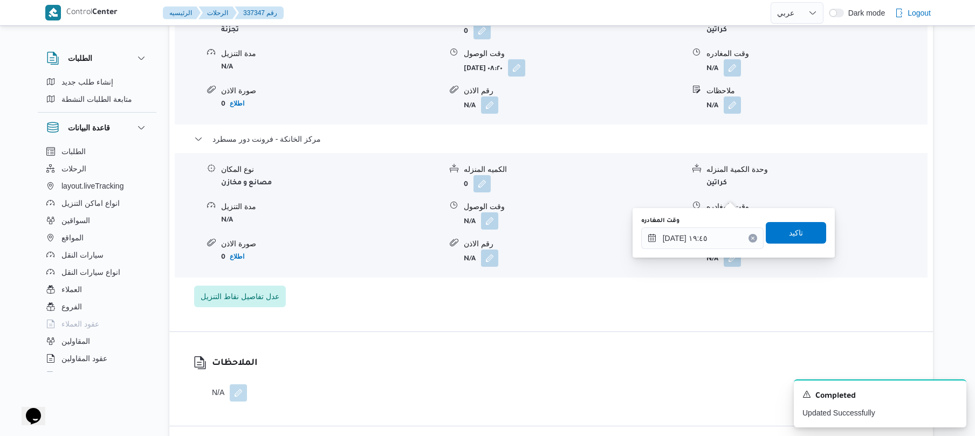
click at [799, 220] on div "وقت المغادره ١٧/٠٩/٢٠٢٥ ١٩:٤٥ تاكيد" at bounding box center [733, 233] width 187 height 35
click at [792, 235] on span "تاكيد" at bounding box center [796, 232] width 14 height 13
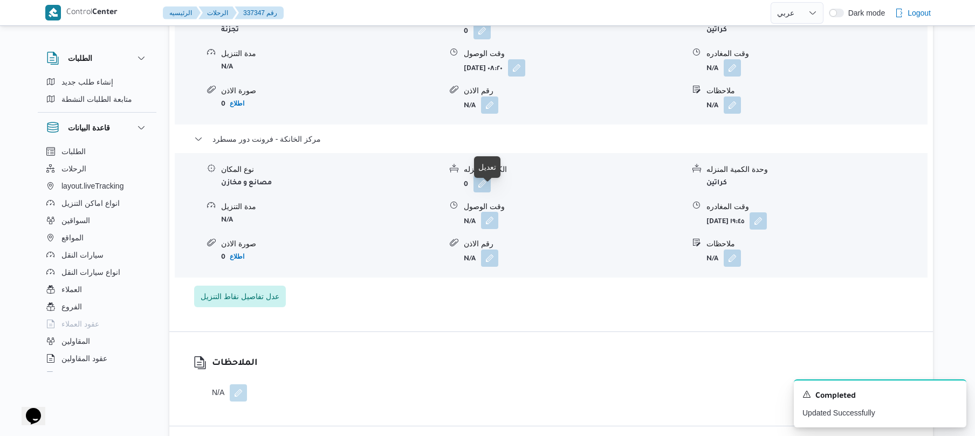
click at [492, 212] on button "button" at bounding box center [489, 220] width 17 height 17
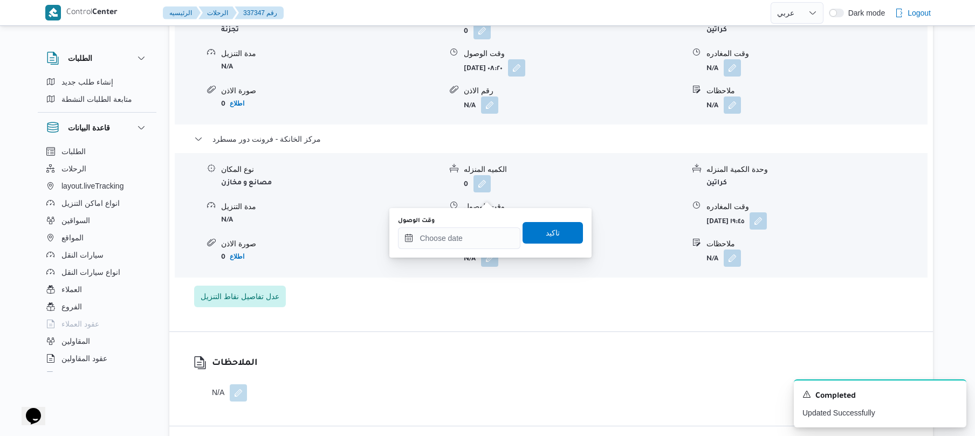
click at [462, 255] on div "You are in a dialog. To close this dialog, hit escape. وقت الوصول تاكيد" at bounding box center [490, 233] width 202 height 50
click at [473, 227] on div "وقت الوصول" at bounding box center [459, 233] width 122 height 32
click at [474, 227] on div "وقت الوصول" at bounding box center [459, 233] width 122 height 32
click at [480, 241] on input "وقت الوصول" at bounding box center [459, 239] width 122 height 22
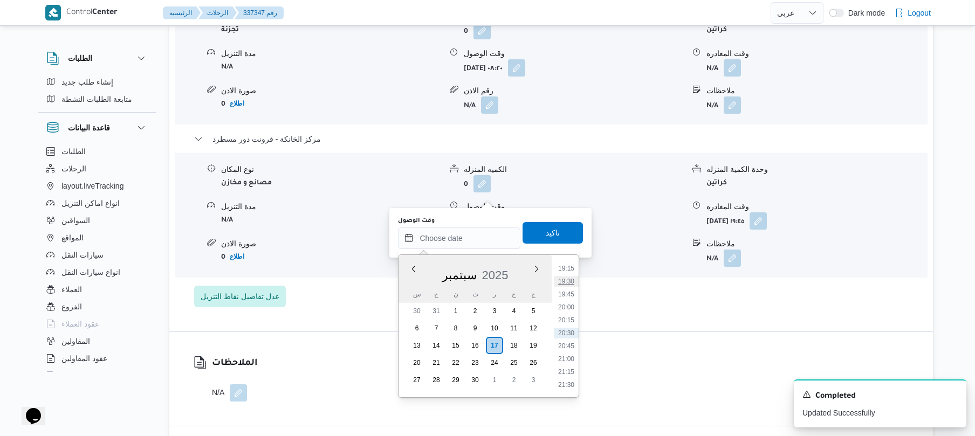
click at [571, 283] on li "19:30" at bounding box center [566, 281] width 25 height 11
type input "١٧/٠٩/٢٠٢٥ ١٩:٣٠"
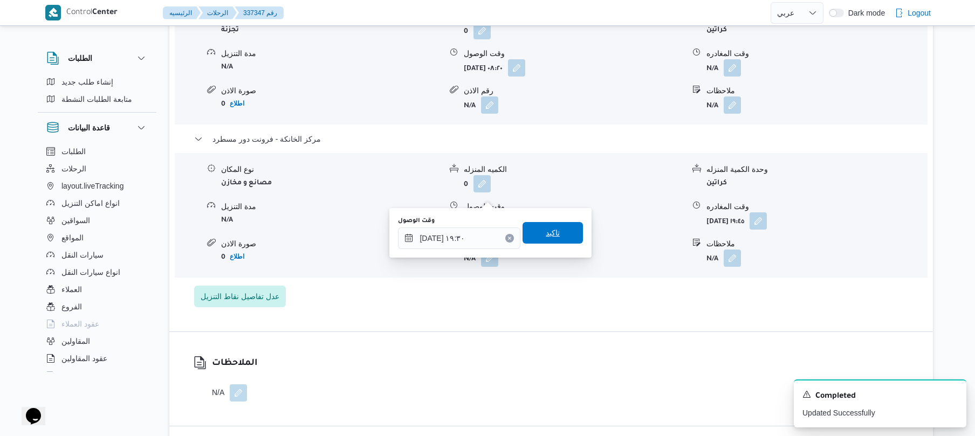
click at [568, 238] on span "تاكيد" at bounding box center [553, 233] width 60 height 22
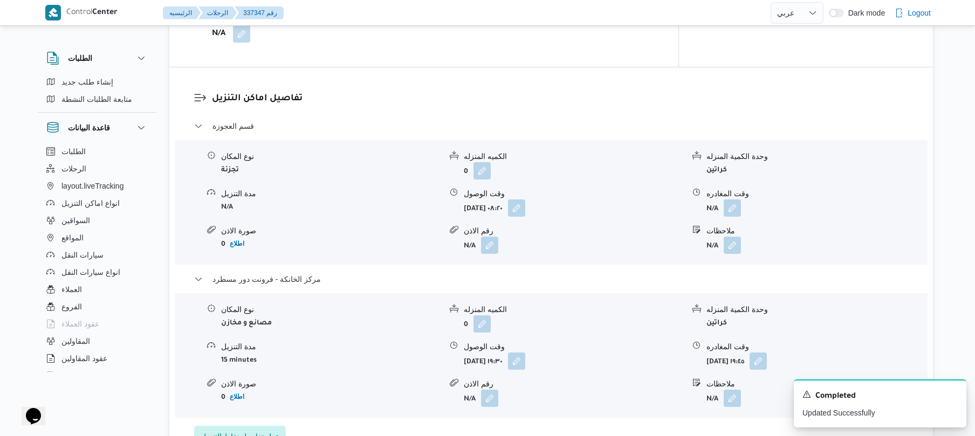
scroll to position [863, 0]
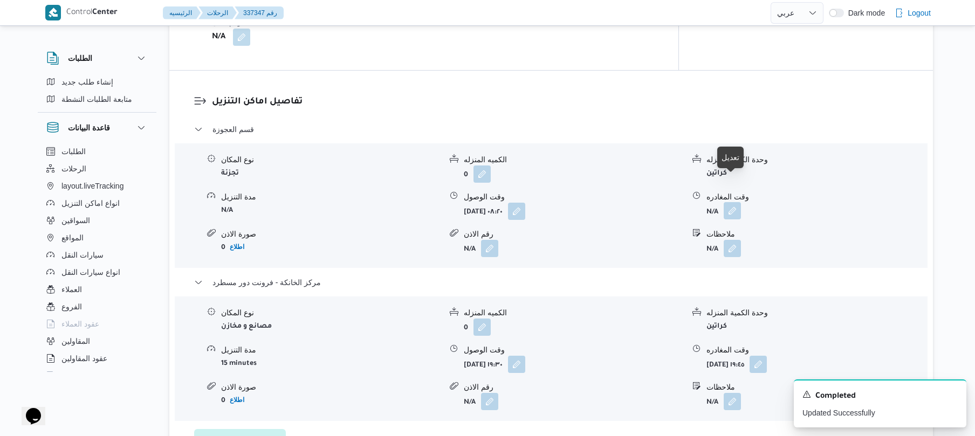
click at [735, 202] on button "button" at bounding box center [732, 210] width 17 height 17
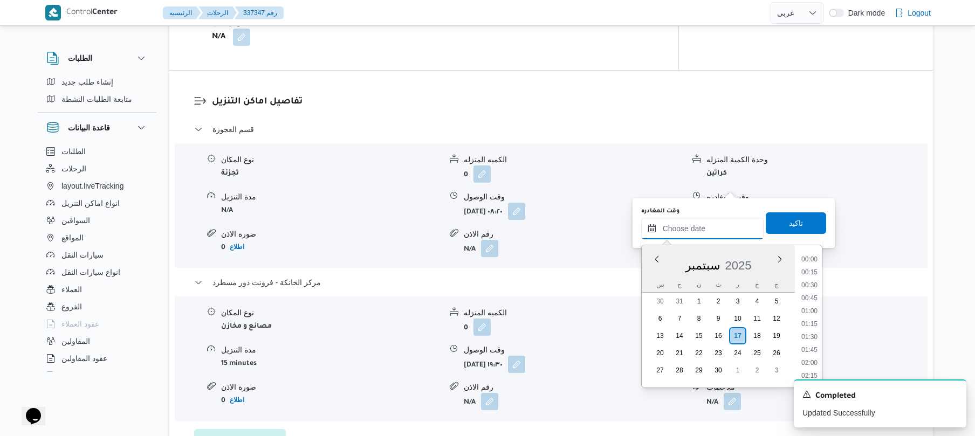
click at [687, 228] on input "وقت المغادره" at bounding box center [702, 229] width 122 height 22
click at [818, 298] on li "18:00" at bounding box center [809, 300] width 25 height 11
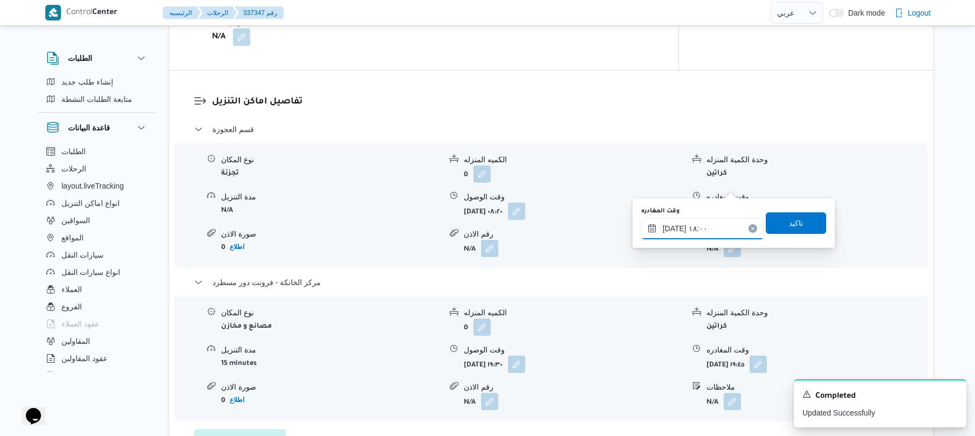
click at [674, 227] on input "١٧/٠٩/٢٠٢٥ ١٨:٠٠" at bounding box center [702, 229] width 122 height 22
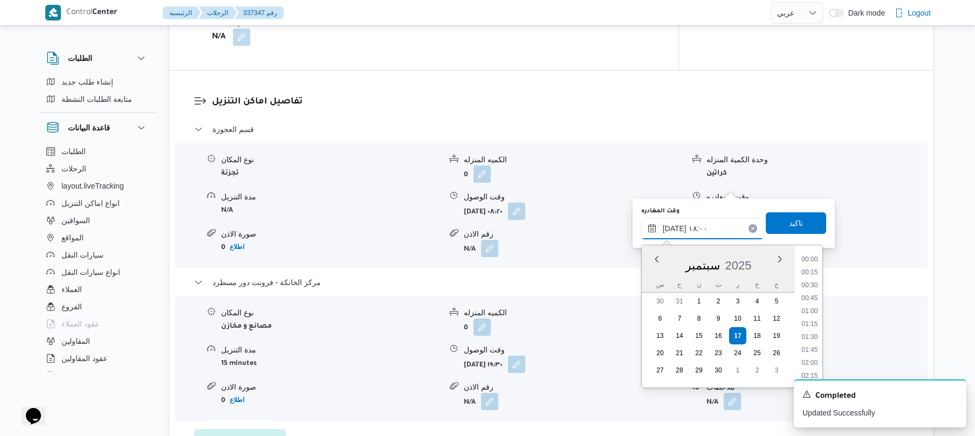
click at [674, 227] on input "١٧/٠٩/٢٠٢٥ ١٨:٠٠" at bounding box center [702, 229] width 122 height 22
type input "١٧/٠٩/٢٠٢٥ ١٨:40"
click at [803, 225] on span "تاكيد" at bounding box center [796, 223] width 60 height 22
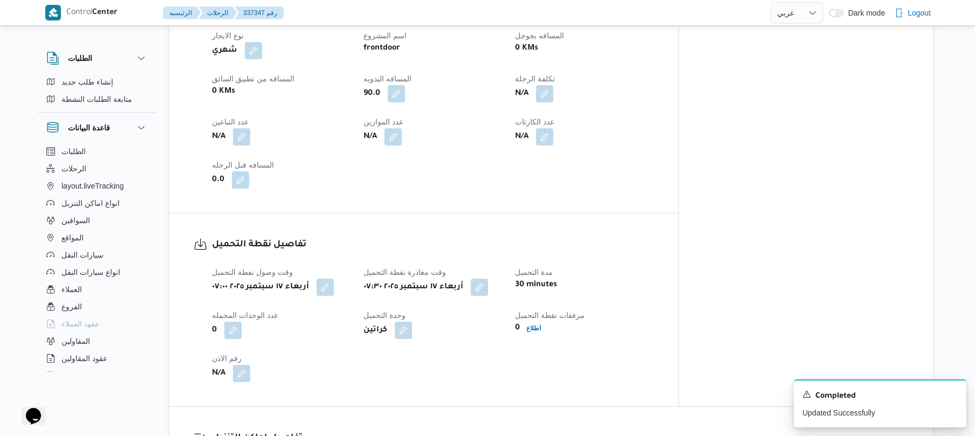
scroll to position [0, 0]
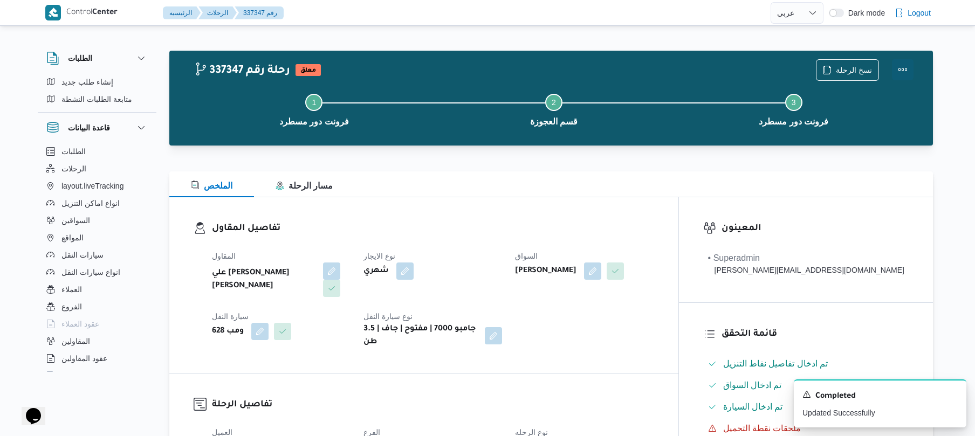
click at [908, 69] on button "Actions" at bounding box center [903, 70] width 22 height 22
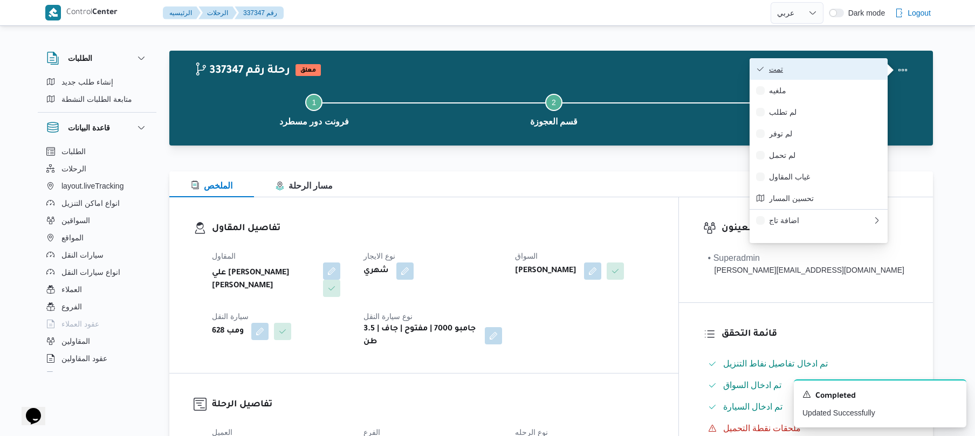
click at [846, 63] on button "تمت" at bounding box center [819, 69] width 138 height 22
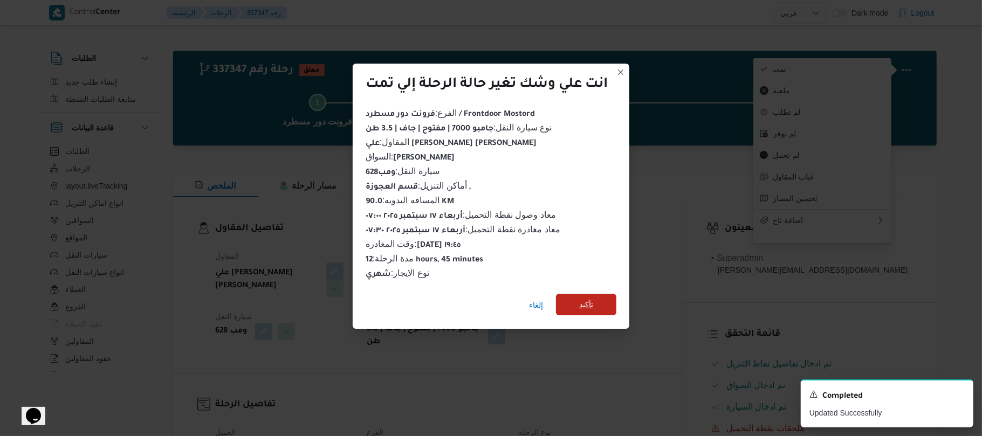
click at [600, 296] on span "تأكيد" at bounding box center [586, 305] width 60 height 22
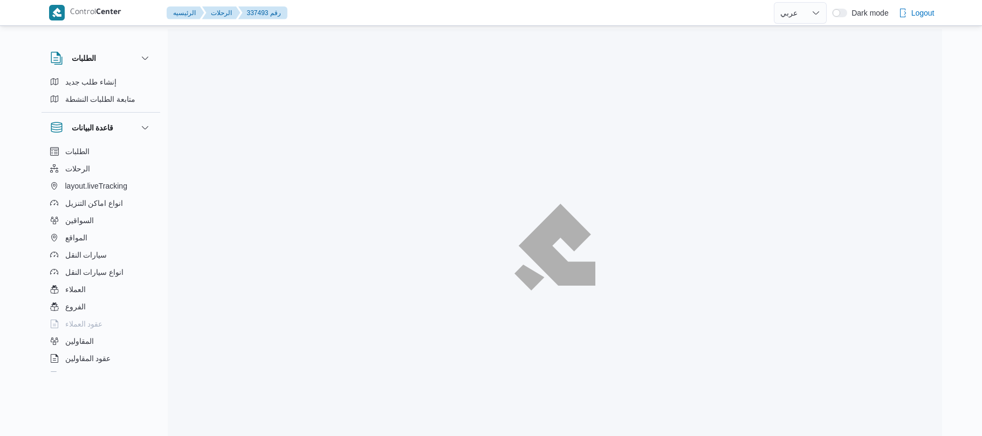
select select "ar"
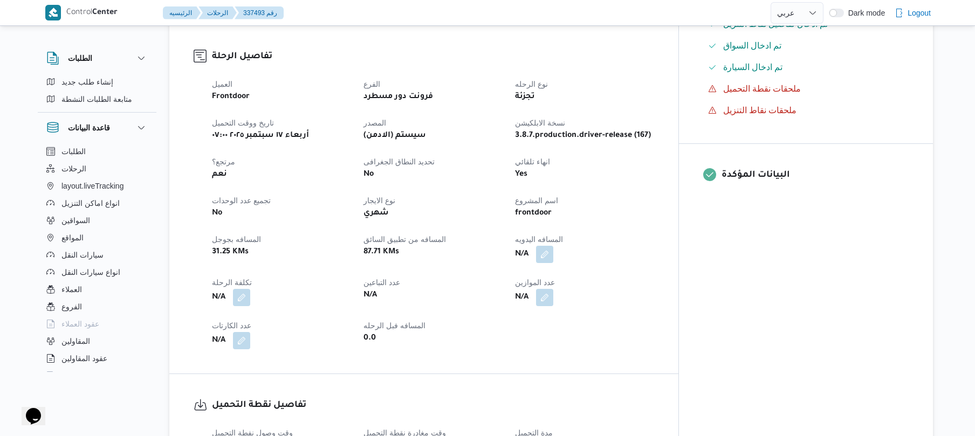
scroll to position [402, 0]
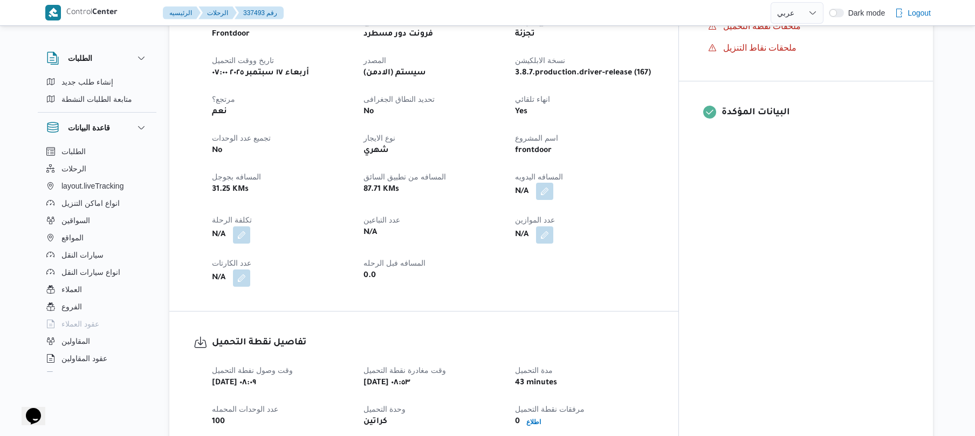
click at [553, 183] on button "button" at bounding box center [544, 191] width 17 height 17
click at [556, 207] on input "المسافه اليدويه" at bounding box center [557, 214] width 107 height 22
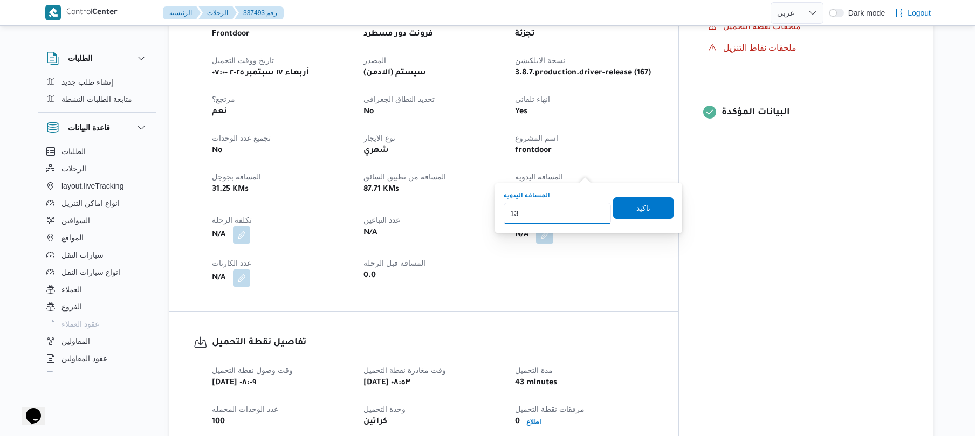
type input "130"
click at [637, 211] on span "تاكيد" at bounding box center [644, 207] width 14 height 13
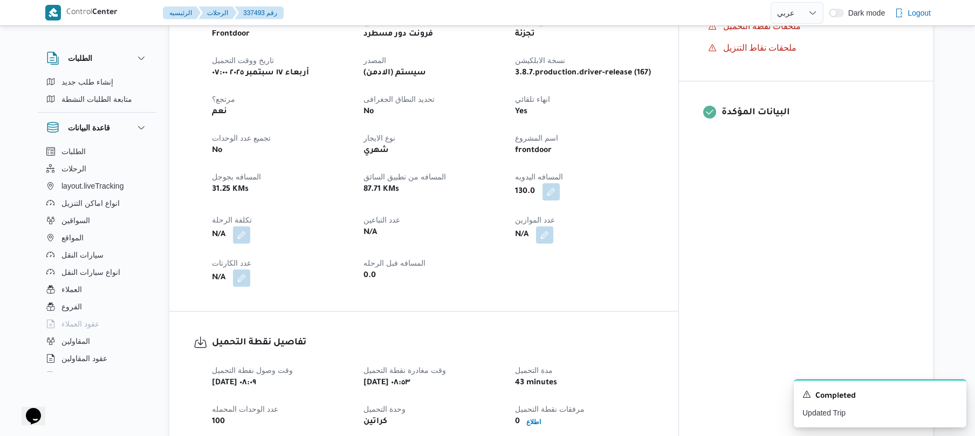
click at [661, 242] on div "العميل Frontdoor الفرع فرونت دور مسطرد نوع الرحله تجزئة تاريخ ووقت التحميل [DAT…" at bounding box center [433, 151] width 455 height 285
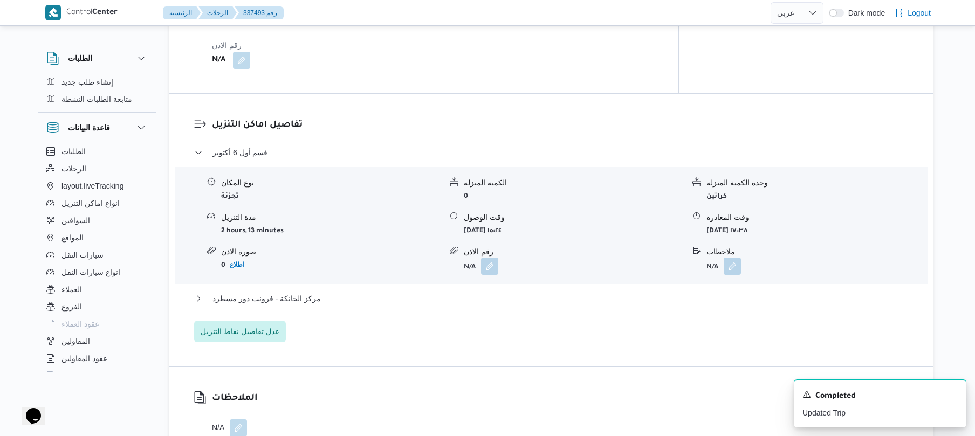
scroll to position [423, 0]
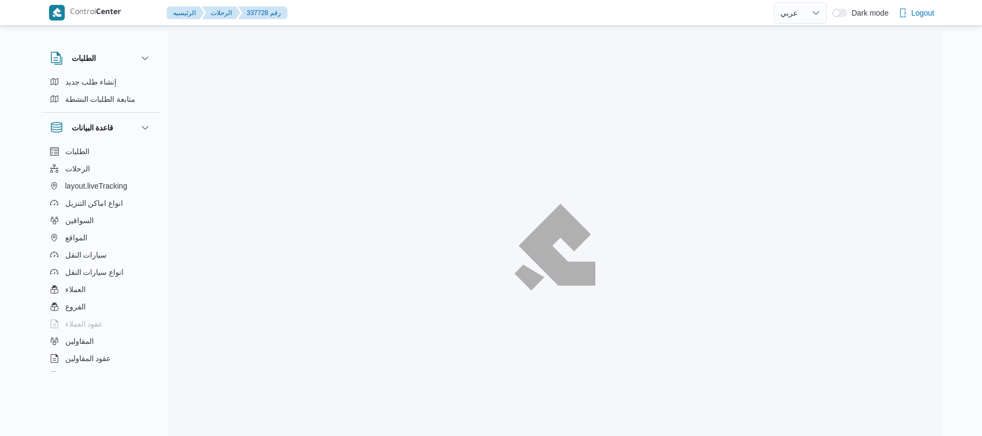
select select "ar"
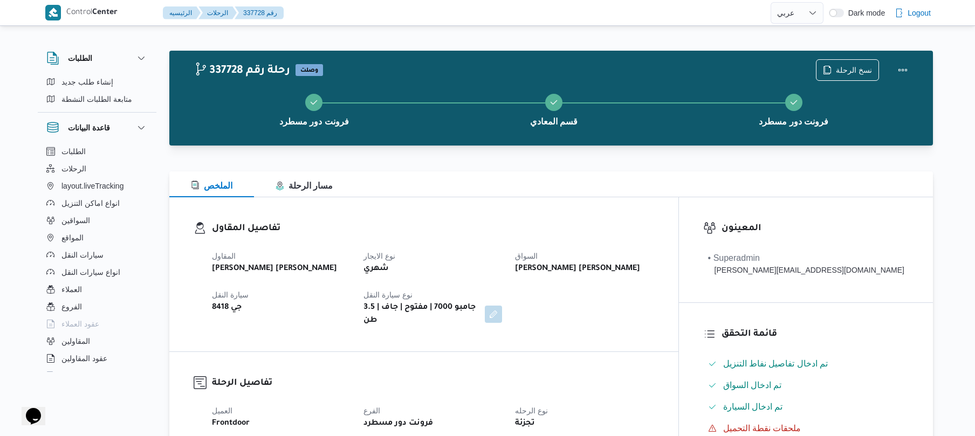
click at [655, 262] on div "[PERSON_NAME] [PERSON_NAME]" at bounding box center [584, 269] width 141 height 15
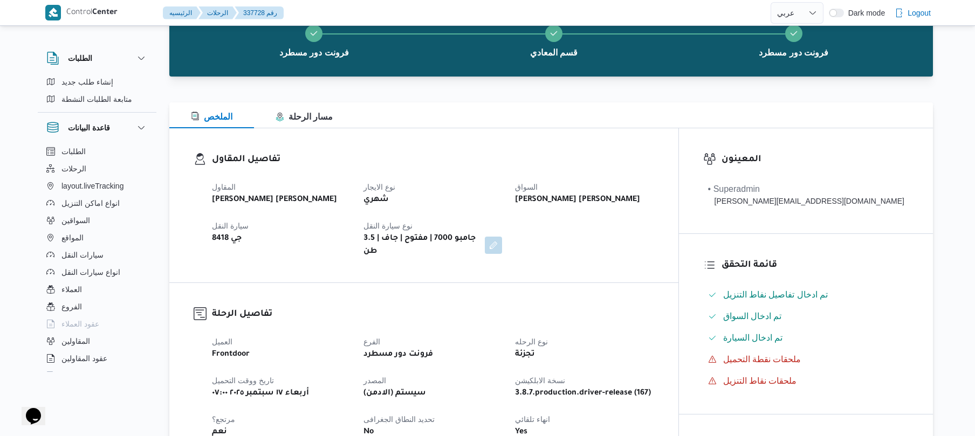
scroll to position [230, 0]
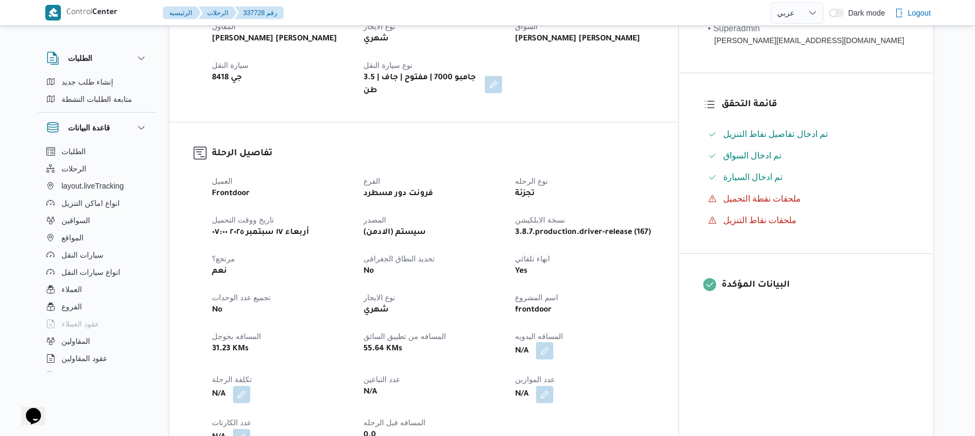
click at [553, 344] on button "button" at bounding box center [544, 351] width 17 height 17
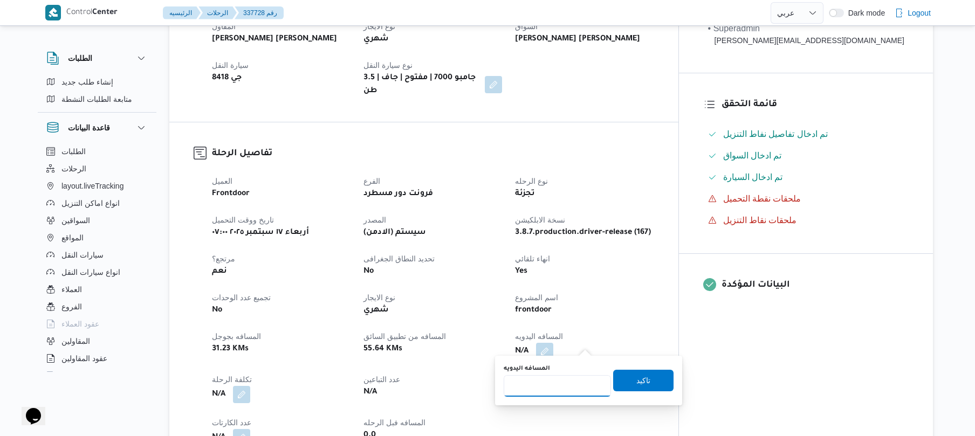
click at [563, 383] on input "المسافه اليدويه" at bounding box center [557, 386] width 107 height 22
type input "125"
click at [637, 379] on span "تاكيد" at bounding box center [644, 380] width 14 height 13
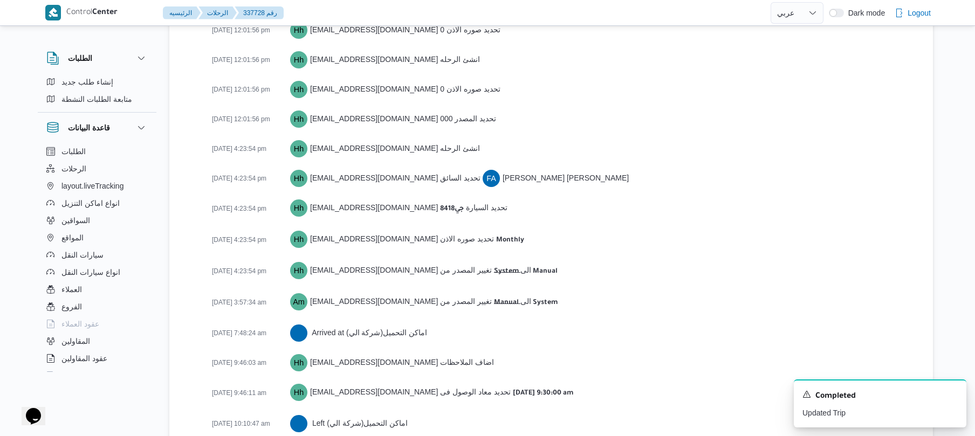
scroll to position [1696, 0]
